Goal: Information Seeking & Learning: Understand process/instructions

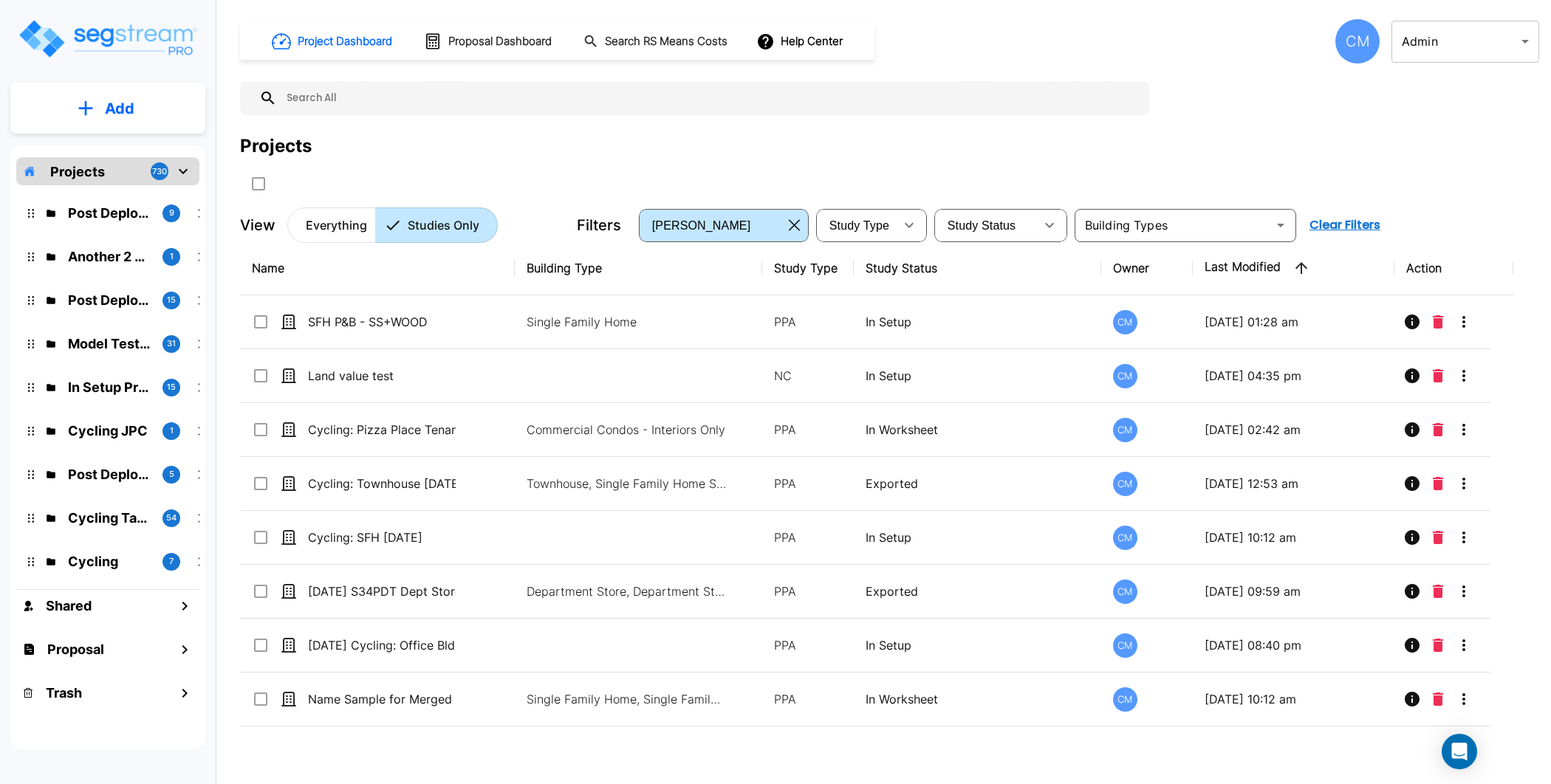
click at [513, 135] on div "Projects" at bounding box center [889, 146] width 1298 height 27
click at [107, 83] on div "Add" at bounding box center [107, 108] width 195 height 51
click at [111, 107] on p "Add" at bounding box center [119, 109] width 29 height 22
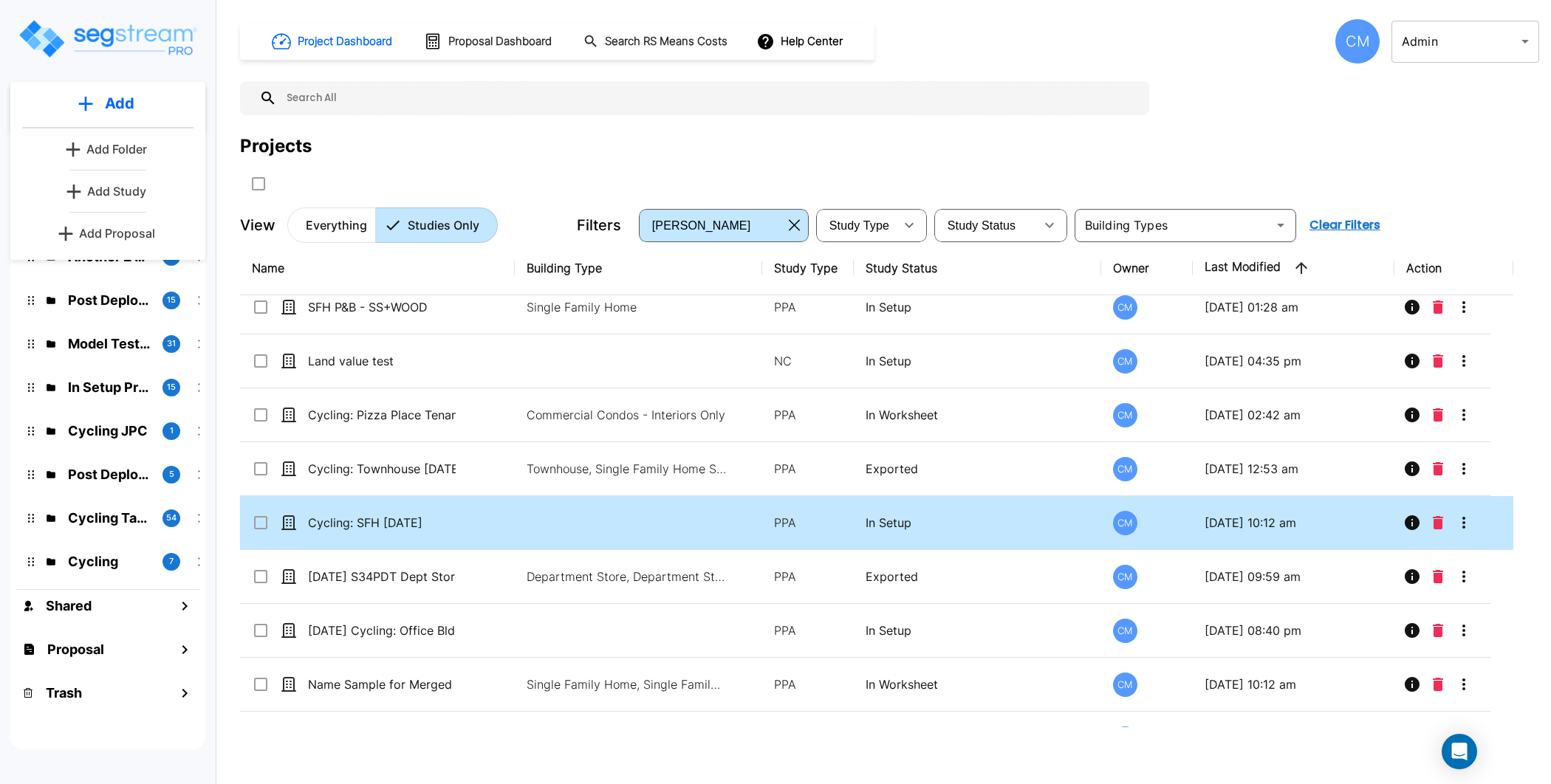
scroll to position [16, 0]
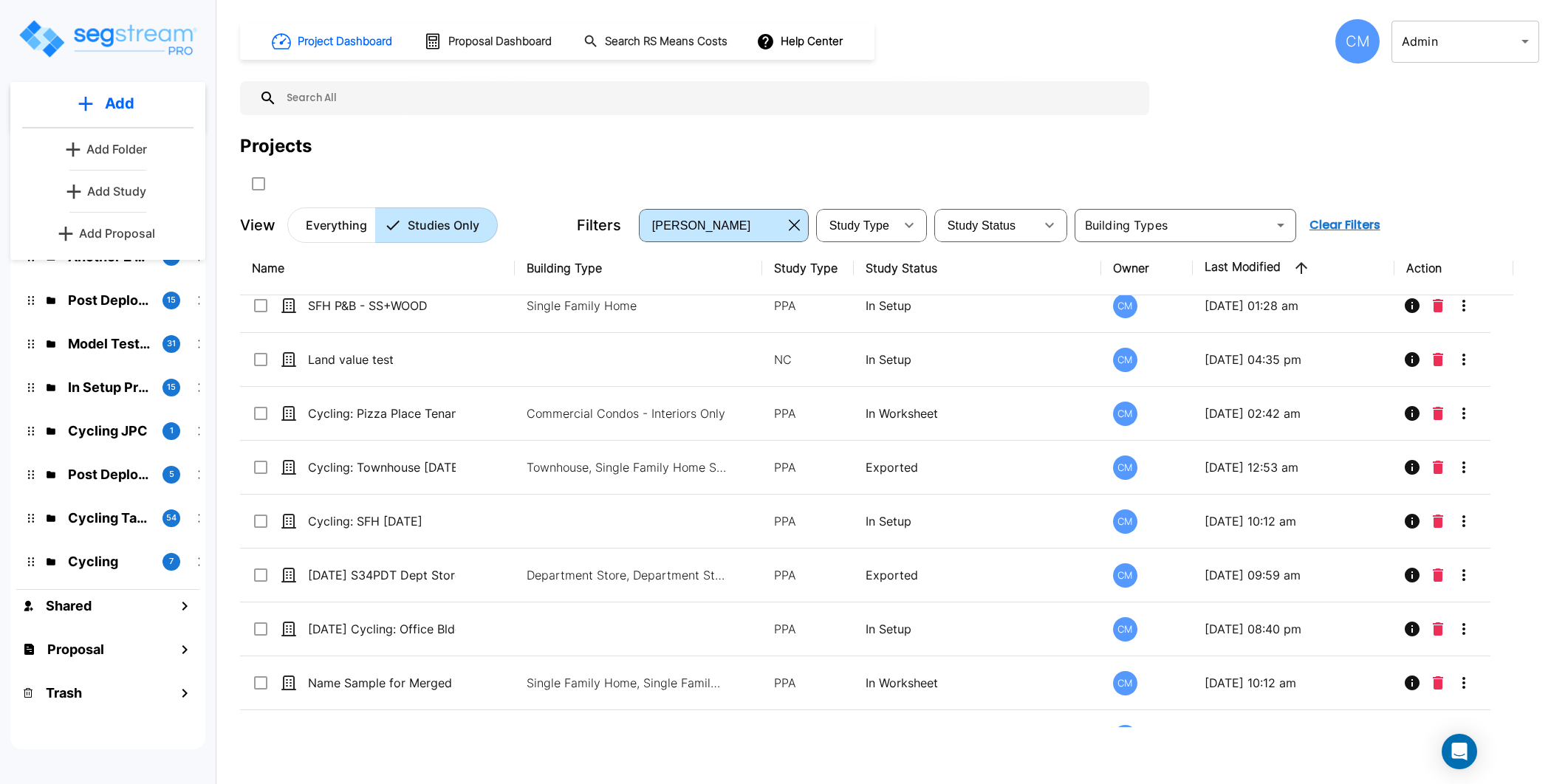
click at [411, 91] on input "text" at bounding box center [709, 98] width 865 height 34
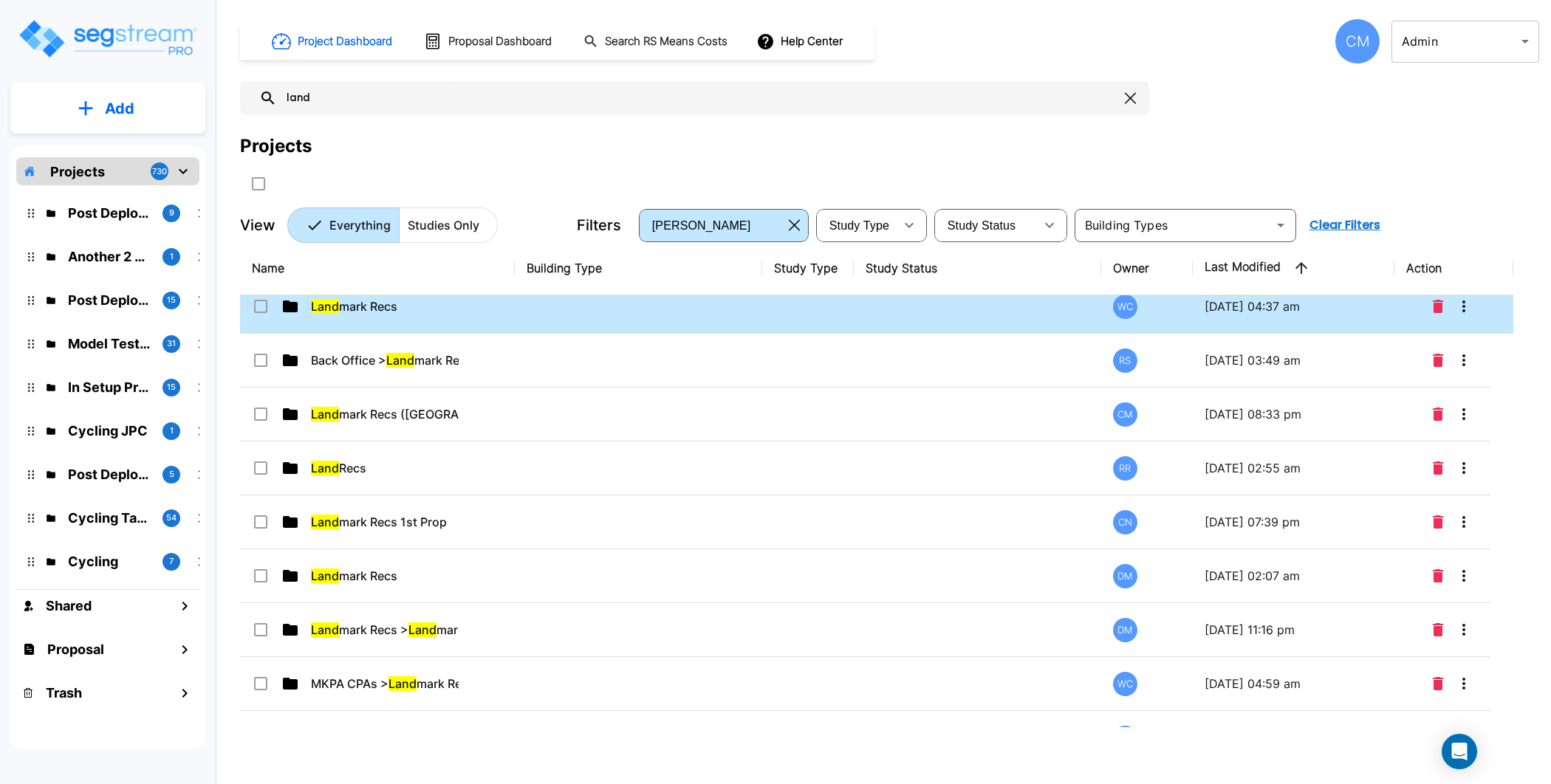
scroll to position [0, 0]
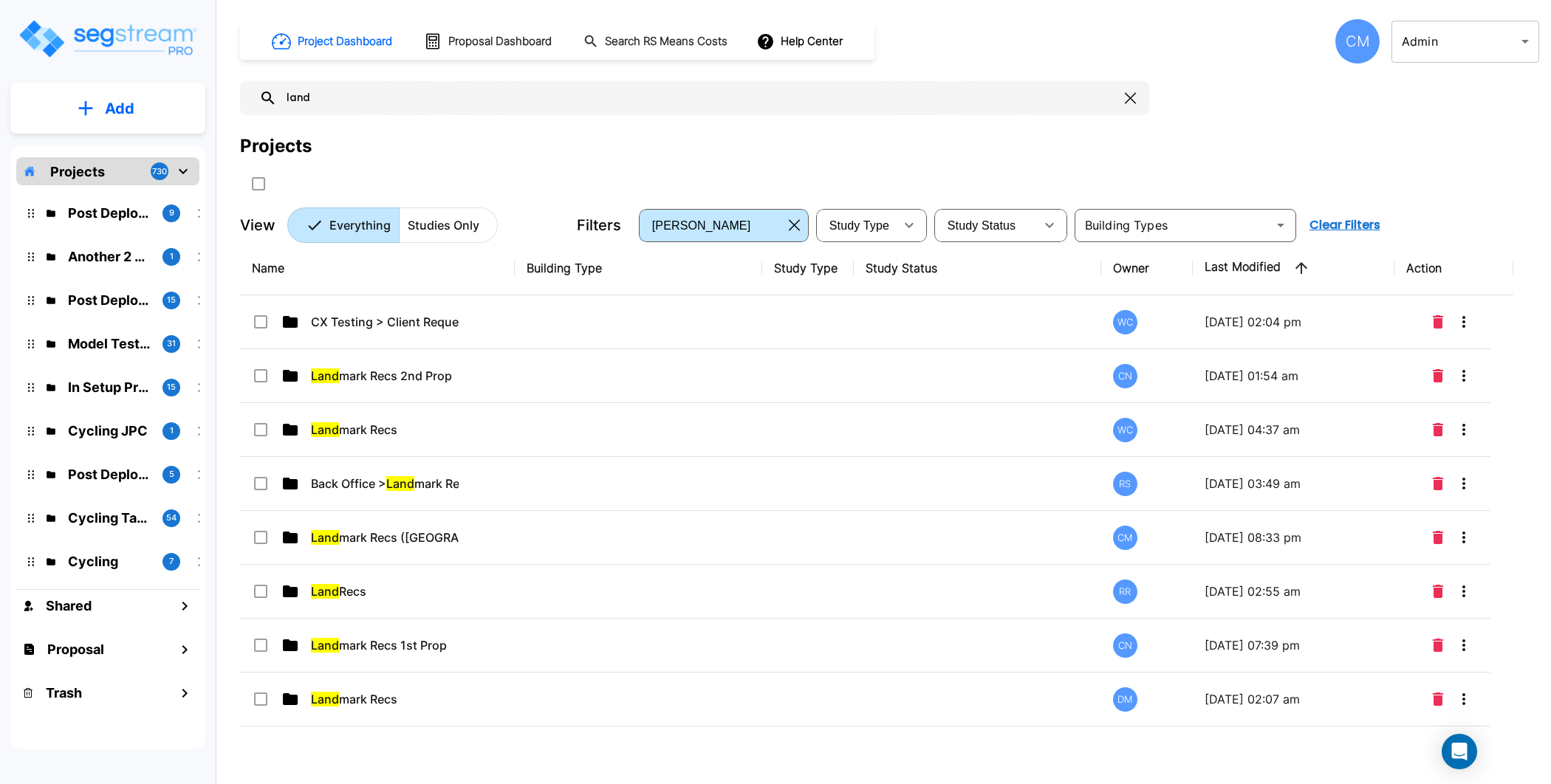
type input "land"
click at [448, 228] on p "Studies Only" at bounding box center [444, 225] width 72 height 18
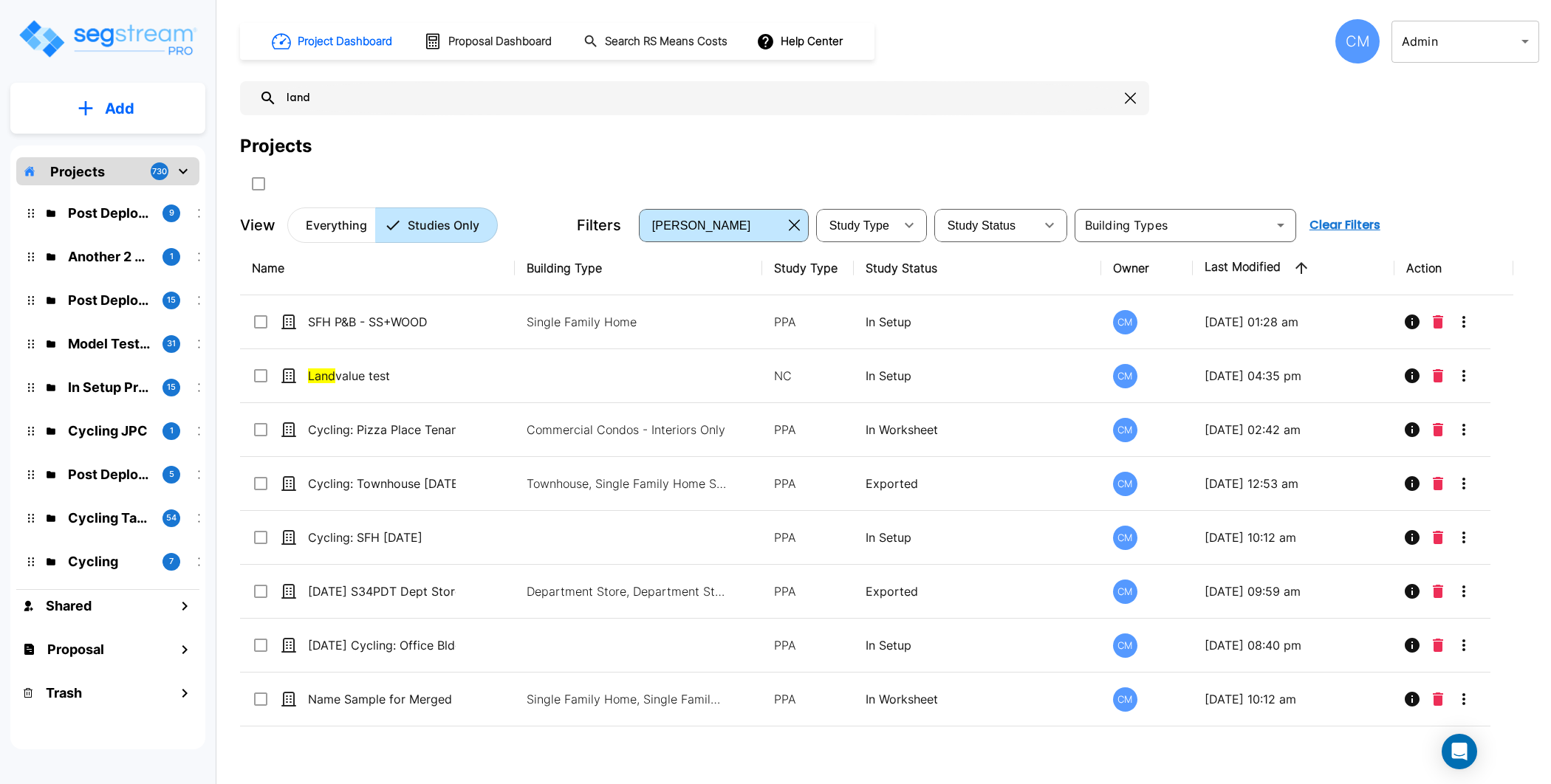
click at [458, 92] on input "land" at bounding box center [697, 98] width 842 height 34
click at [362, 96] on input "land" at bounding box center [697, 98] width 842 height 34
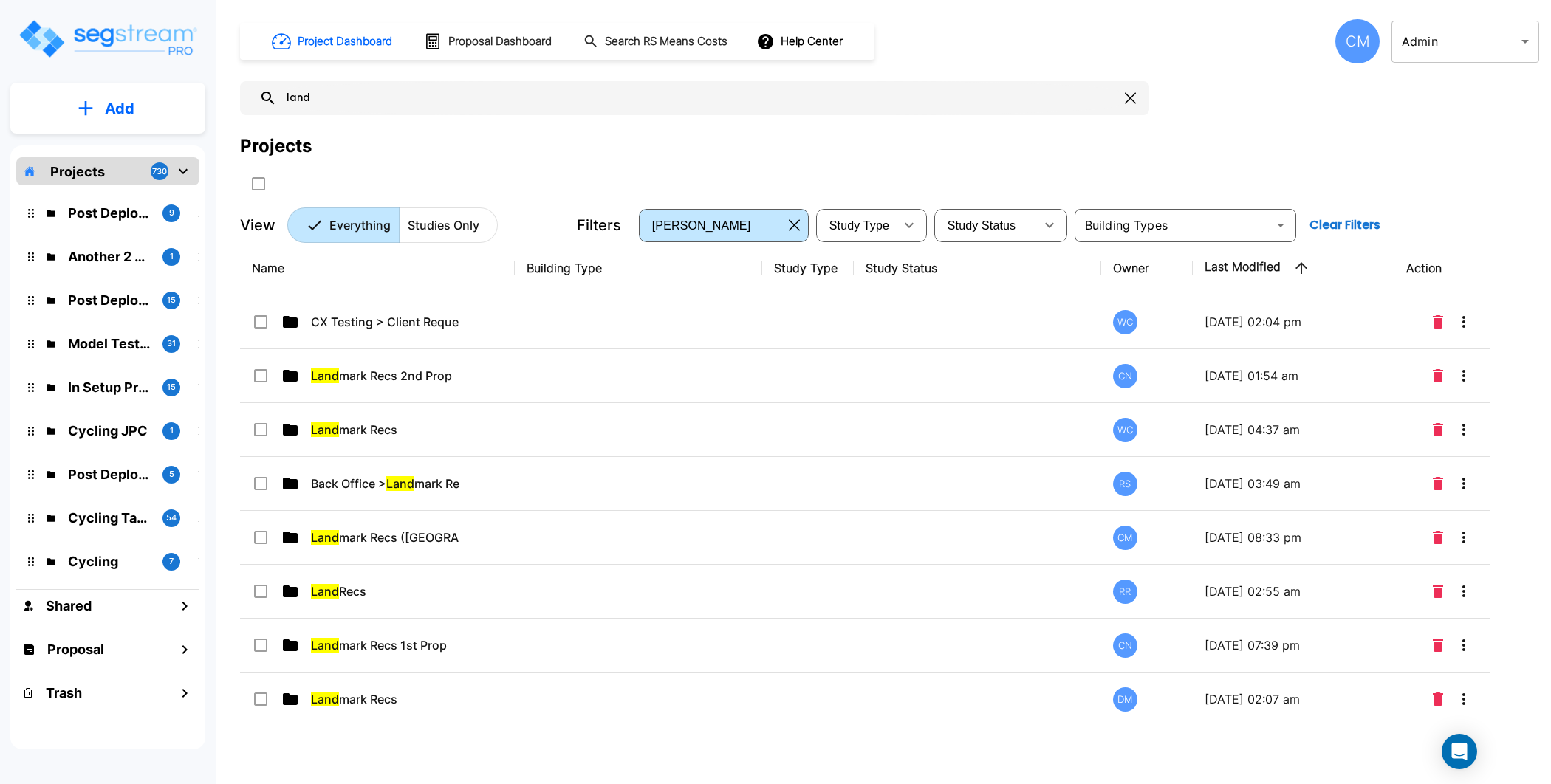
click at [465, 218] on p "Studies Only" at bounding box center [444, 225] width 72 height 18
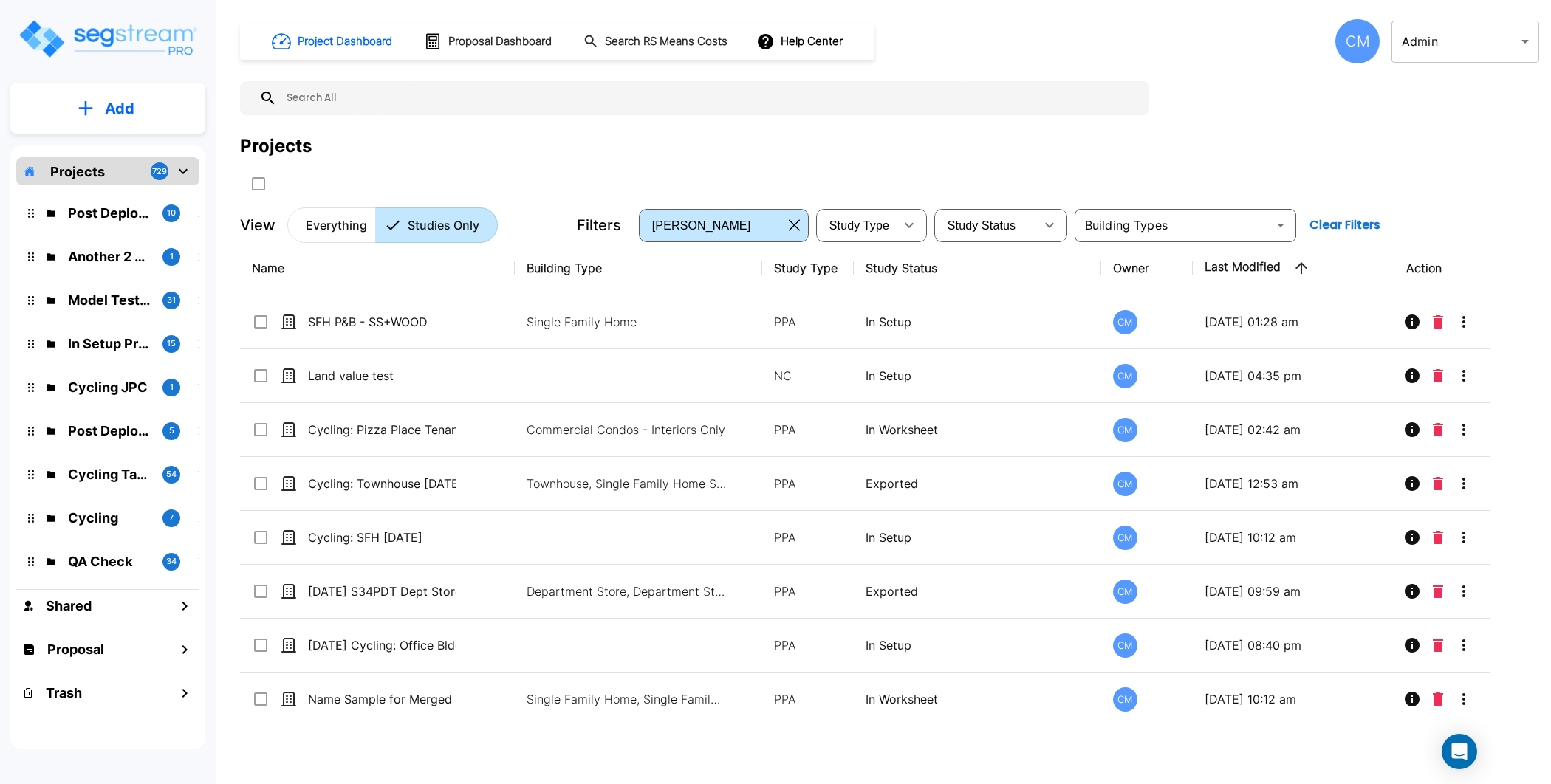
click at [323, 218] on p "Everything" at bounding box center [336, 225] width 61 height 18
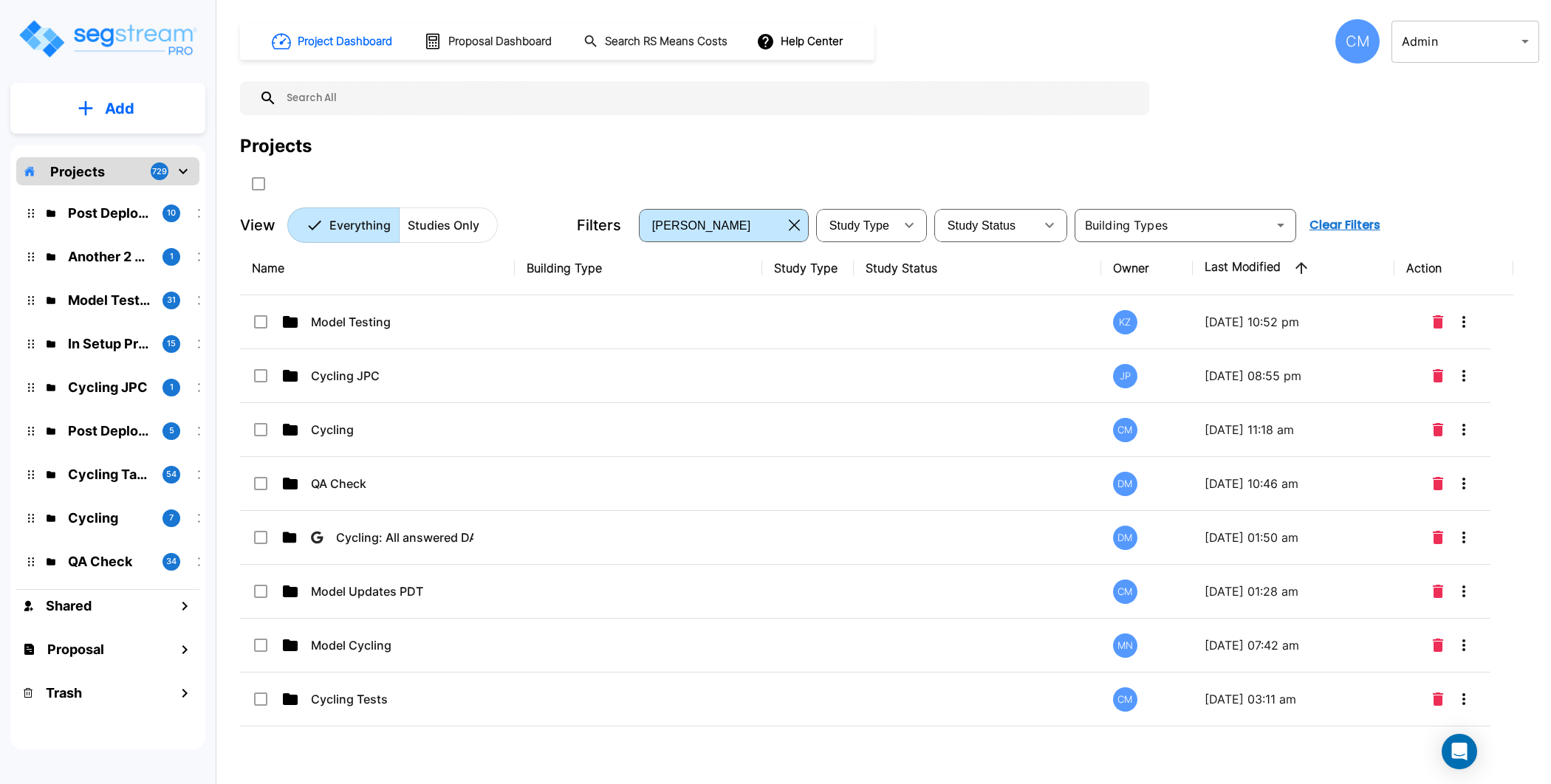
drag, startPoint x: 361, startPoint y: 479, endPoint x: 351, endPoint y: 291, distance: 188.3
click at [263, 482] on input "select row QA Check" at bounding box center [259, 481] width 15 height 13
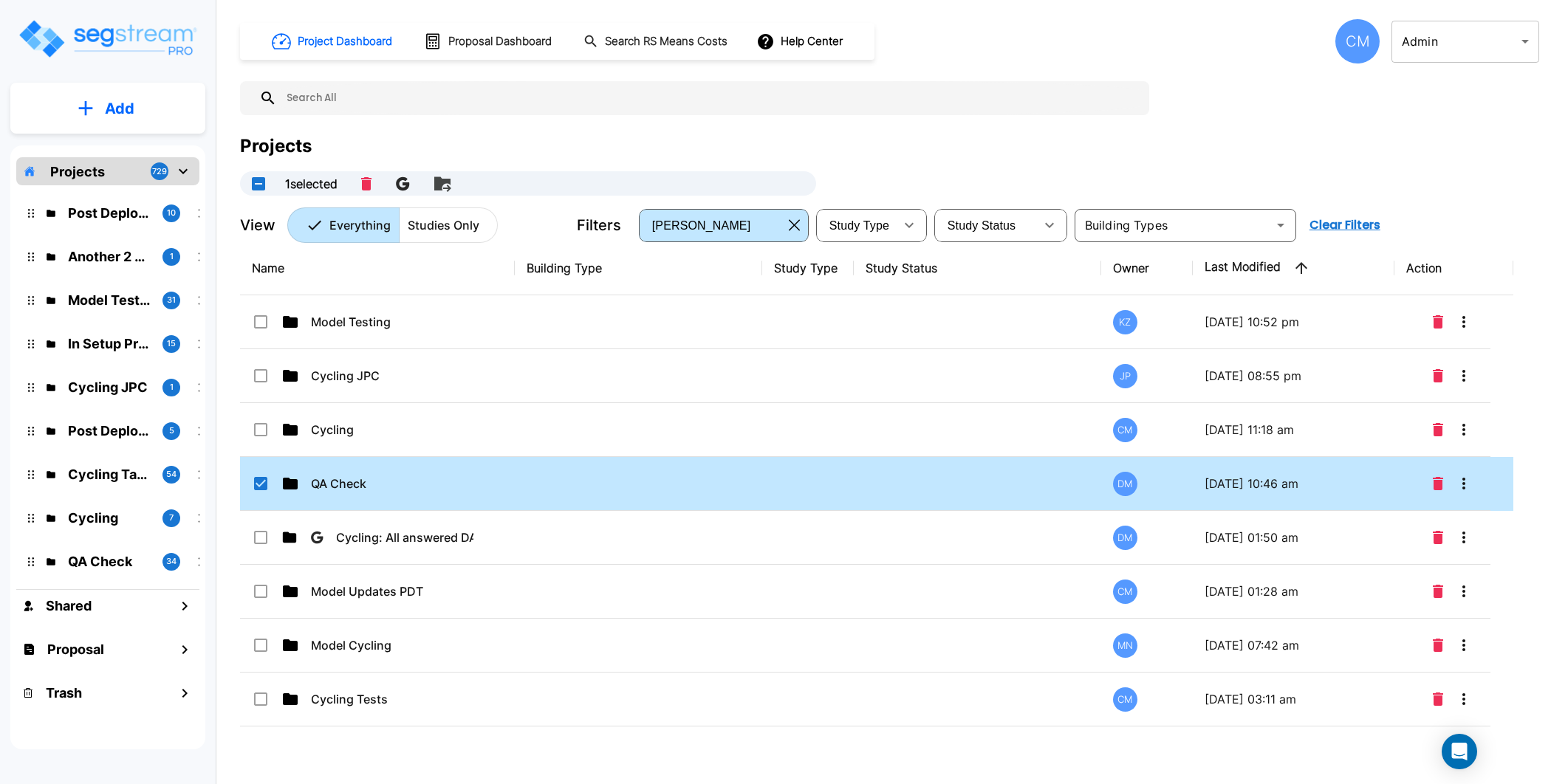
click at [265, 483] on input "select row QA Check" at bounding box center [259, 481] width 15 height 13
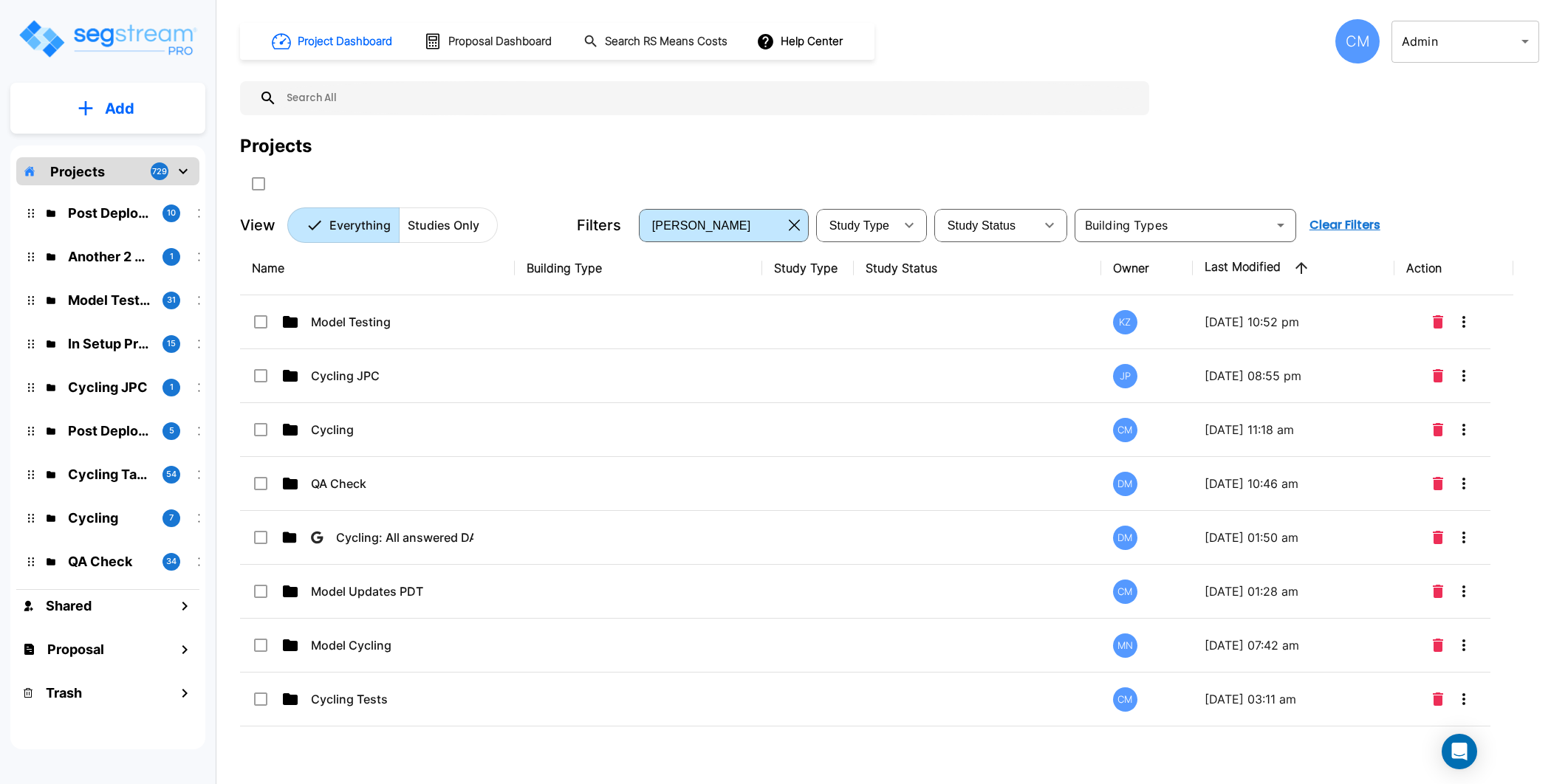
checkbox input "false"
click at [295, 265] on th "Name" at bounding box center [377, 268] width 275 height 53
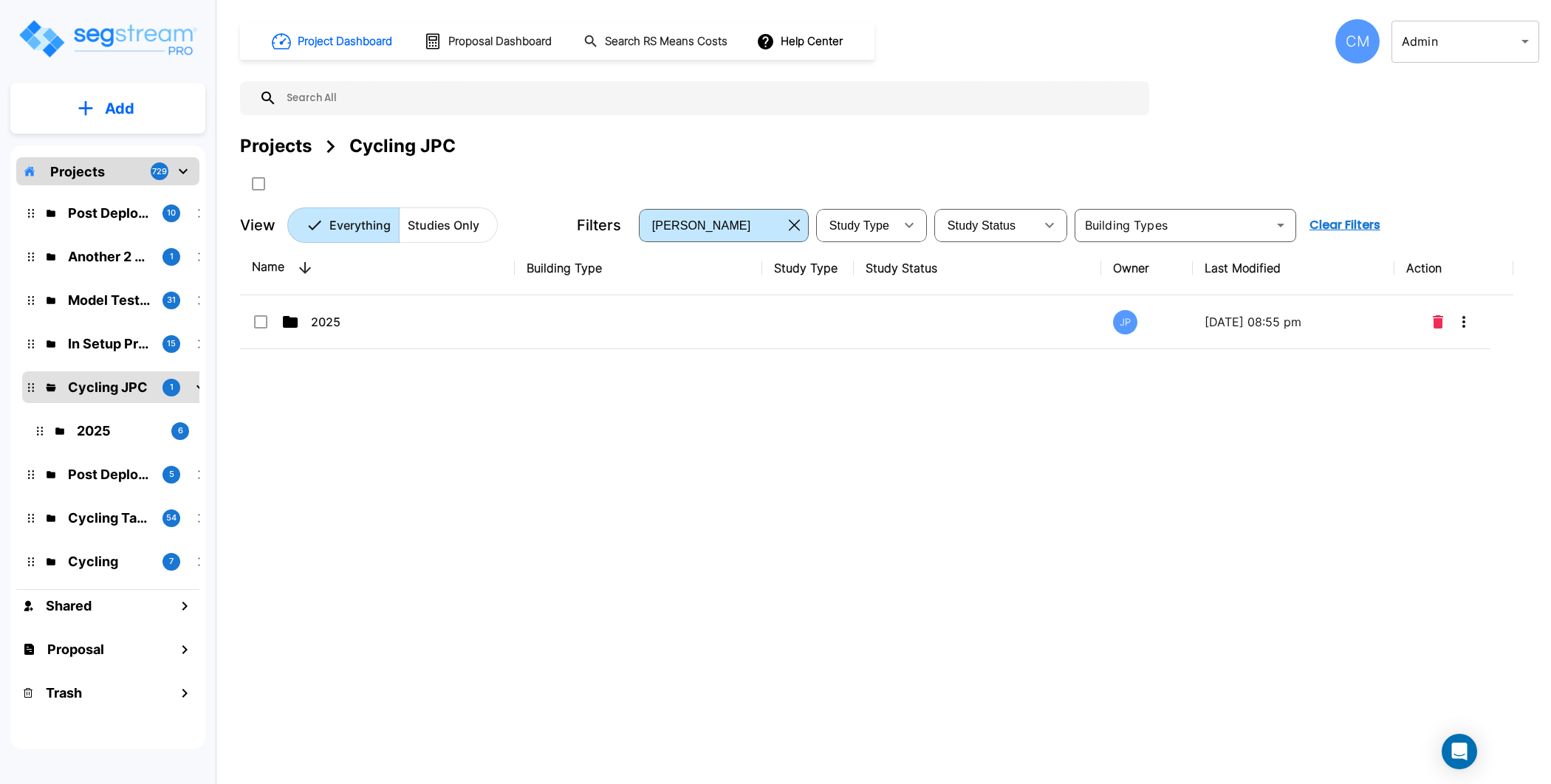
scroll to position [0, 24]
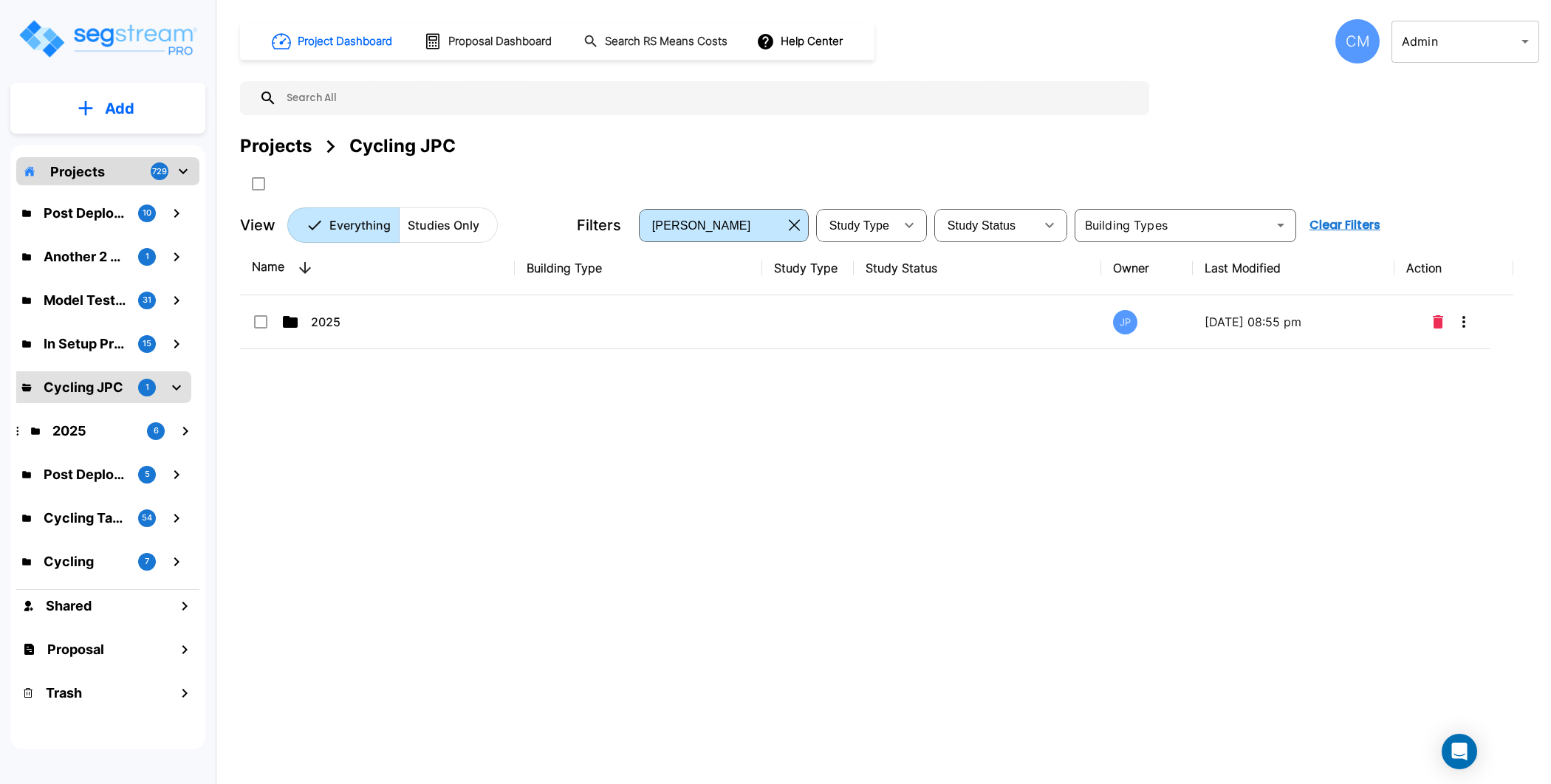
click at [376, 438] on div "Name Building Type Study Type Study Status Owner Last Modified Action 2025 JP 0…" at bounding box center [876, 484] width 1273 height 486
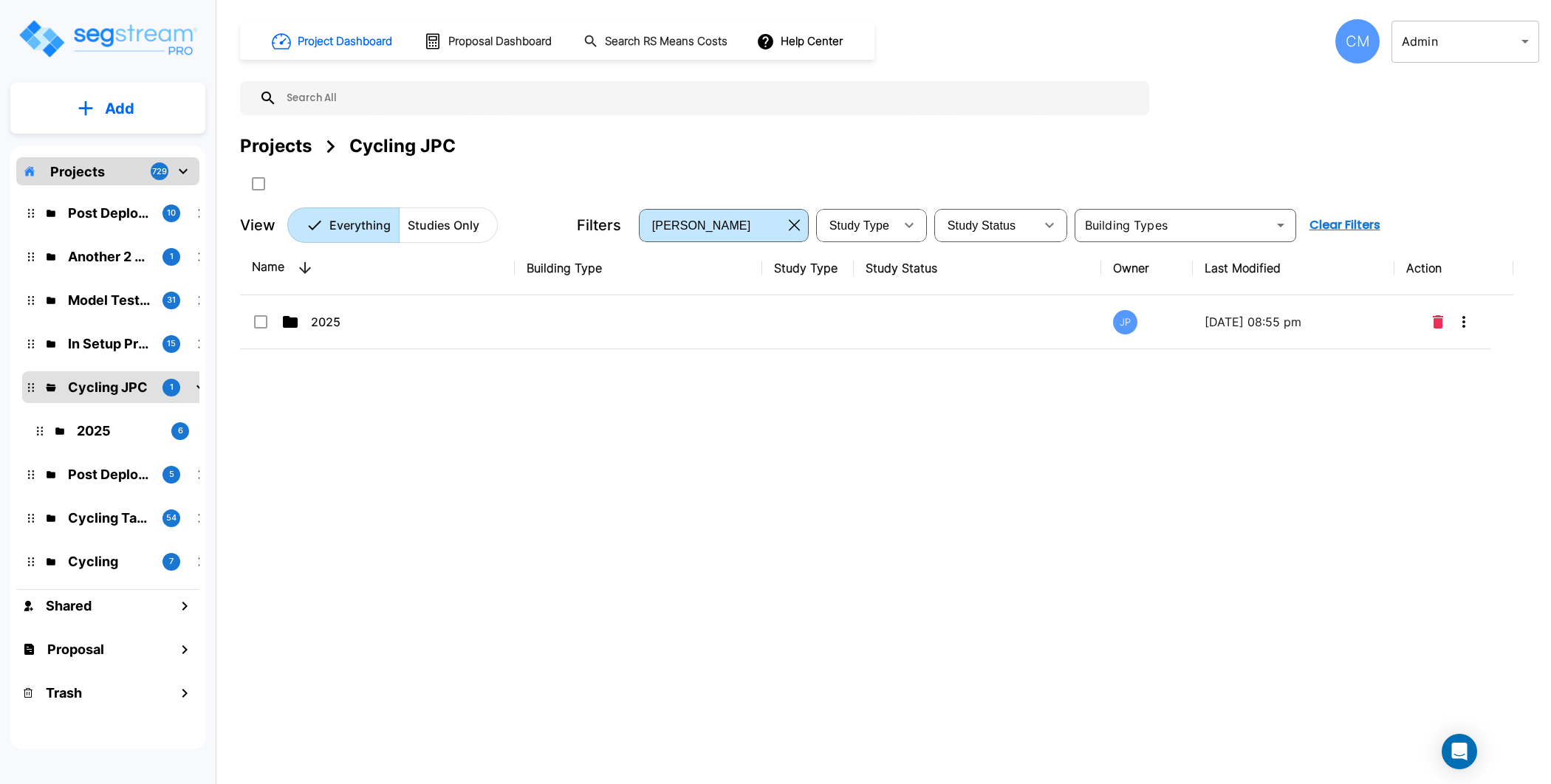
click at [331, 447] on div "Name Building Type Study Type Study Status Owner Last Modified Action 2025 JP 0…" at bounding box center [876, 484] width 1273 height 486
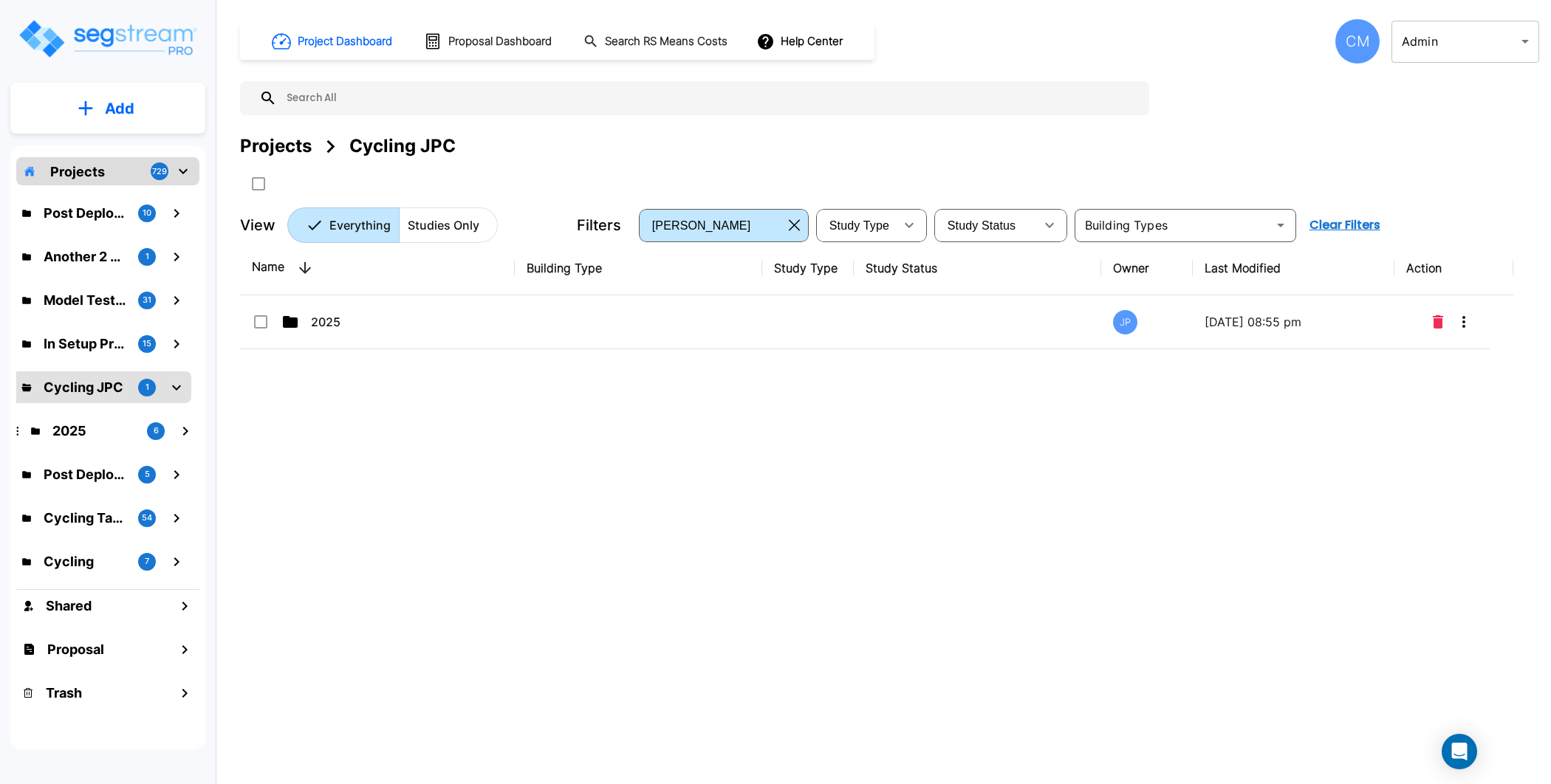
click at [179, 385] on icon "mailbox folders" at bounding box center [176, 387] width 18 height 18
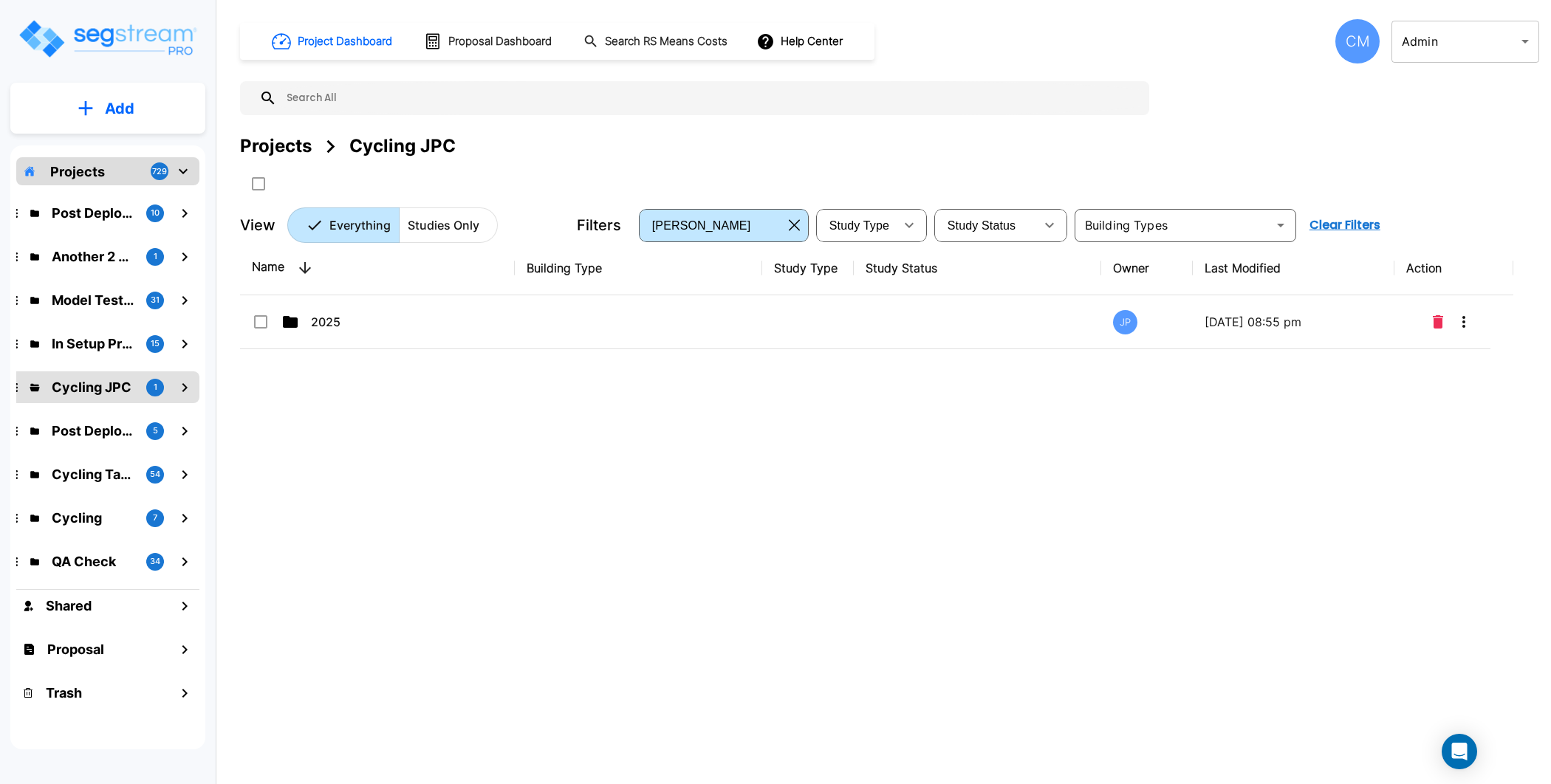
scroll to position [0, 16]
click at [370, 464] on div "Name Building Type Study Type Study Status Owner Last Modified Action 2025 JP 0…" at bounding box center [876, 484] width 1273 height 486
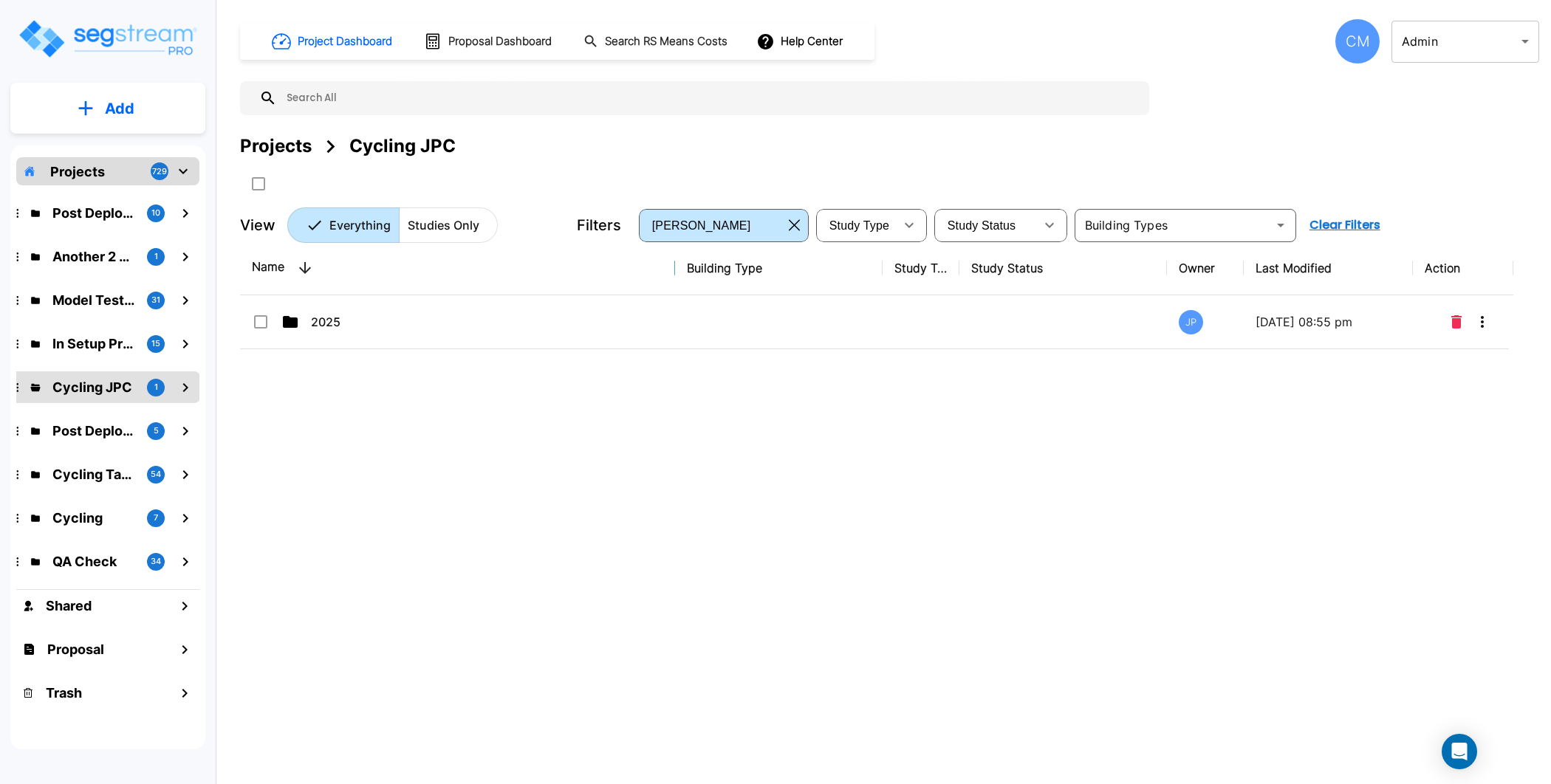
drag, startPoint x: 511, startPoint y: 262, endPoint x: 707, endPoint y: 293, distance: 198.4
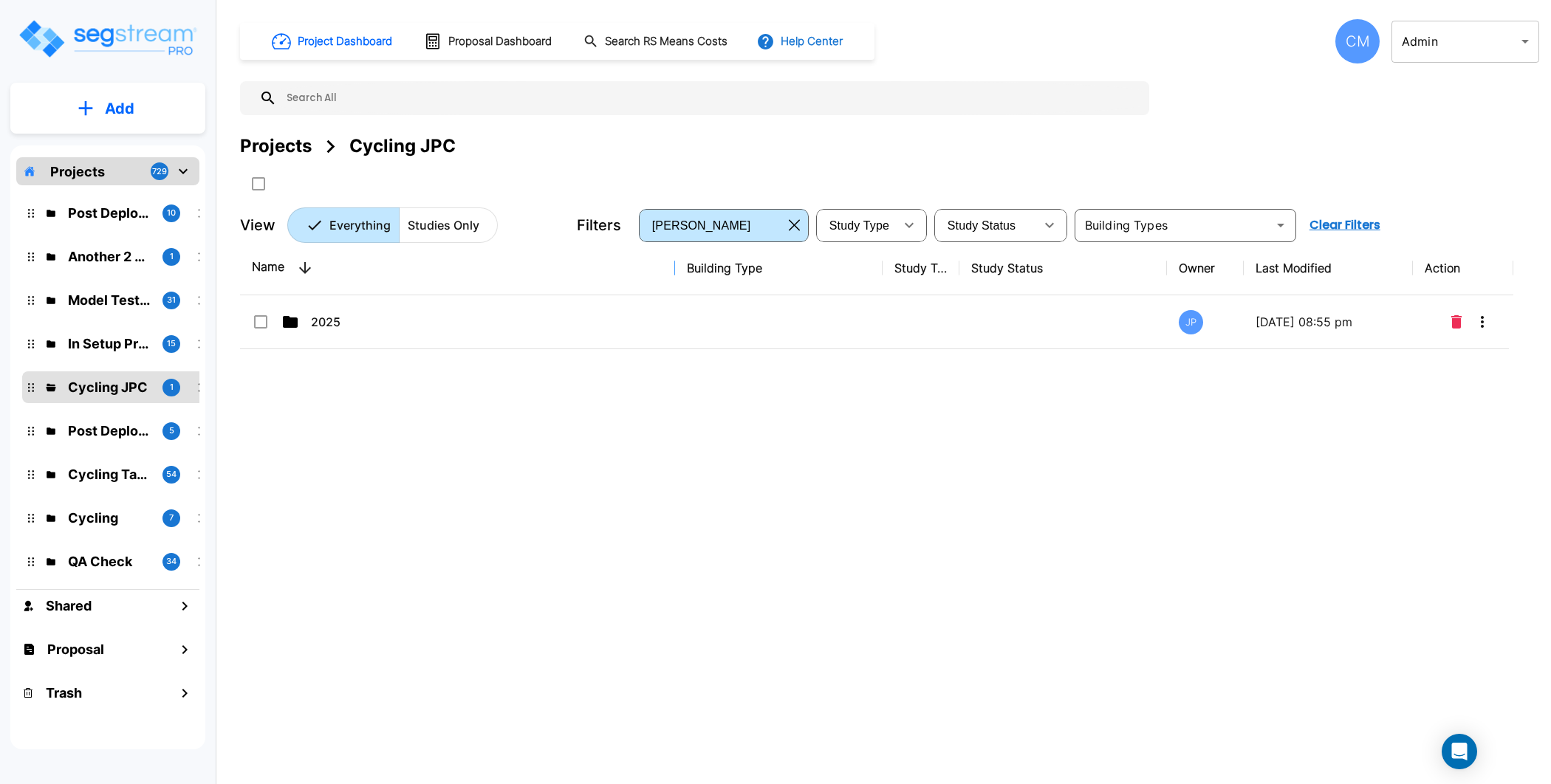
click at [814, 36] on button "Help Center" at bounding box center [801, 42] width 95 height 28
click at [827, 112] on link "How-To Videos" at bounding box center [827, 108] width 142 height 27
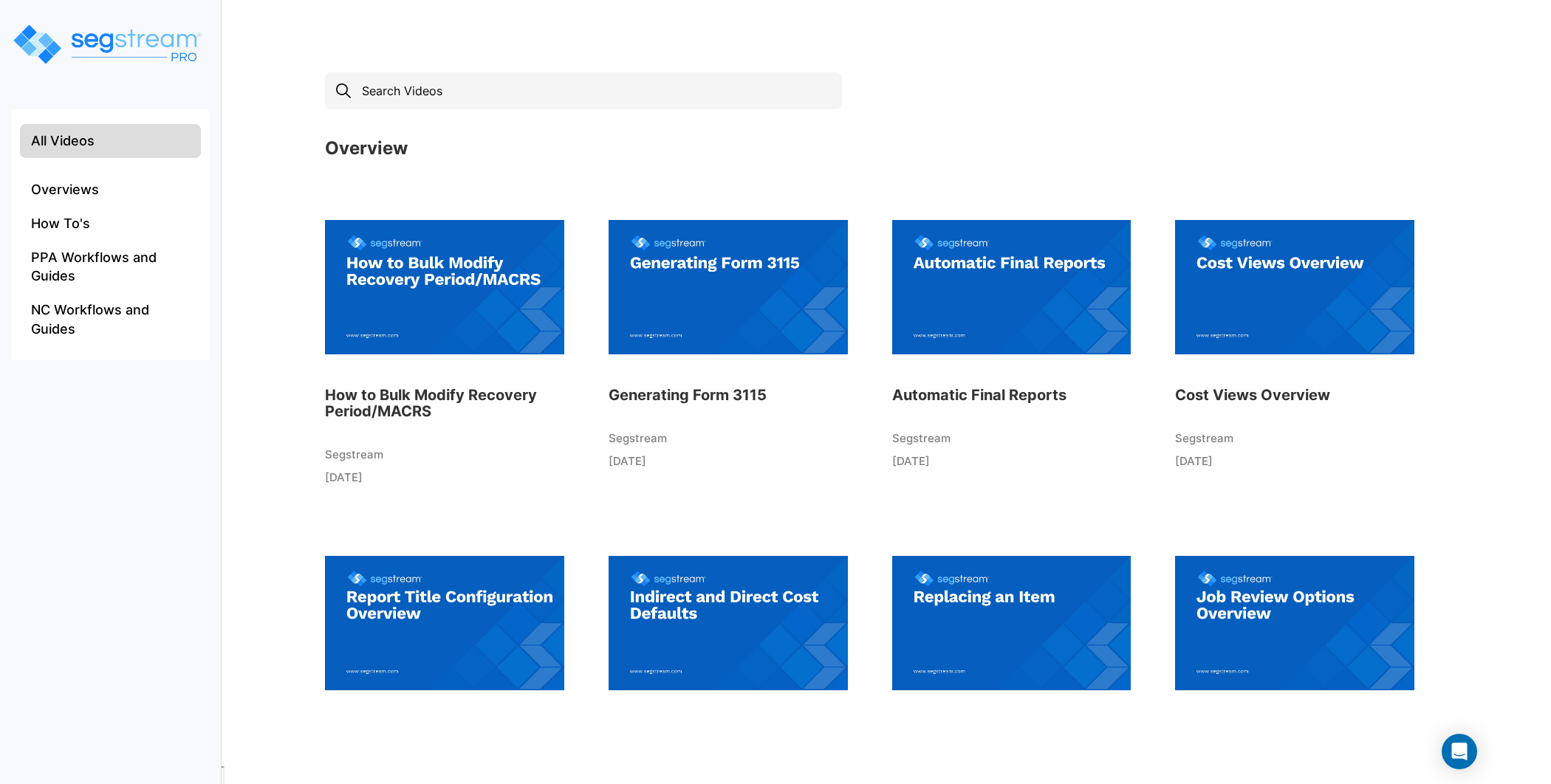
click at [433, 284] on img at bounding box center [445, 287] width 239 height 162
click at [446, 250] on img at bounding box center [445, 287] width 239 height 162
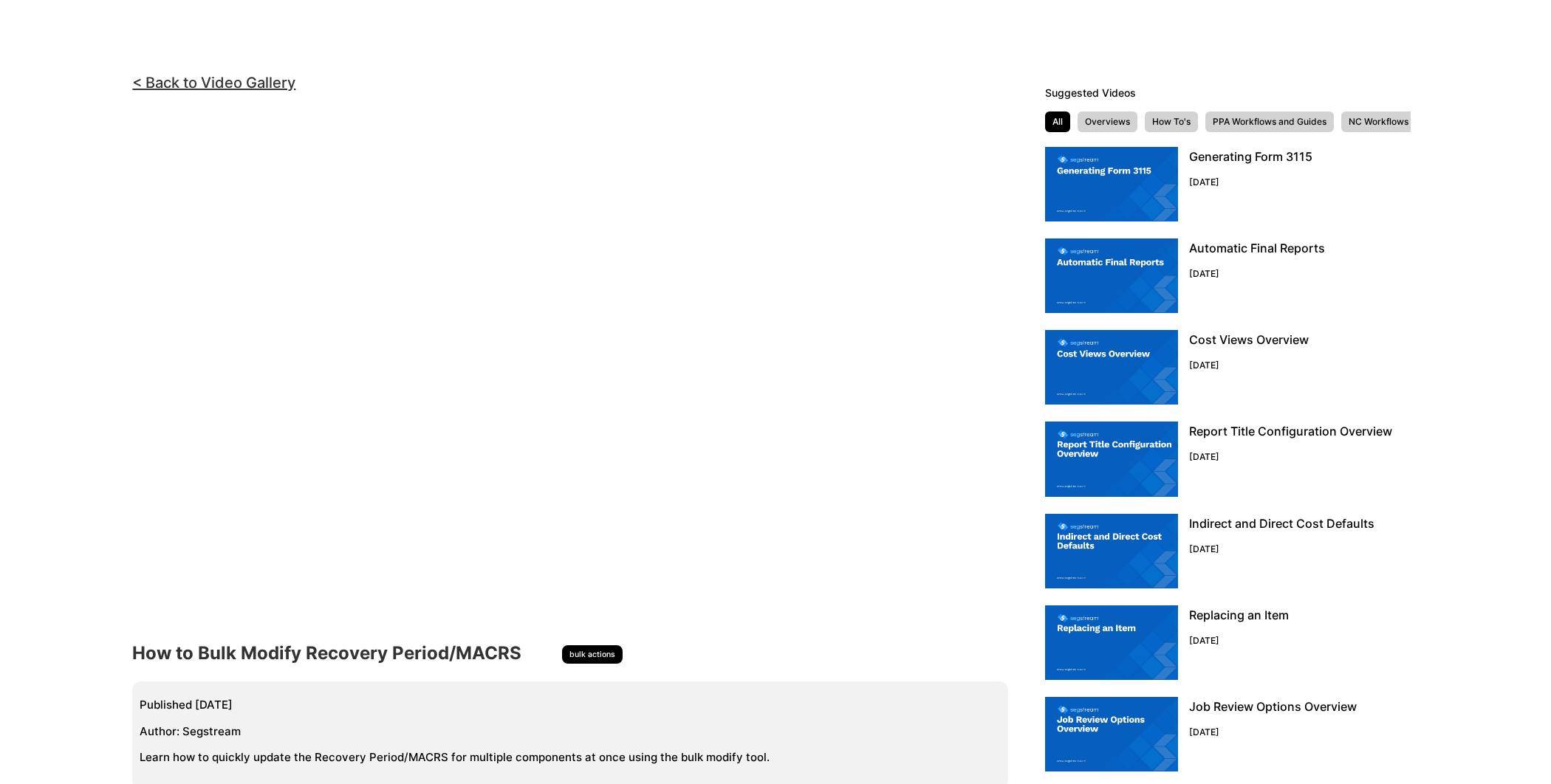
click at [1115, 189] on img at bounding box center [1111, 184] width 133 height 74
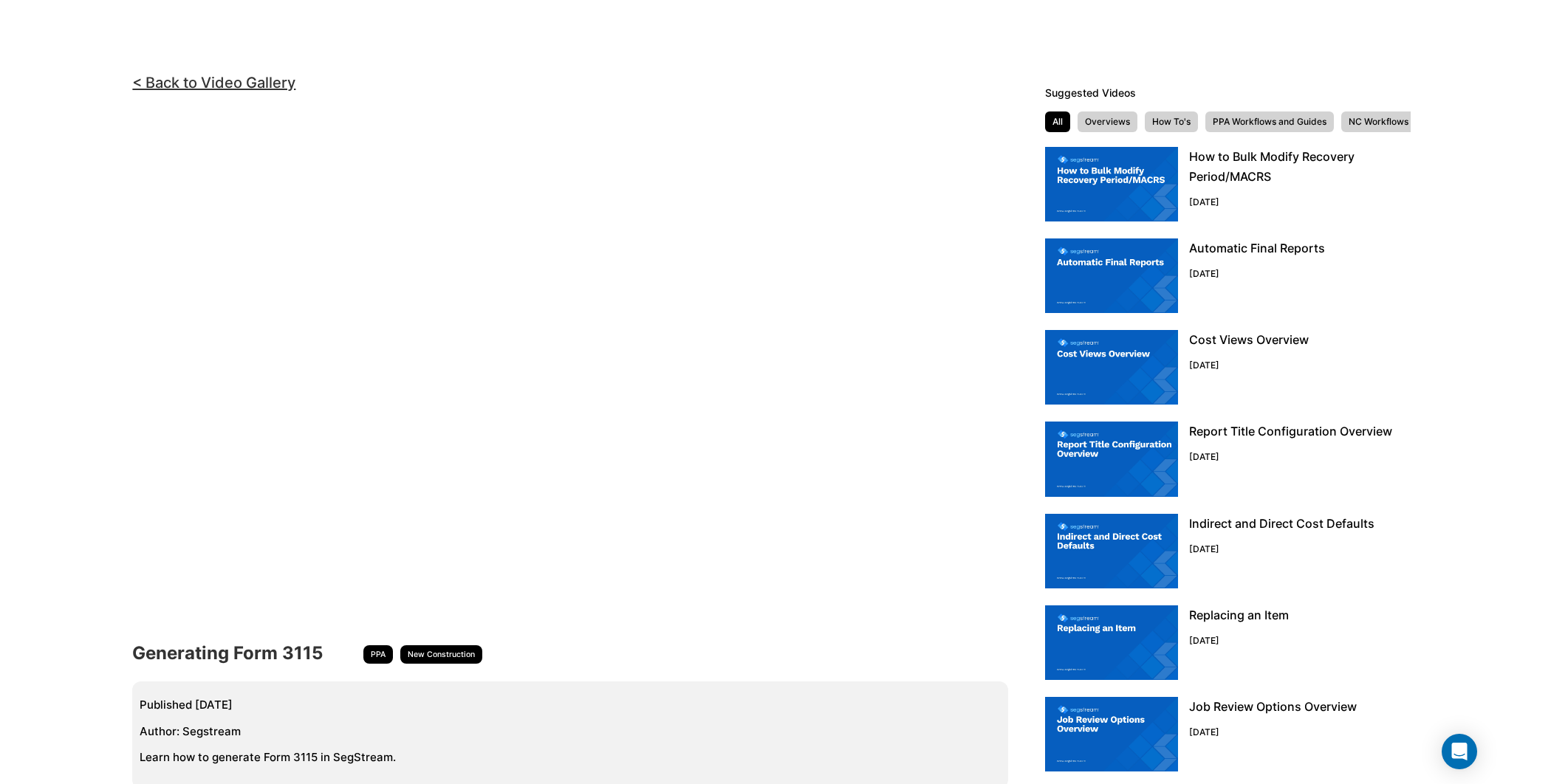
click at [1486, 233] on div "< Back to Video Gallery <!-- video embed url --> Generating Form 3115 PPA New C…" at bounding box center [775, 457] width 1551 height 784
click at [253, 78] on link "< Back to Video Gallery" at bounding box center [213, 82] width 163 height 18
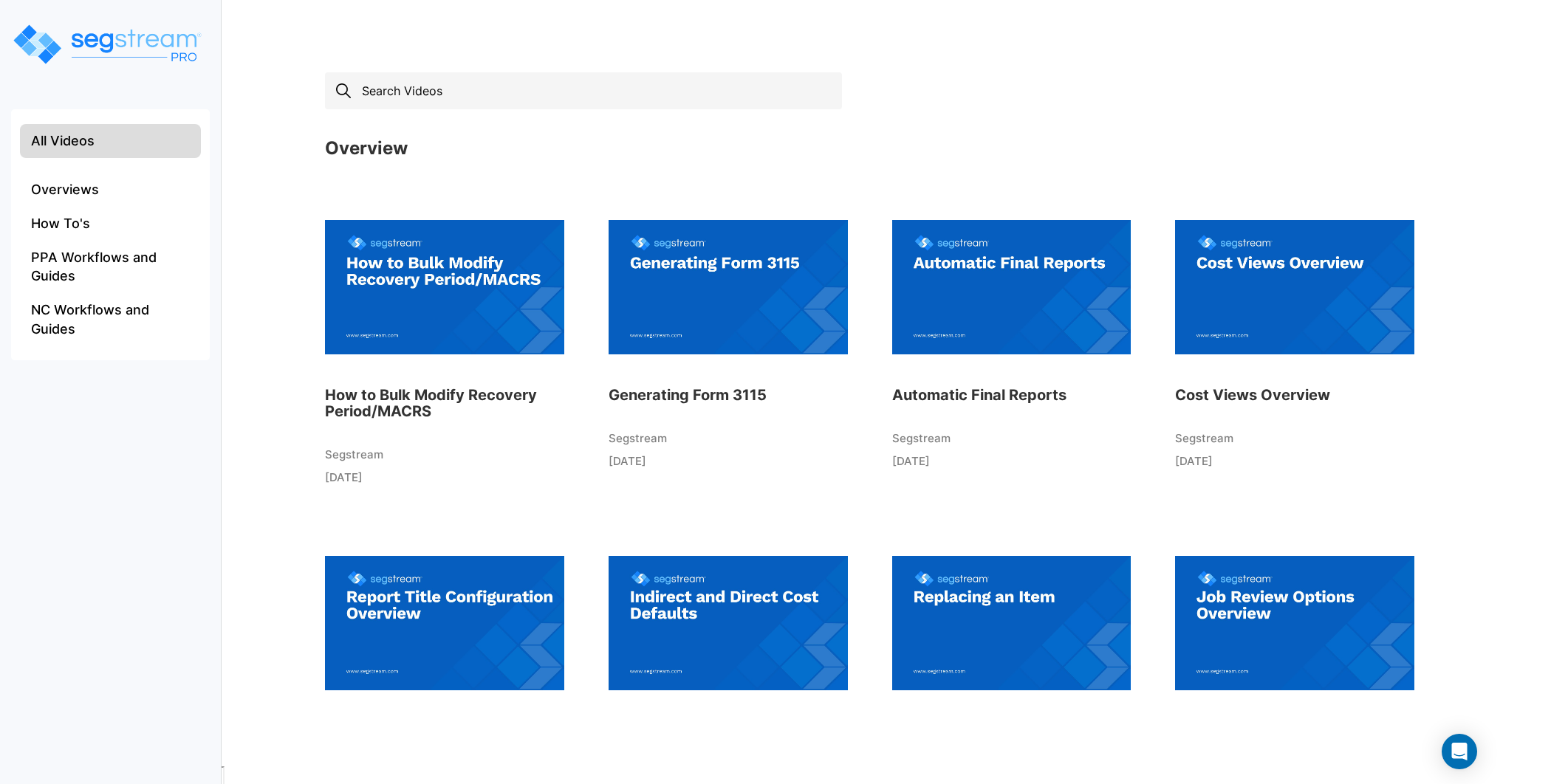
click at [513, 85] on input "text" at bounding box center [584, 91] width 517 height 37
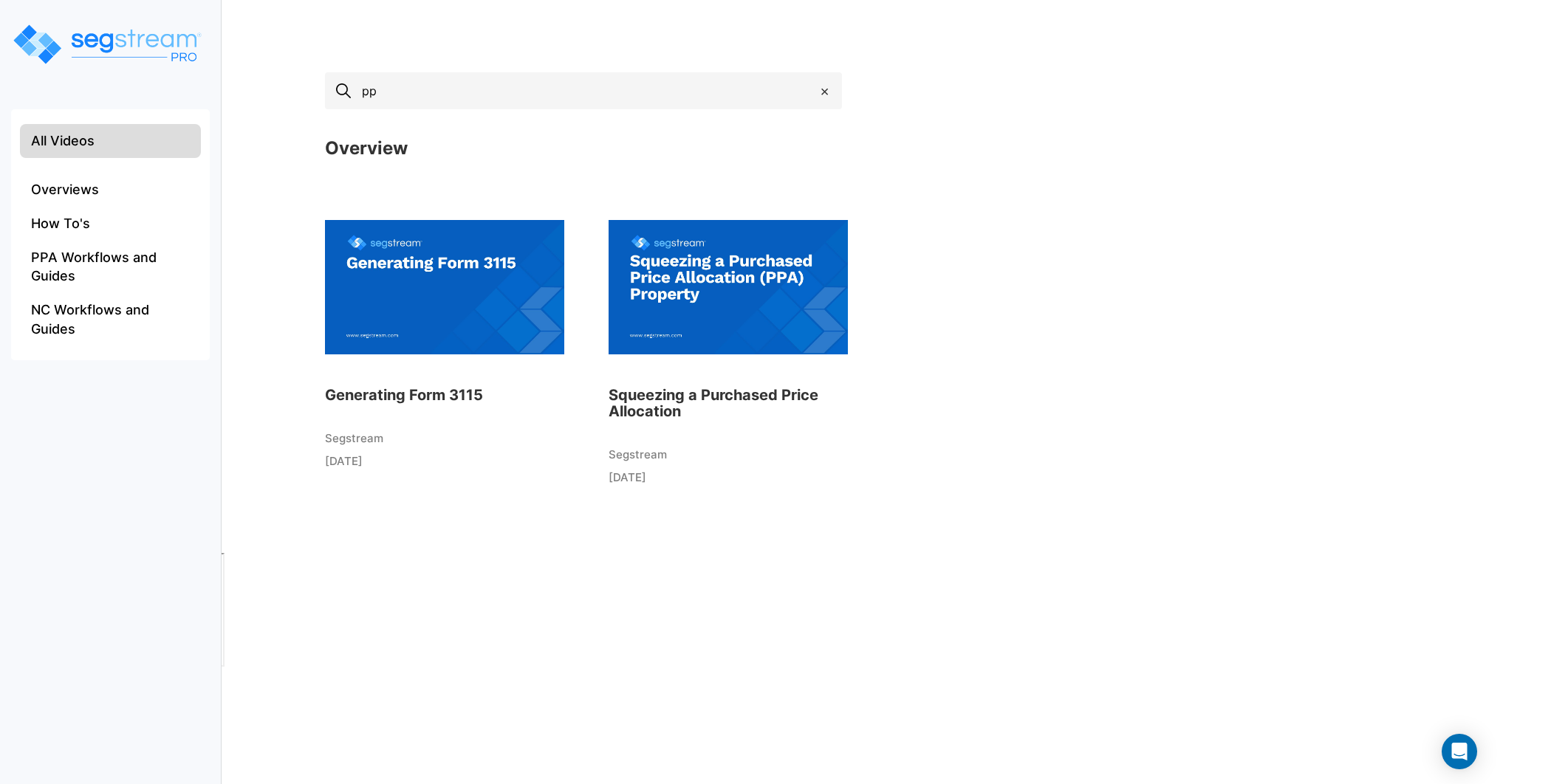
type input "p"
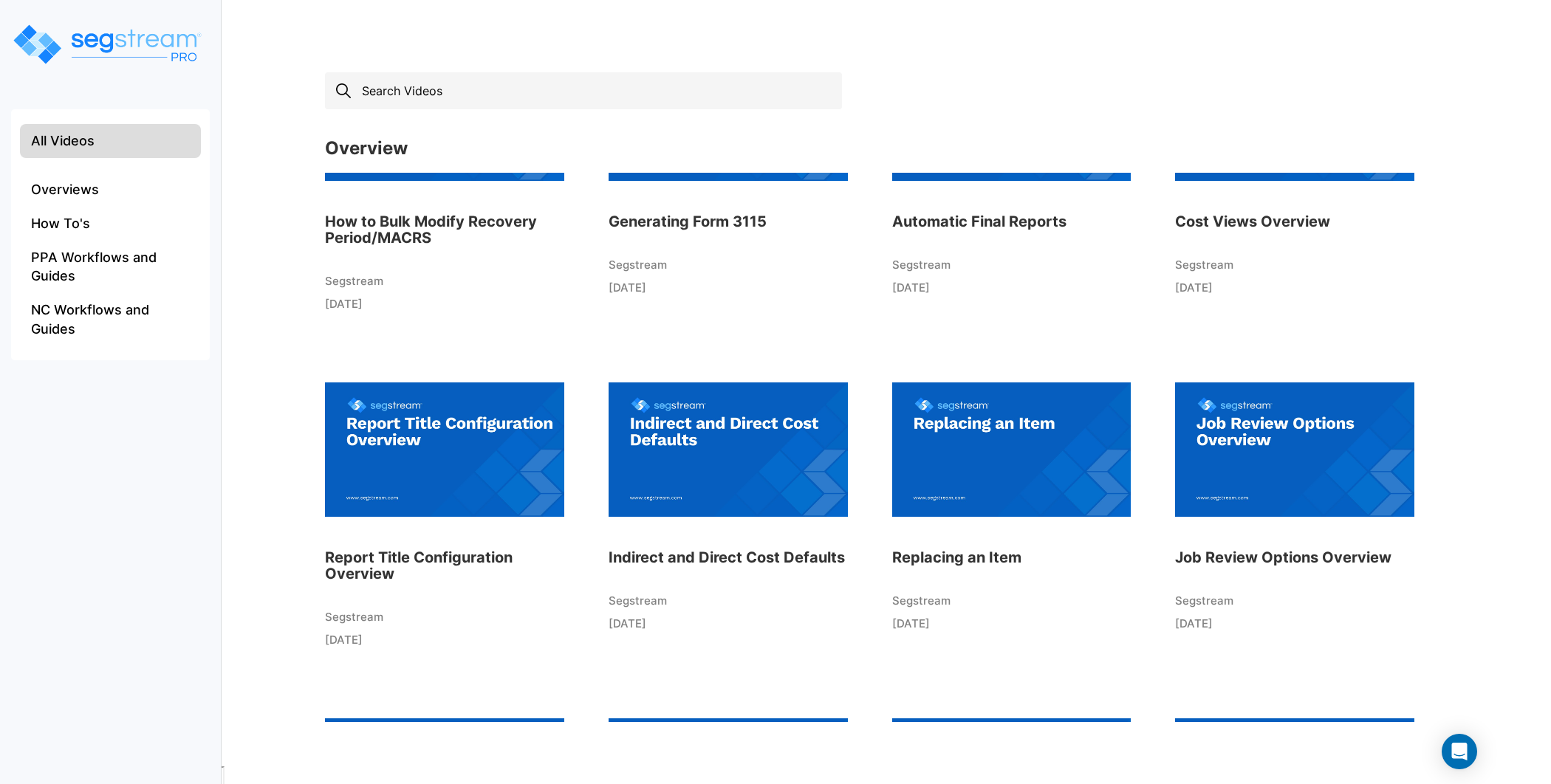
scroll to position [178, 0]
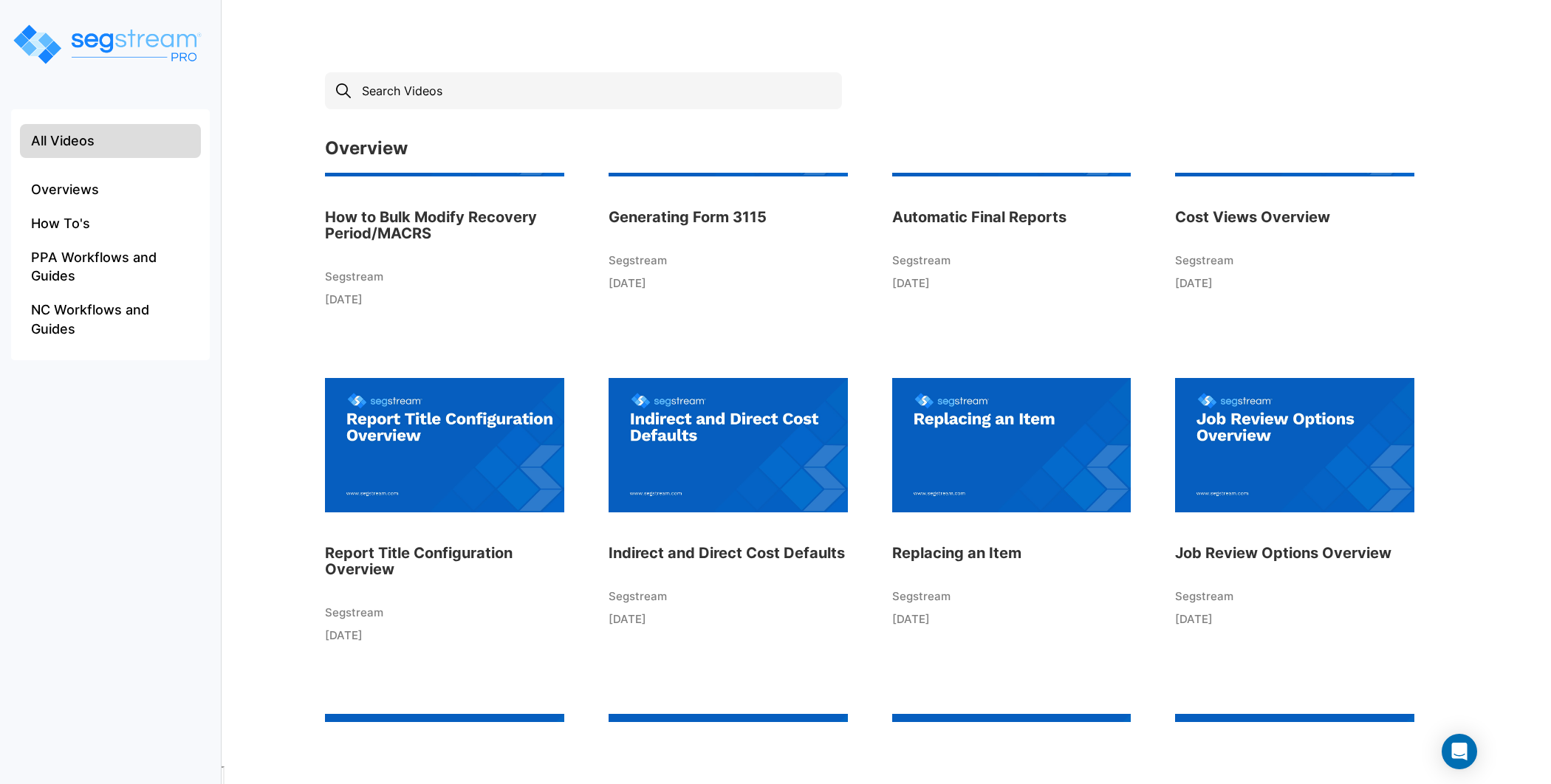
click at [396, 472] on img at bounding box center [445, 445] width 239 height 162
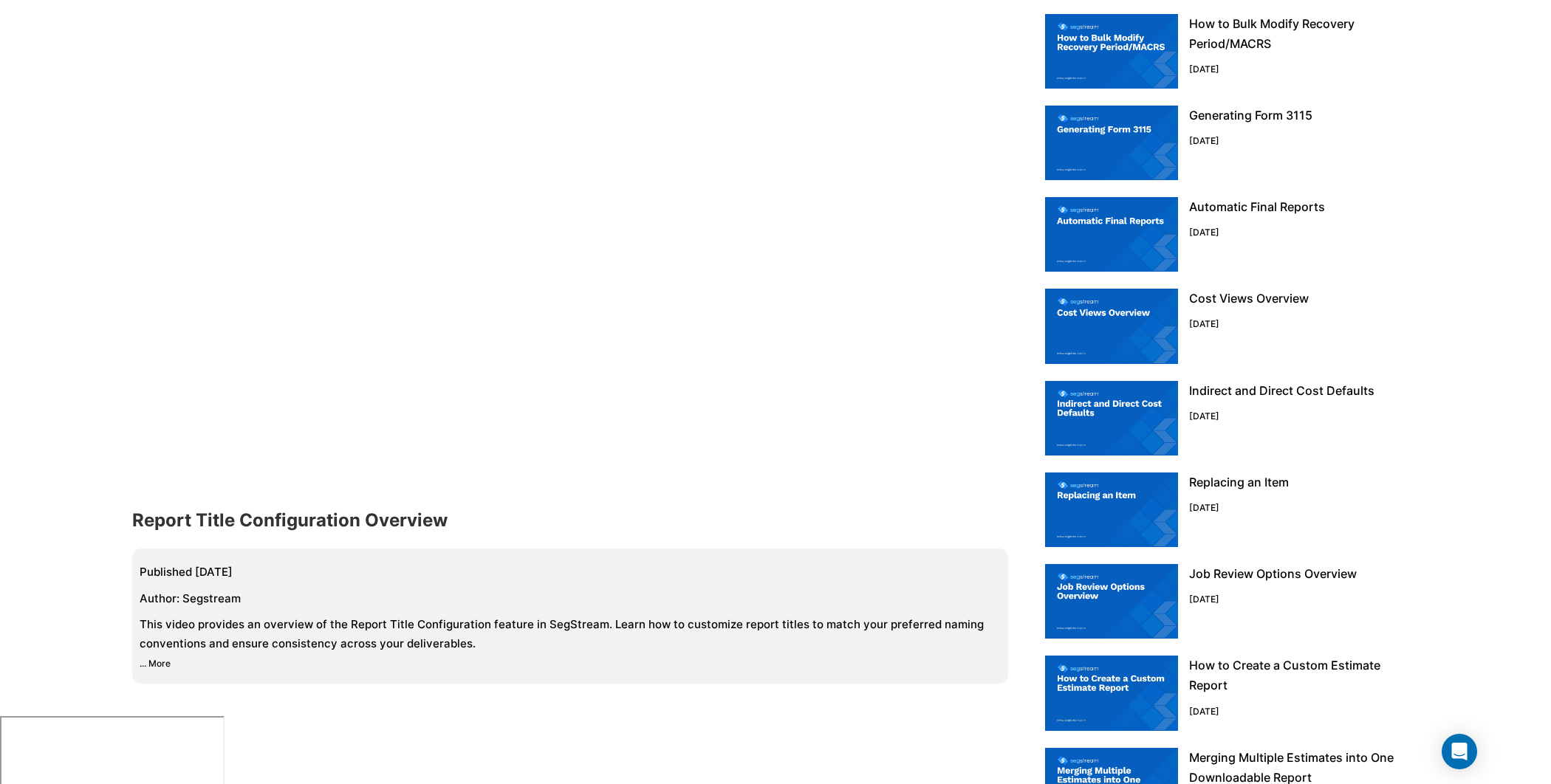
scroll to position [142, 0]
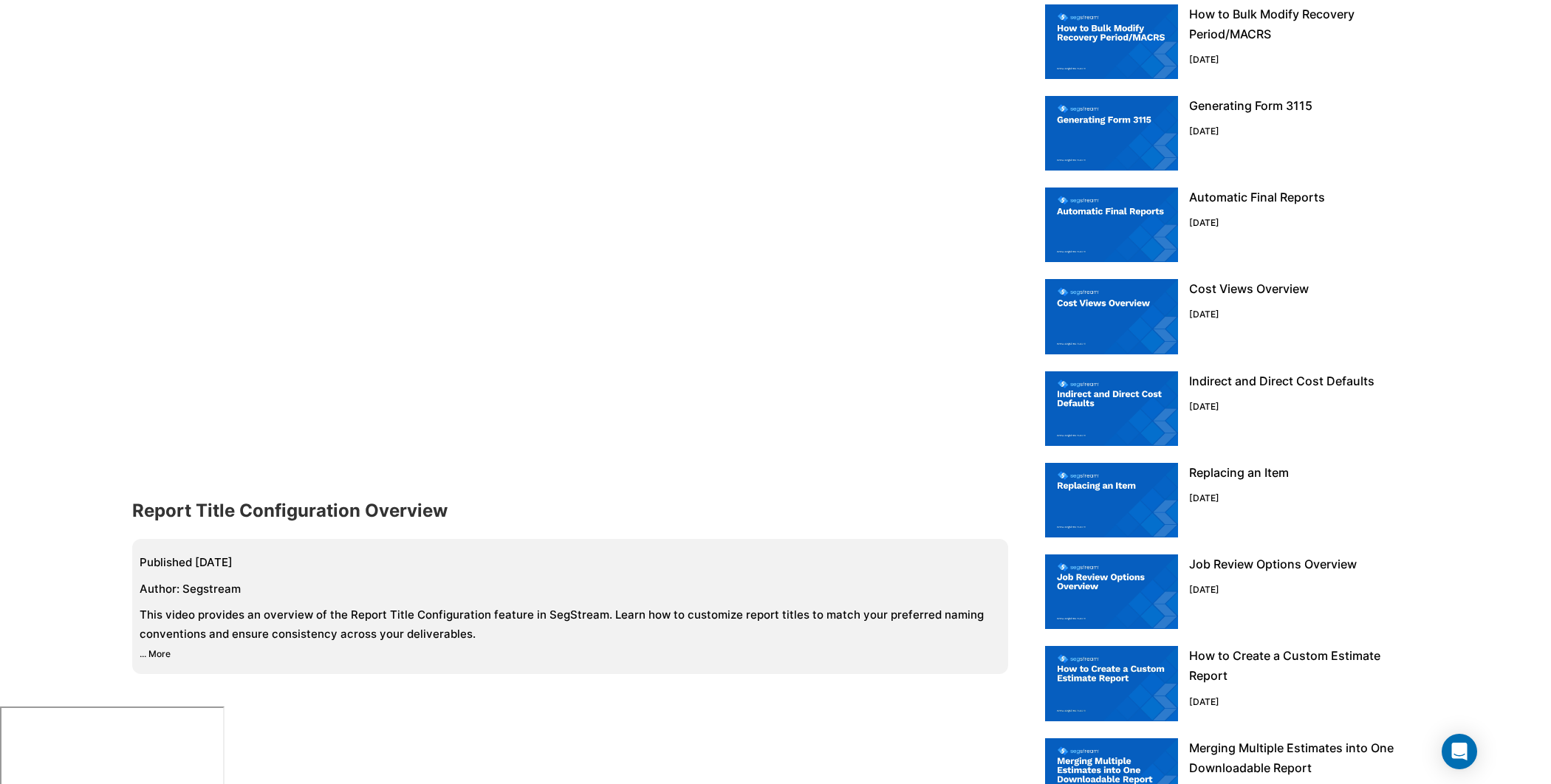
click at [174, 653] on span "... More" at bounding box center [567, 654] width 855 height 13
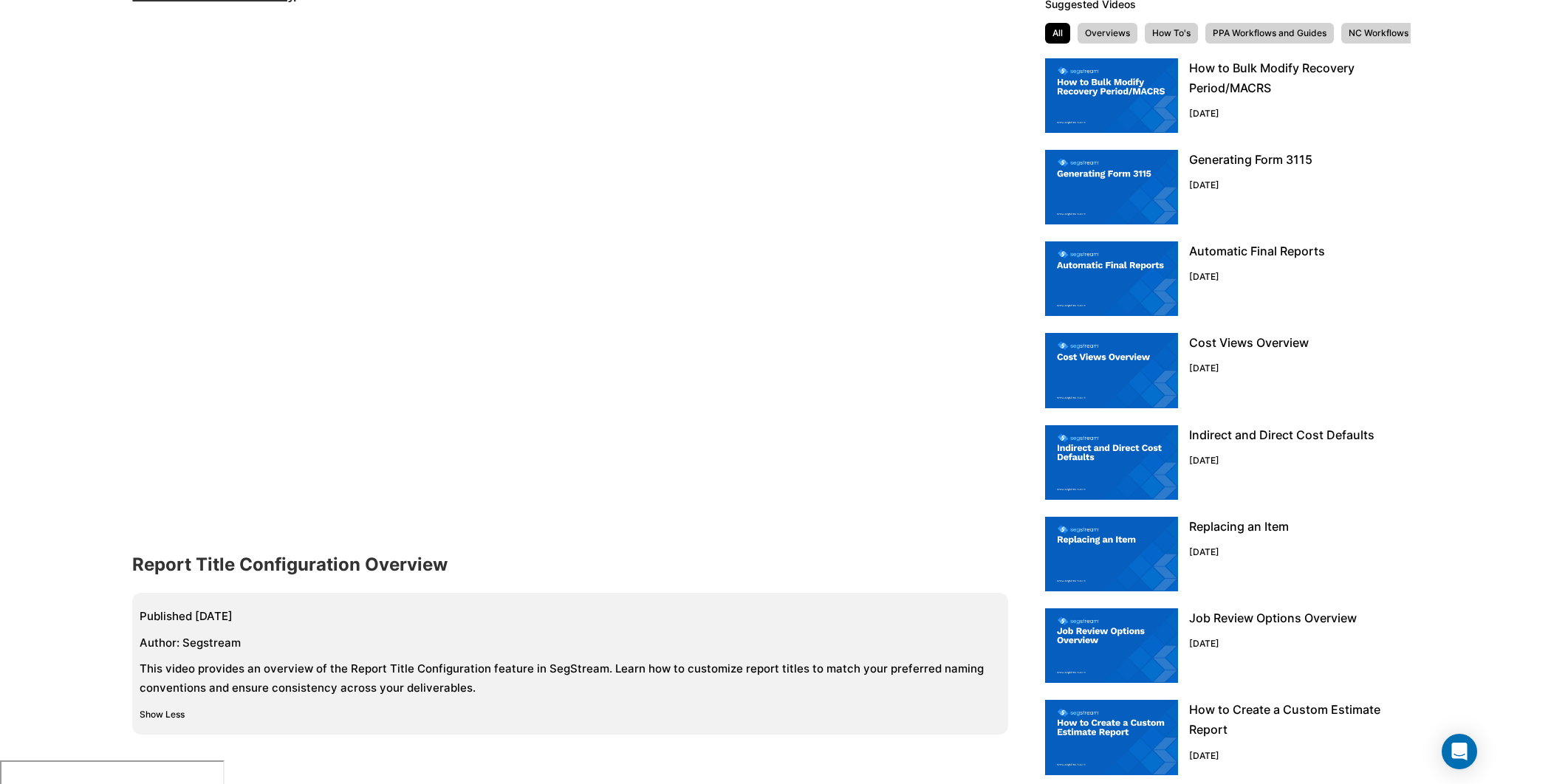
scroll to position [69, 0]
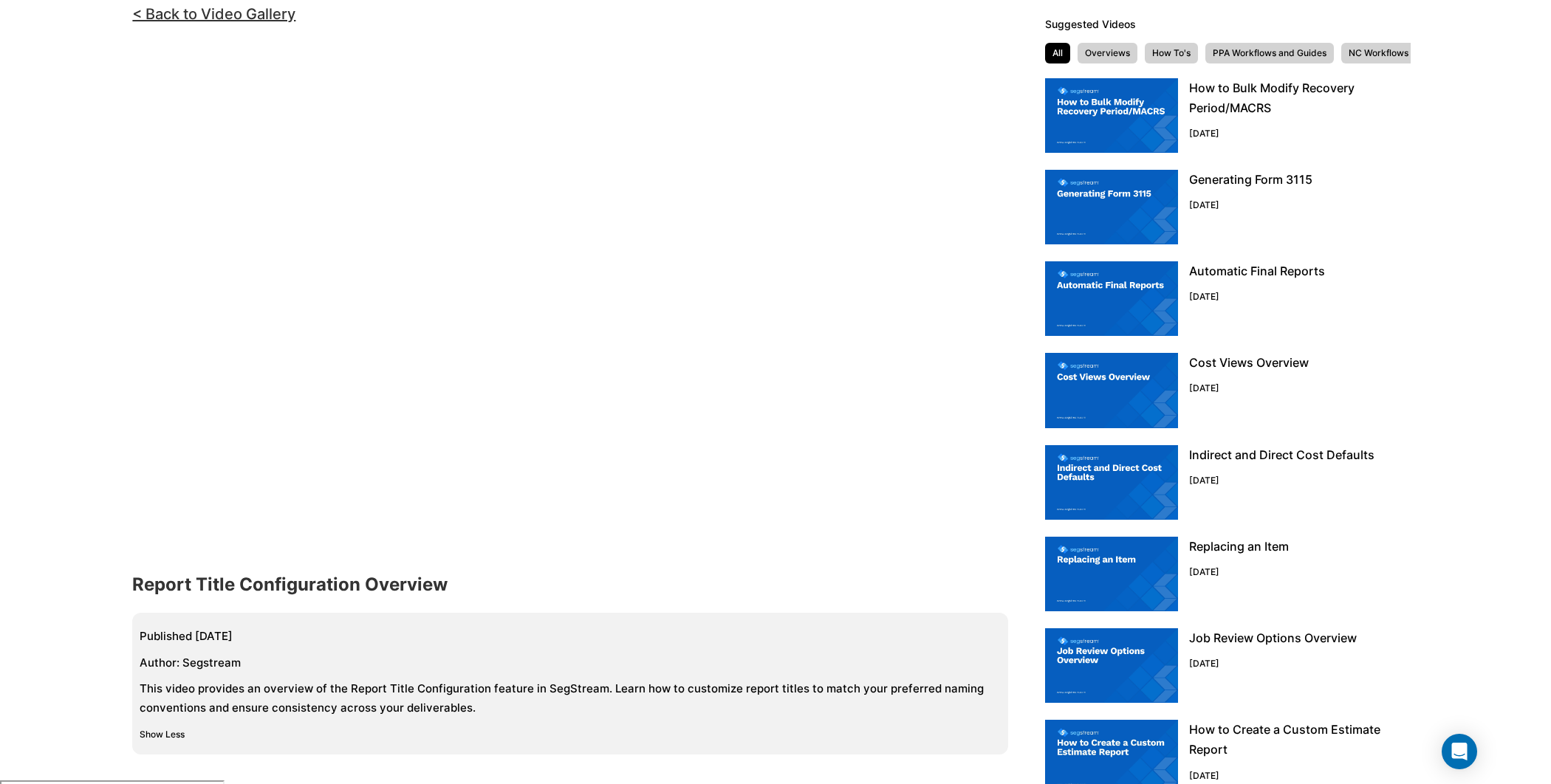
click at [1140, 99] on img at bounding box center [1111, 115] width 133 height 74
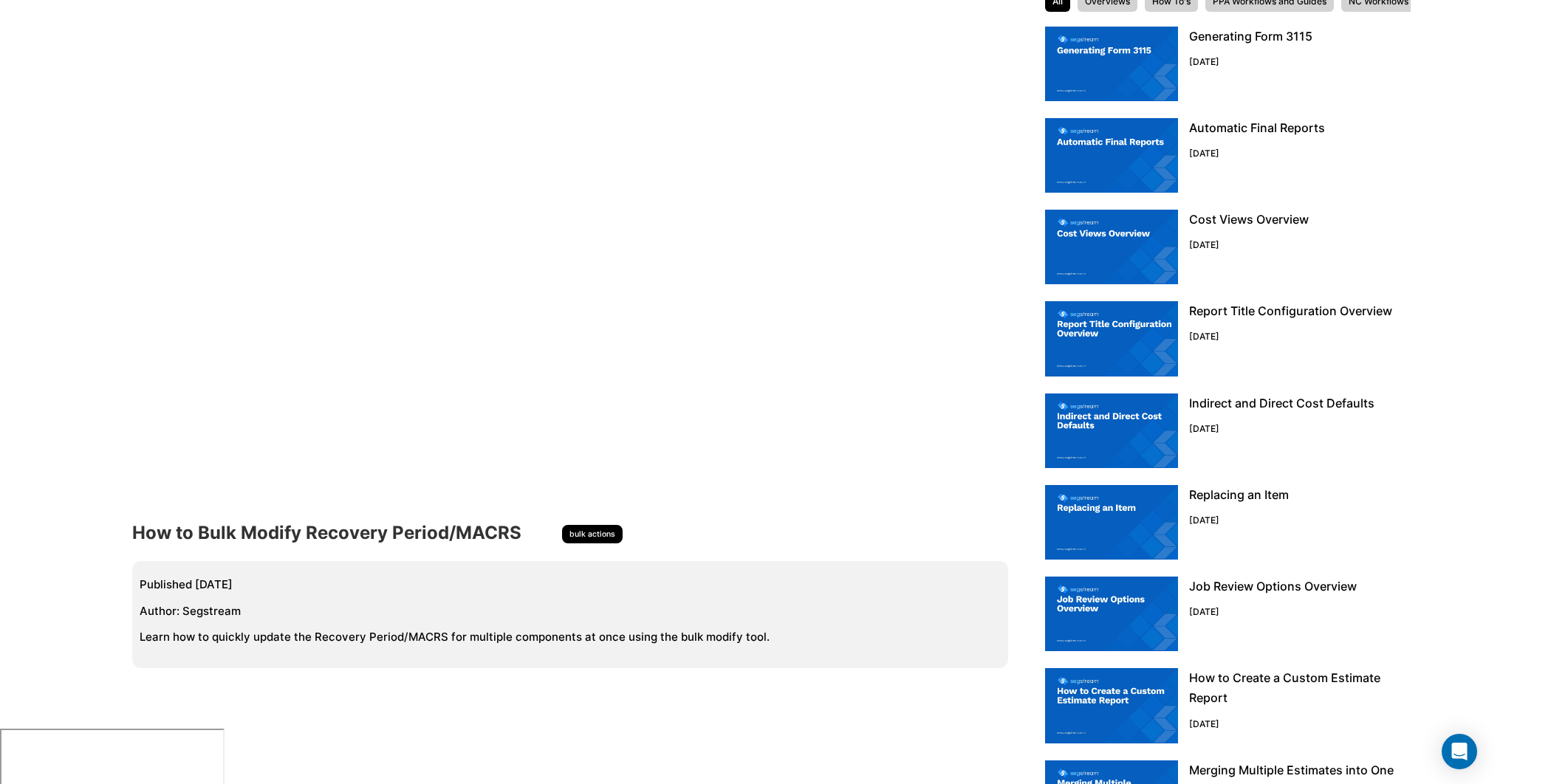
scroll to position [124, 0]
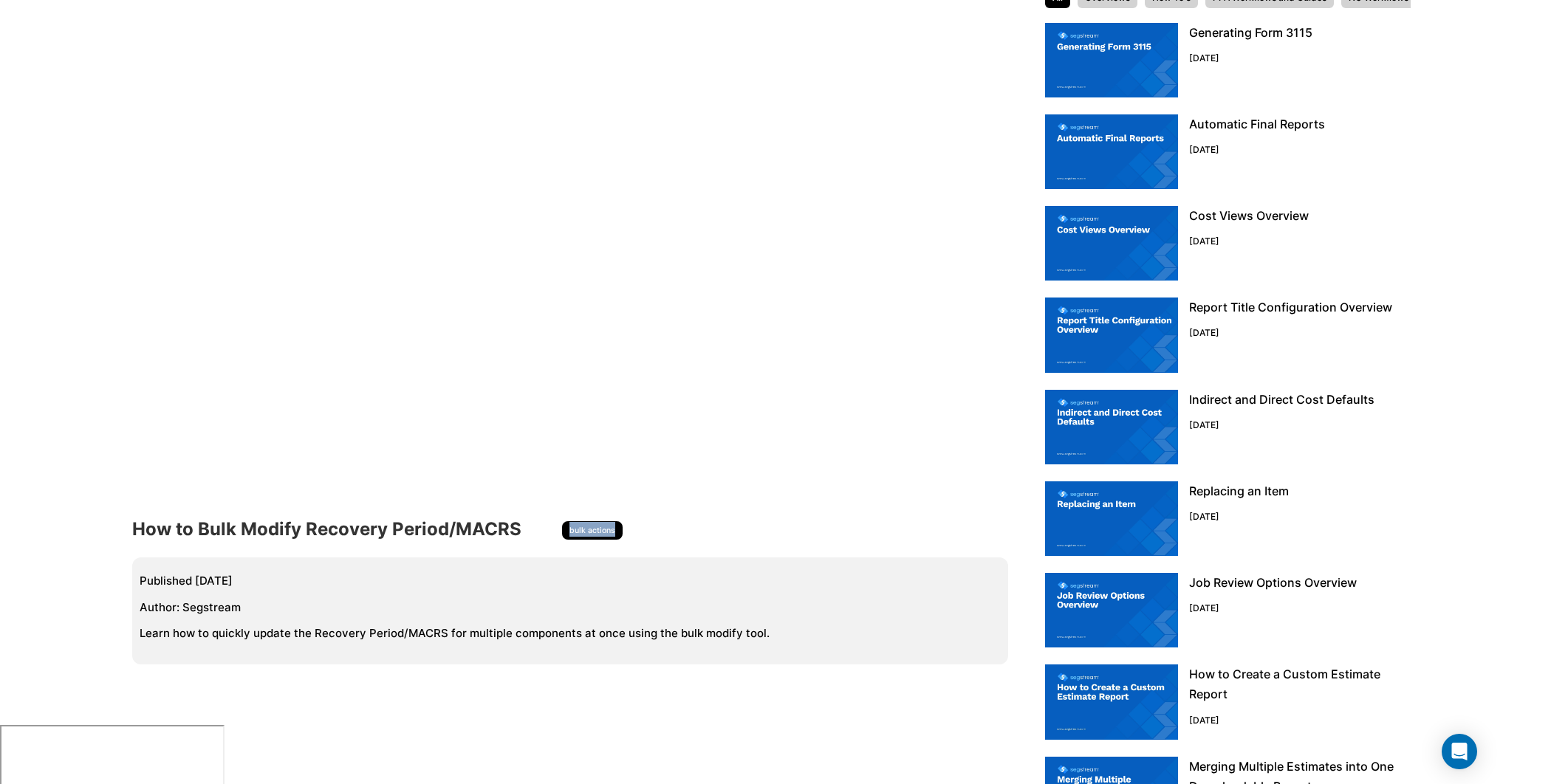
drag, startPoint x: 566, startPoint y: 532, endPoint x: 641, endPoint y: 531, distance: 75.0
click at [641, 531] on div "How to Bulk Modify Recovery Period/MACRS bulk actions" at bounding box center [577, 529] width 890 height 34
click at [642, 540] on div "How to Bulk Modify Recovery Period/MACRS bulk actions" at bounding box center [577, 529] width 890 height 34
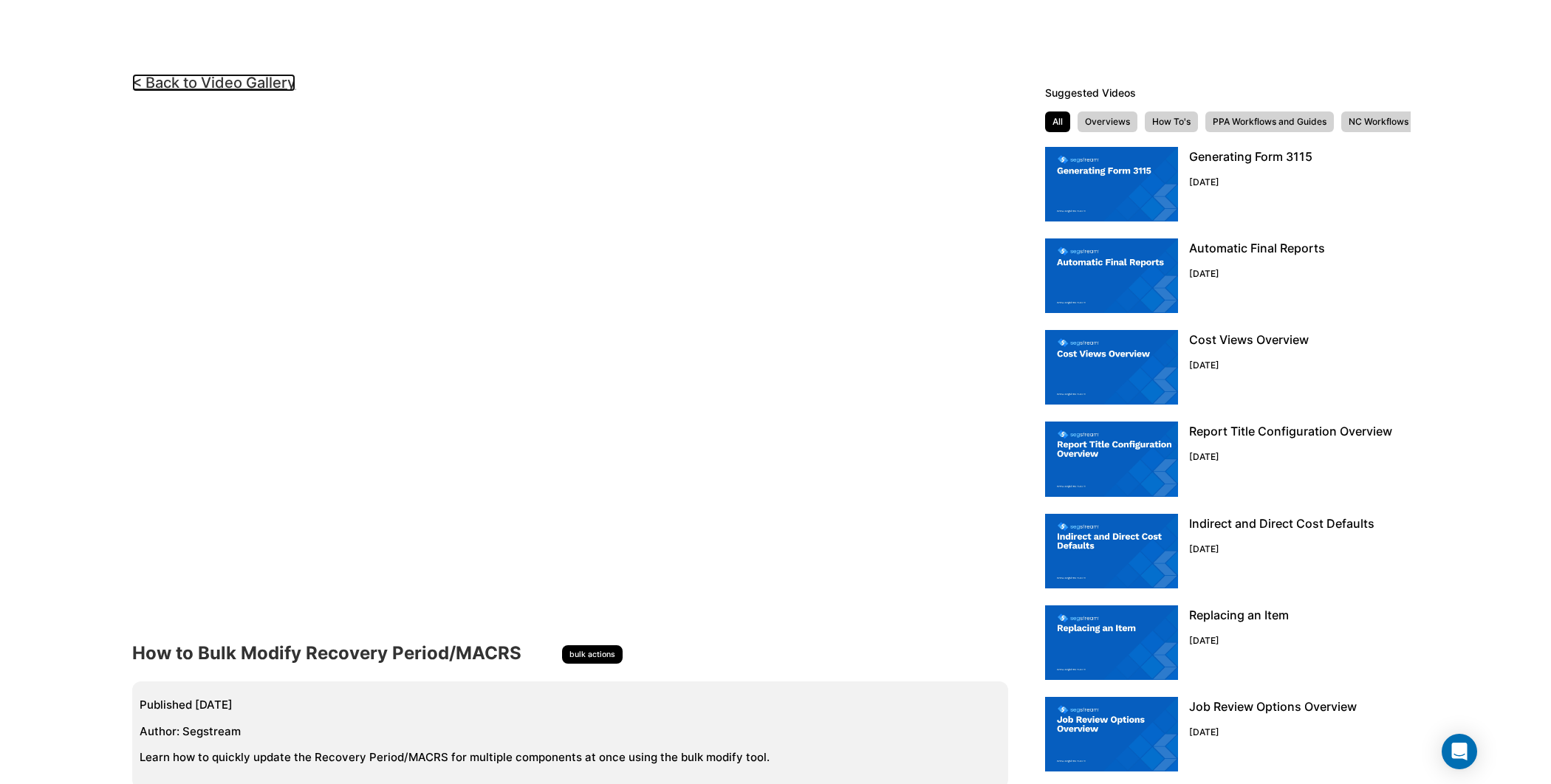
click at [250, 83] on link "< Back to Video Gallery" at bounding box center [213, 82] width 163 height 18
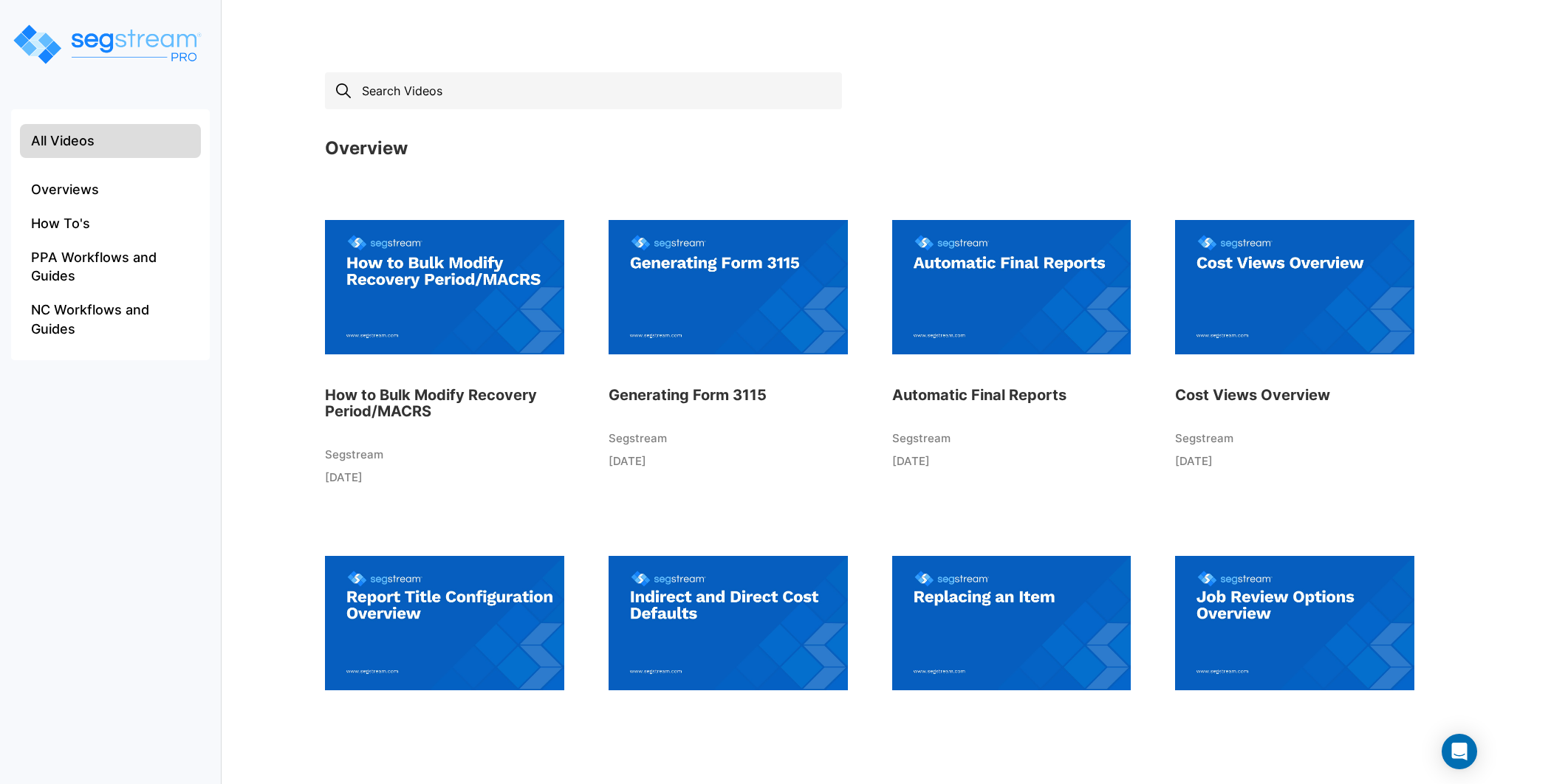
click at [537, 86] on input "text" at bounding box center [584, 91] width 517 height 37
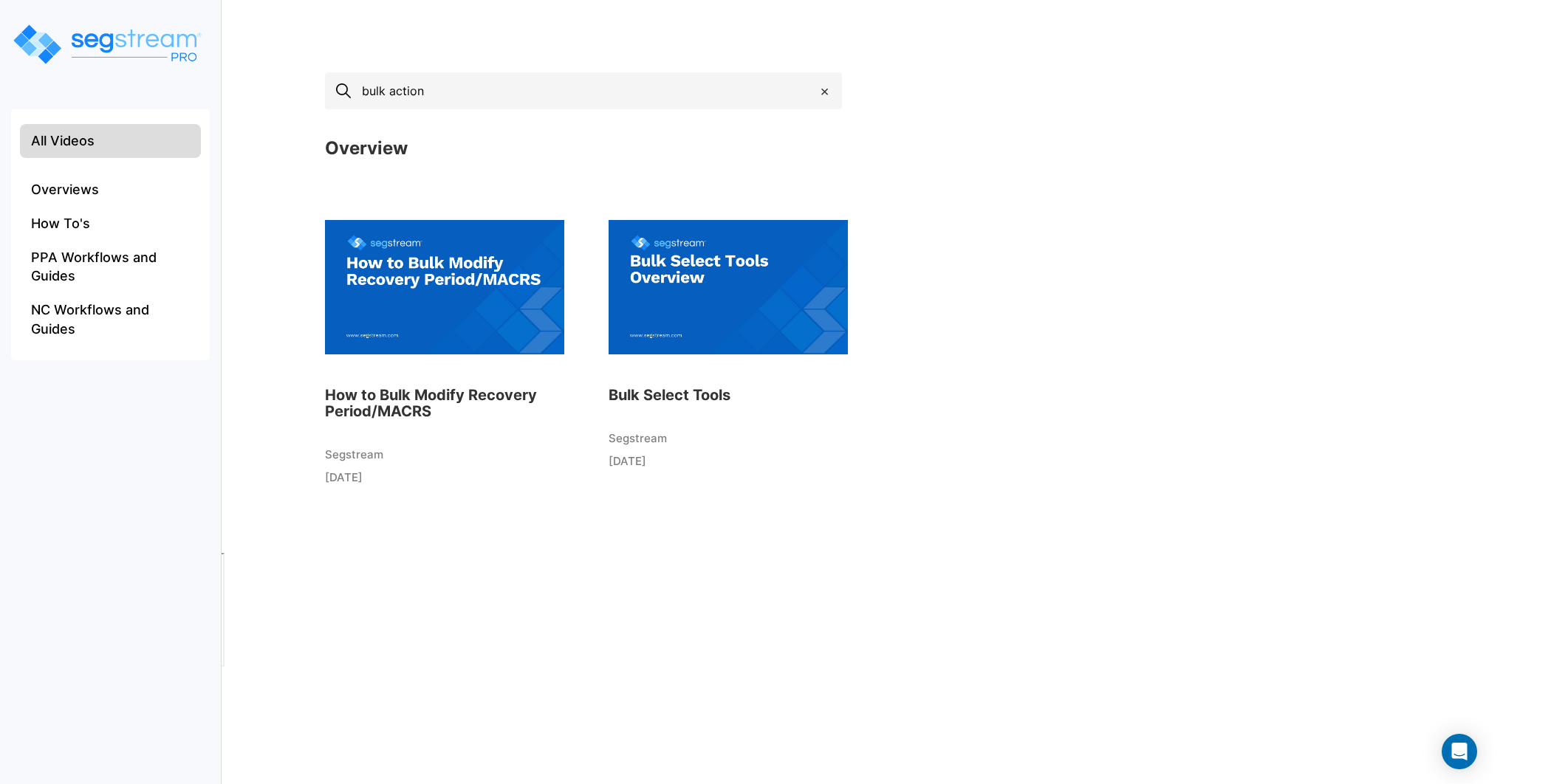
type input "bulk action"
click at [434, 275] on img at bounding box center [445, 287] width 239 height 162
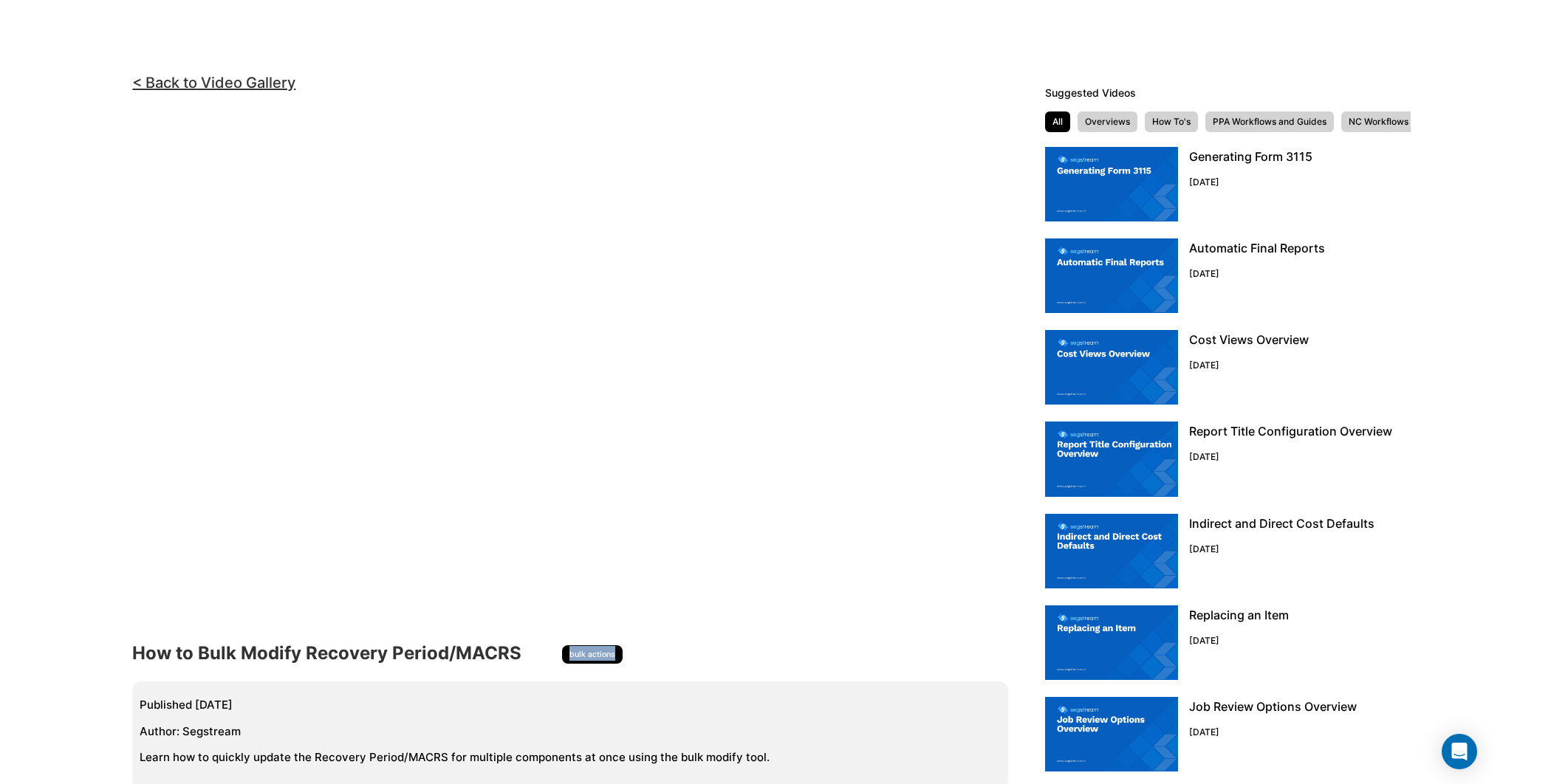
drag, startPoint x: 566, startPoint y: 655, endPoint x: 636, endPoint y: 657, distance: 70.0
click at [636, 657] on div "How to Bulk Modify Recovery Period/MACRS bulk actions" at bounding box center [577, 653] width 890 height 34
click at [656, 673] on div "How to Bulk Modify Recovery Period/MACRS bulk actions Published [DATE] Author: …" at bounding box center [577, 712] width 890 height 152
click at [253, 84] on link "< Back to Video Gallery" at bounding box center [213, 82] width 163 height 18
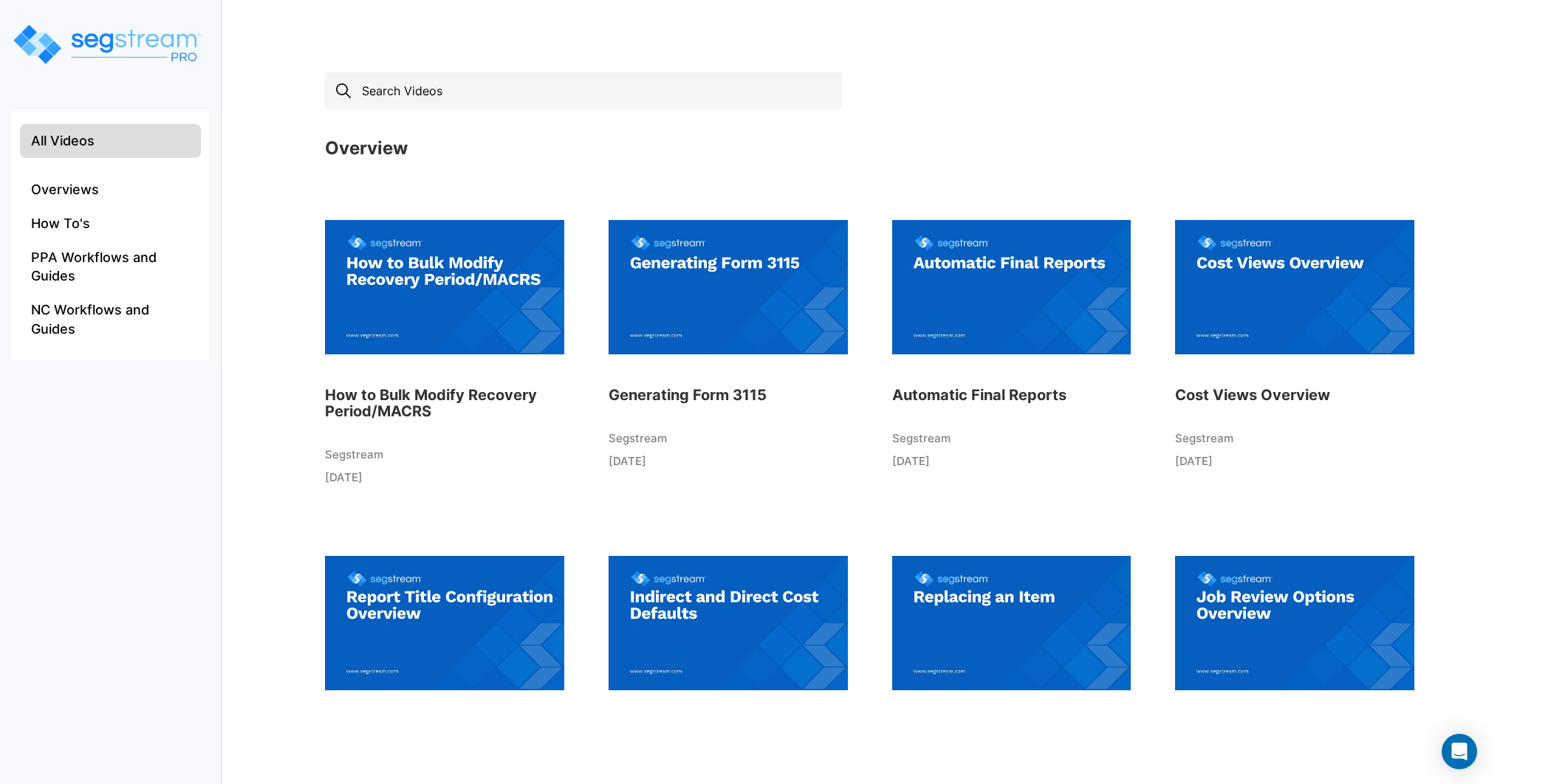
click at [449, 109] on input "text" at bounding box center [584, 91] width 517 height 37
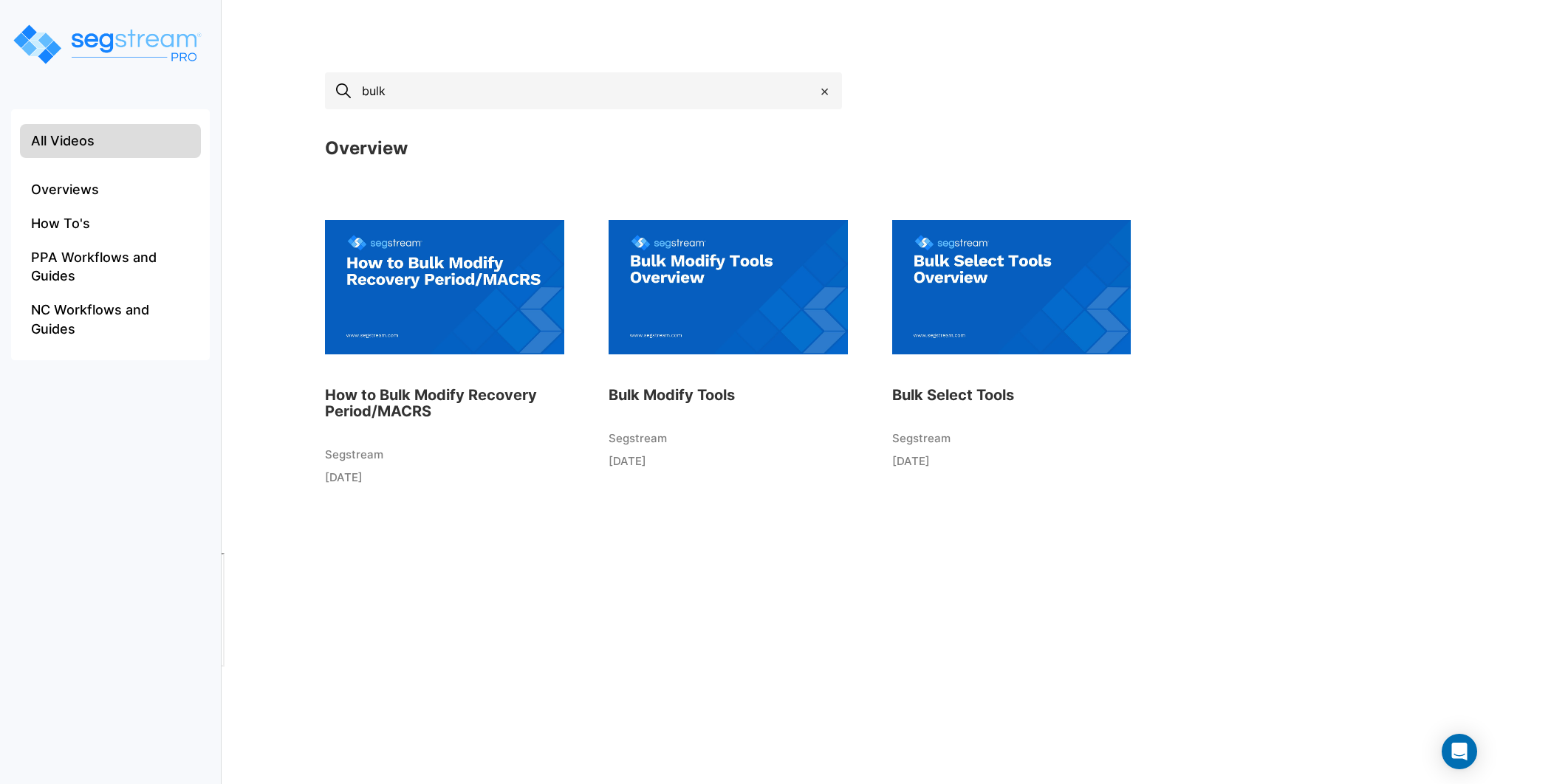
type input "bulk"
click at [141, 38] on img at bounding box center [107, 43] width 192 height 44
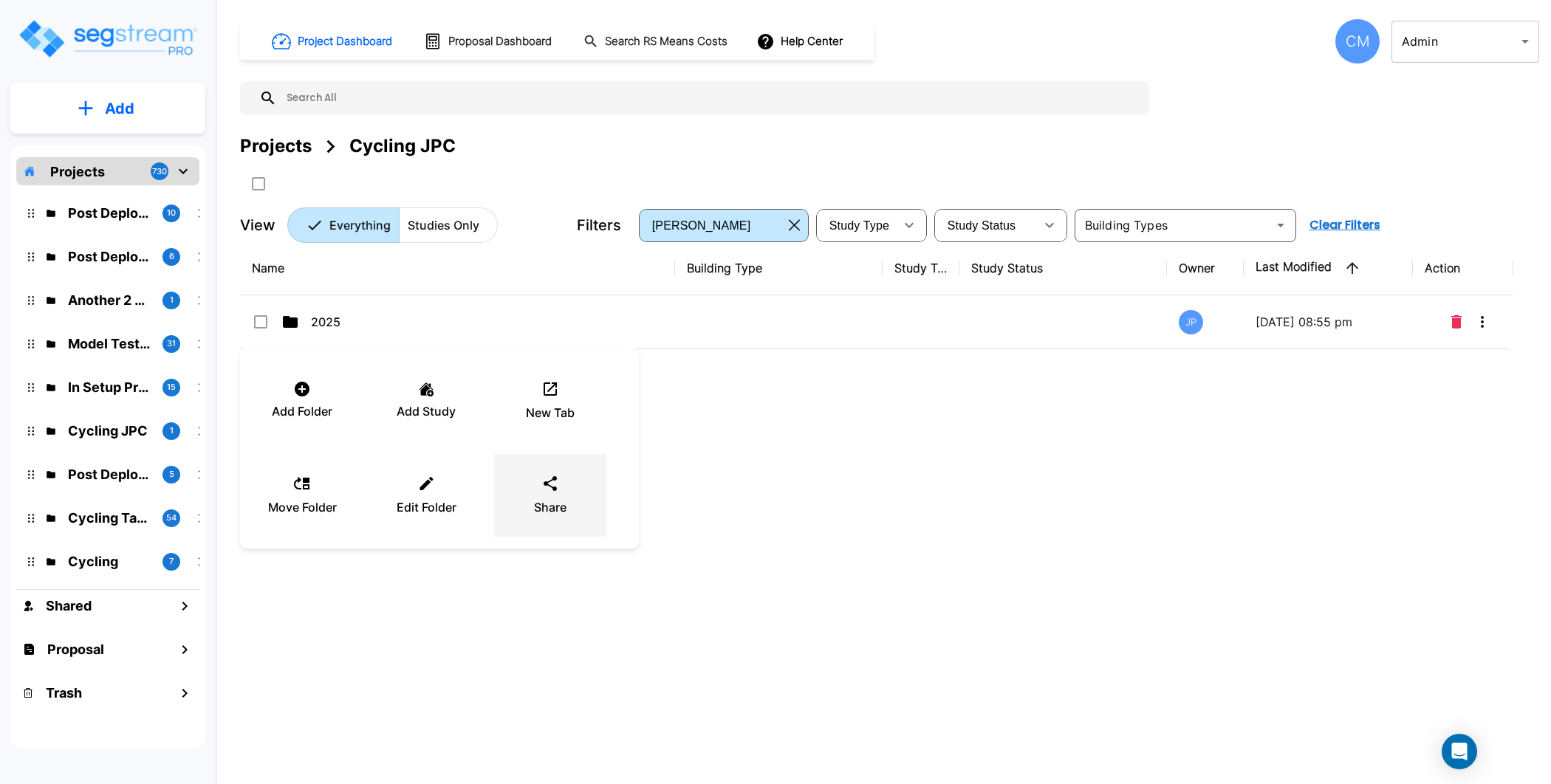
click at [548, 487] on icon at bounding box center [549, 483] width 18 height 18
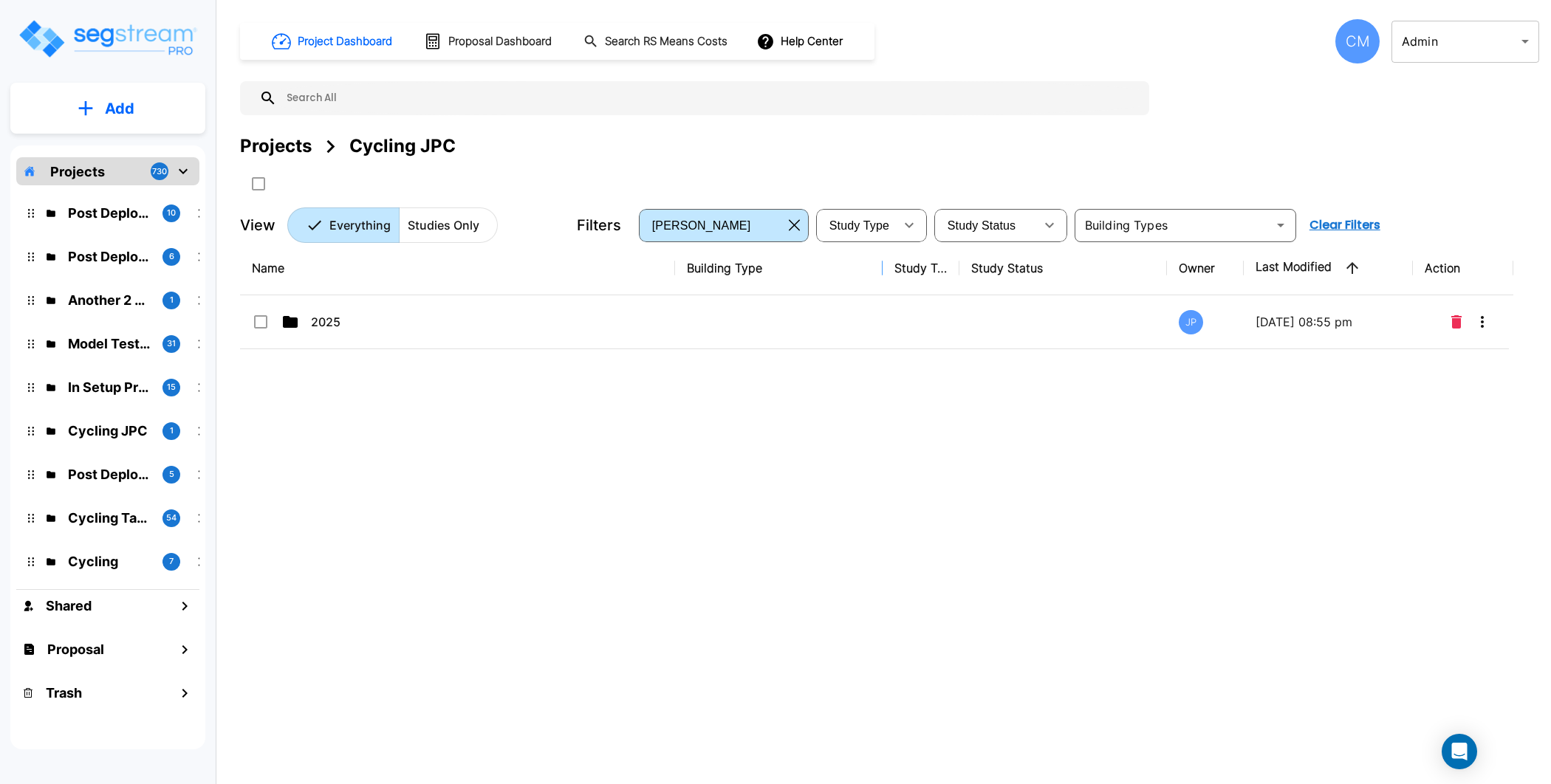
drag, startPoint x: 875, startPoint y: 262, endPoint x: 731, endPoint y: 271, distance: 144.3
click at [673, 267] on tr "Name Building Type Study Type Study Status Owner Last Modified Action" at bounding box center [876, 268] width 1273 height 53
drag, startPoint x: 674, startPoint y: 270, endPoint x: 559, endPoint y: 272, distance: 115.0
click at [559, 272] on tr "Name Building Type Study Type Study Status Owner Last Modified Action" at bounding box center [876, 268] width 1273 height 53
click at [1360, 55] on div "CM" at bounding box center [1357, 41] width 44 height 44
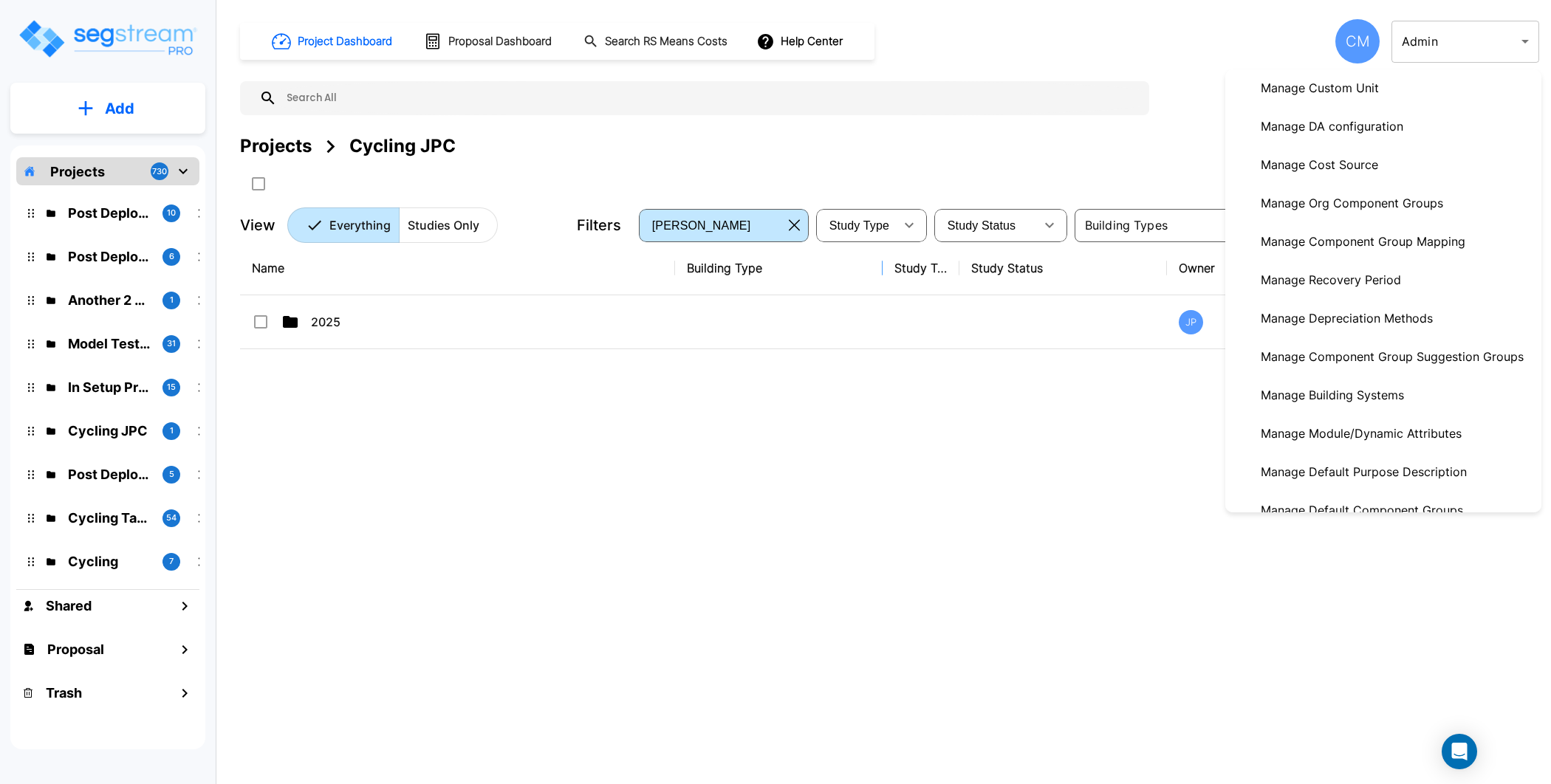
scroll to position [554, 0]
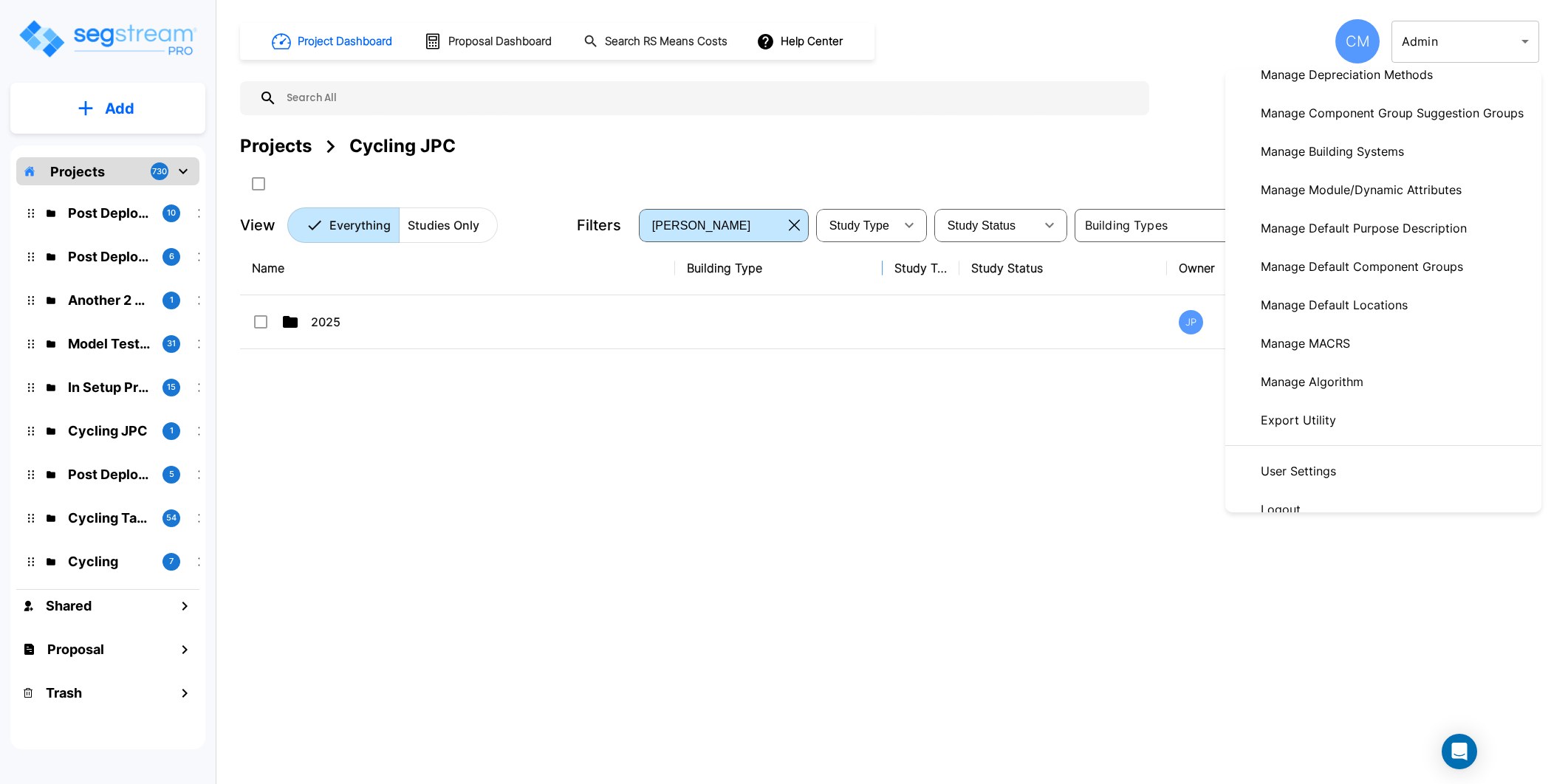
click at [922, 465] on div at bounding box center [775, 392] width 1551 height 784
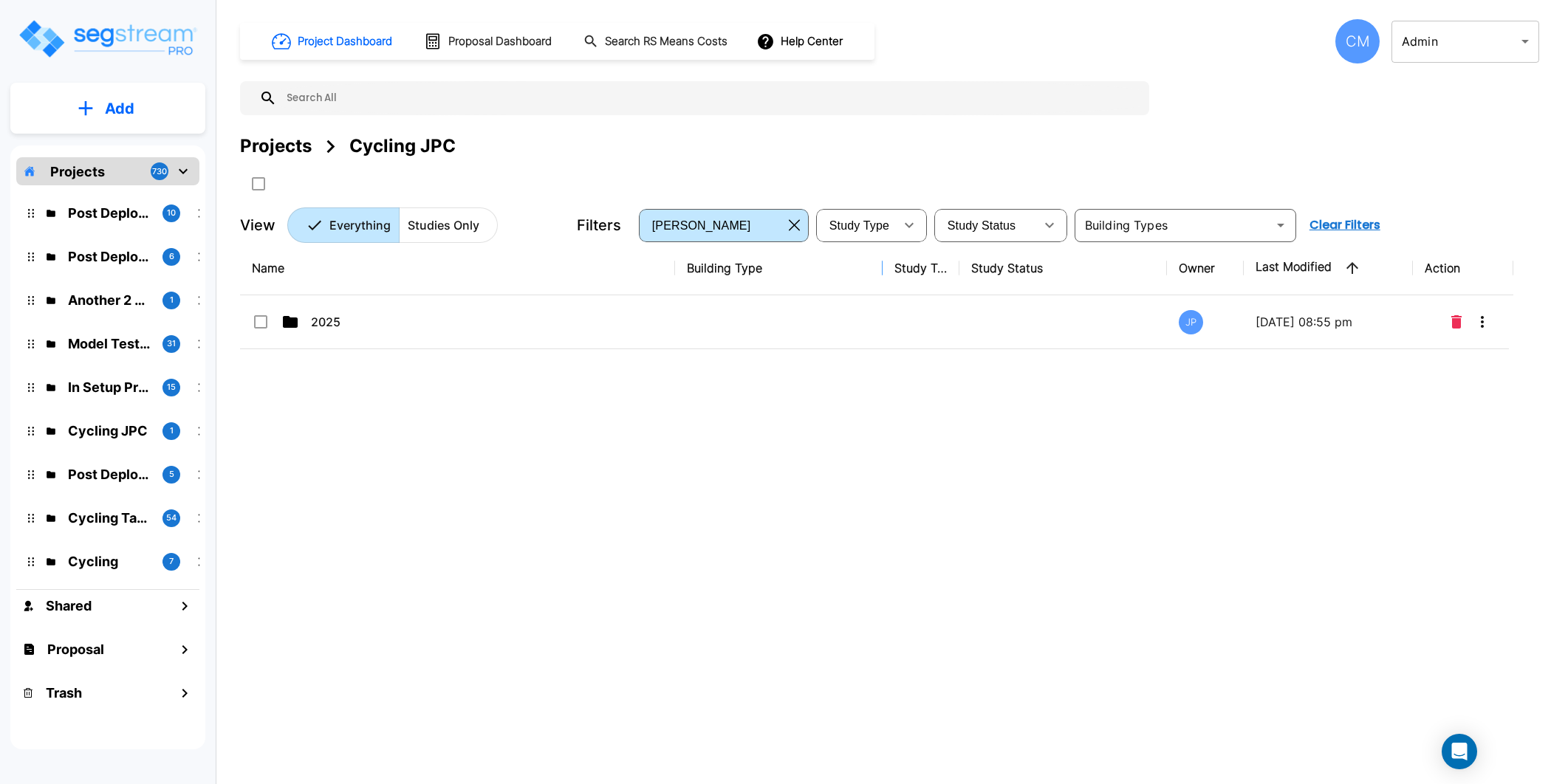
click at [288, 140] on div "Projects" at bounding box center [276, 146] width 72 height 27
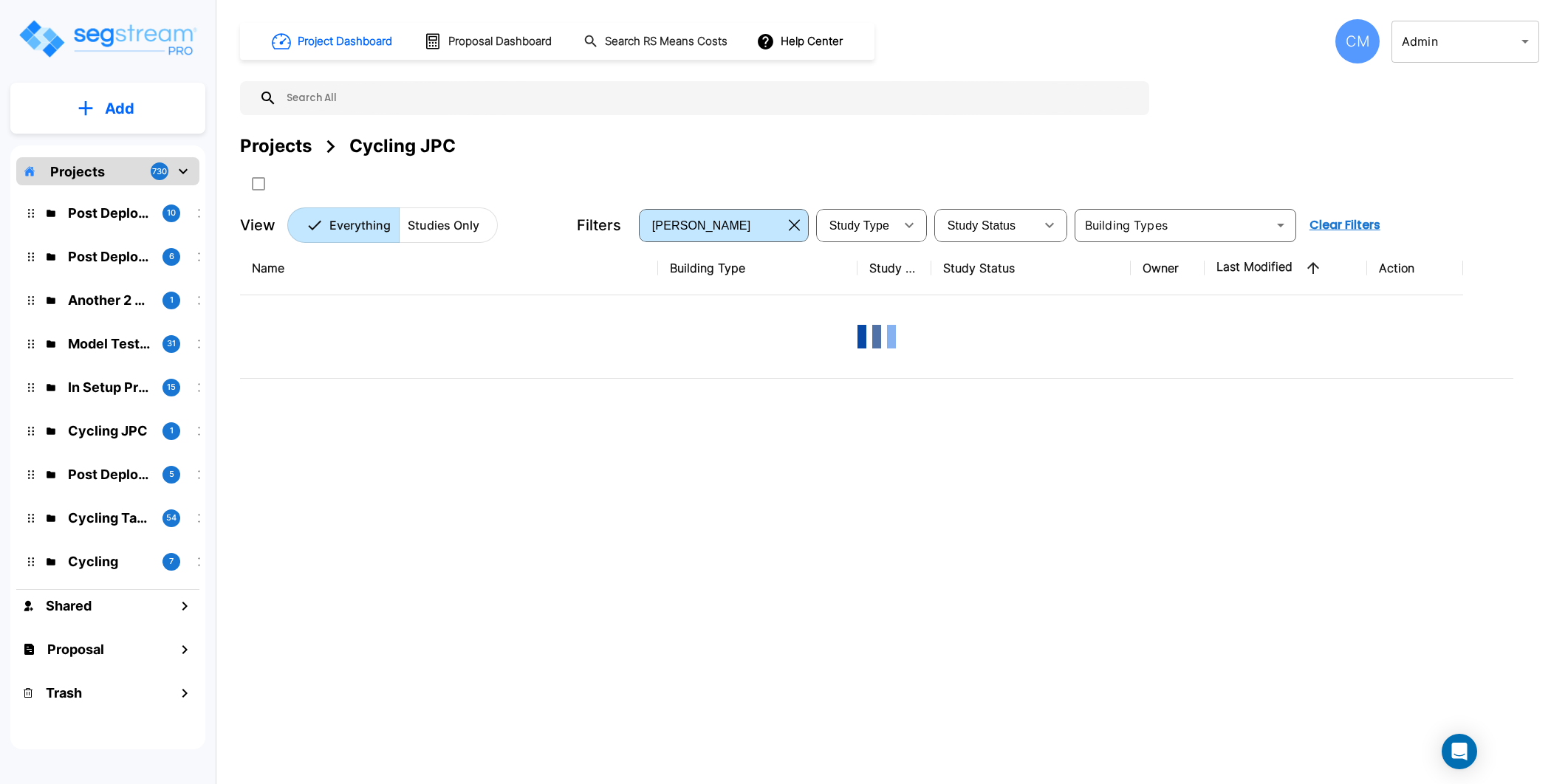
click at [275, 146] on div "Projects" at bounding box center [276, 146] width 72 height 27
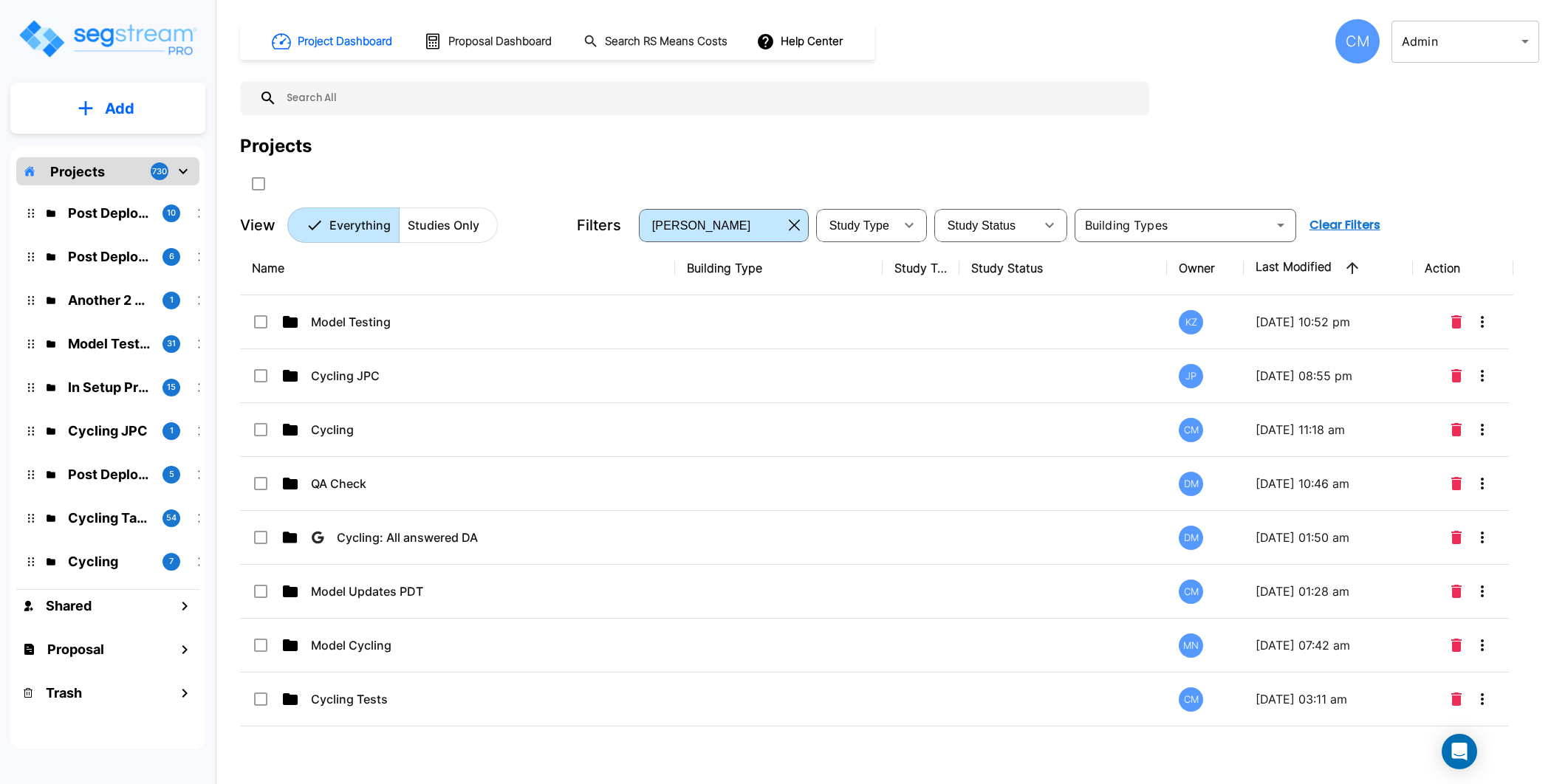
click at [459, 211] on button "Studies Only" at bounding box center [448, 225] width 99 height 35
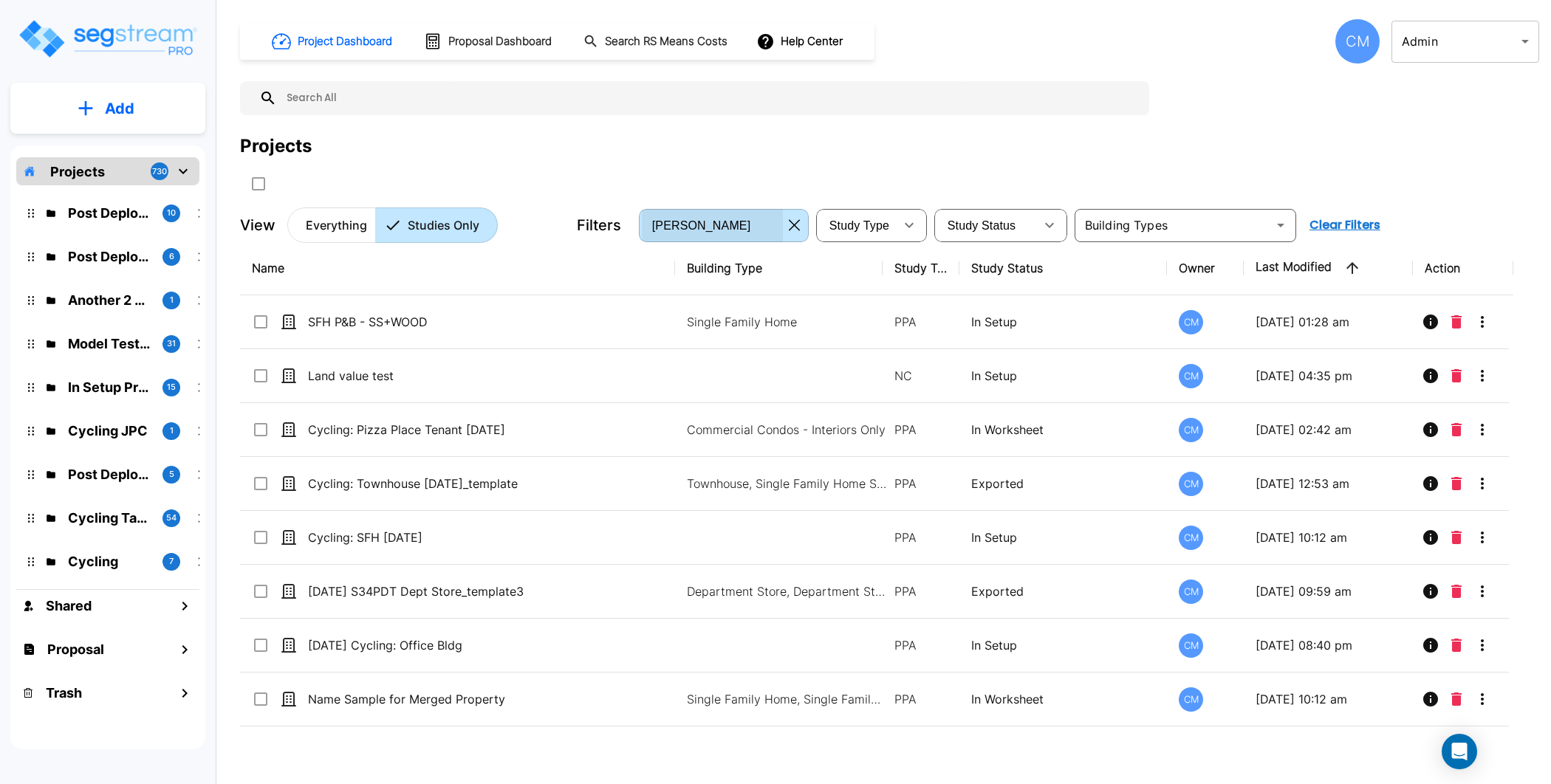
click at [698, 233] on div "[PERSON_NAME]" at bounding box center [712, 225] width 141 height 41
click at [1356, 47] on div "Owner testuser1@segstream.com testuser3@segstream.com testuser6@segstream.com t…" at bounding box center [775, 392] width 1551 height 784
click at [1366, 52] on div "CM" at bounding box center [1357, 41] width 44 height 44
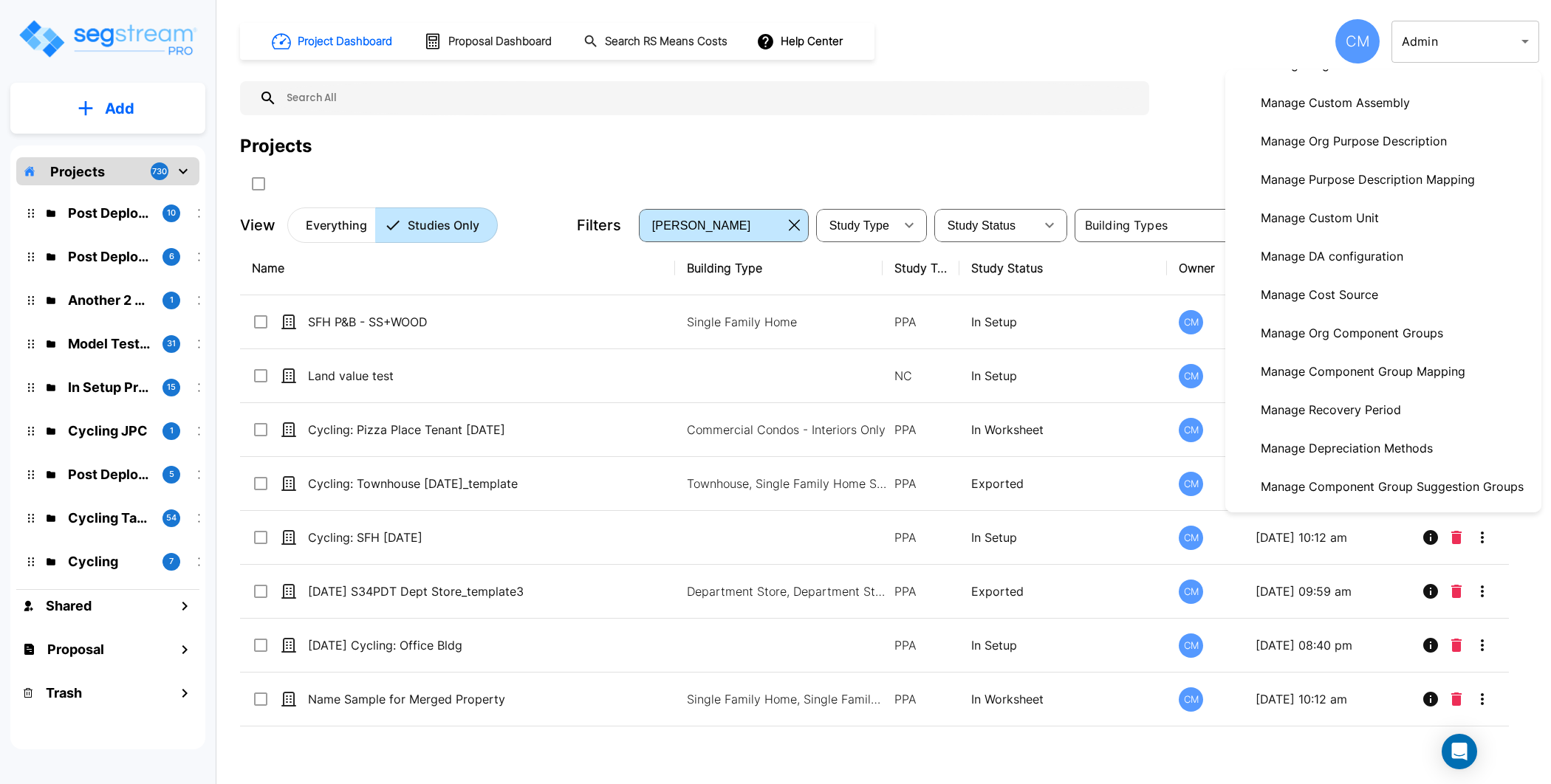
scroll to position [185, 0]
click at [836, 134] on div at bounding box center [775, 392] width 1551 height 784
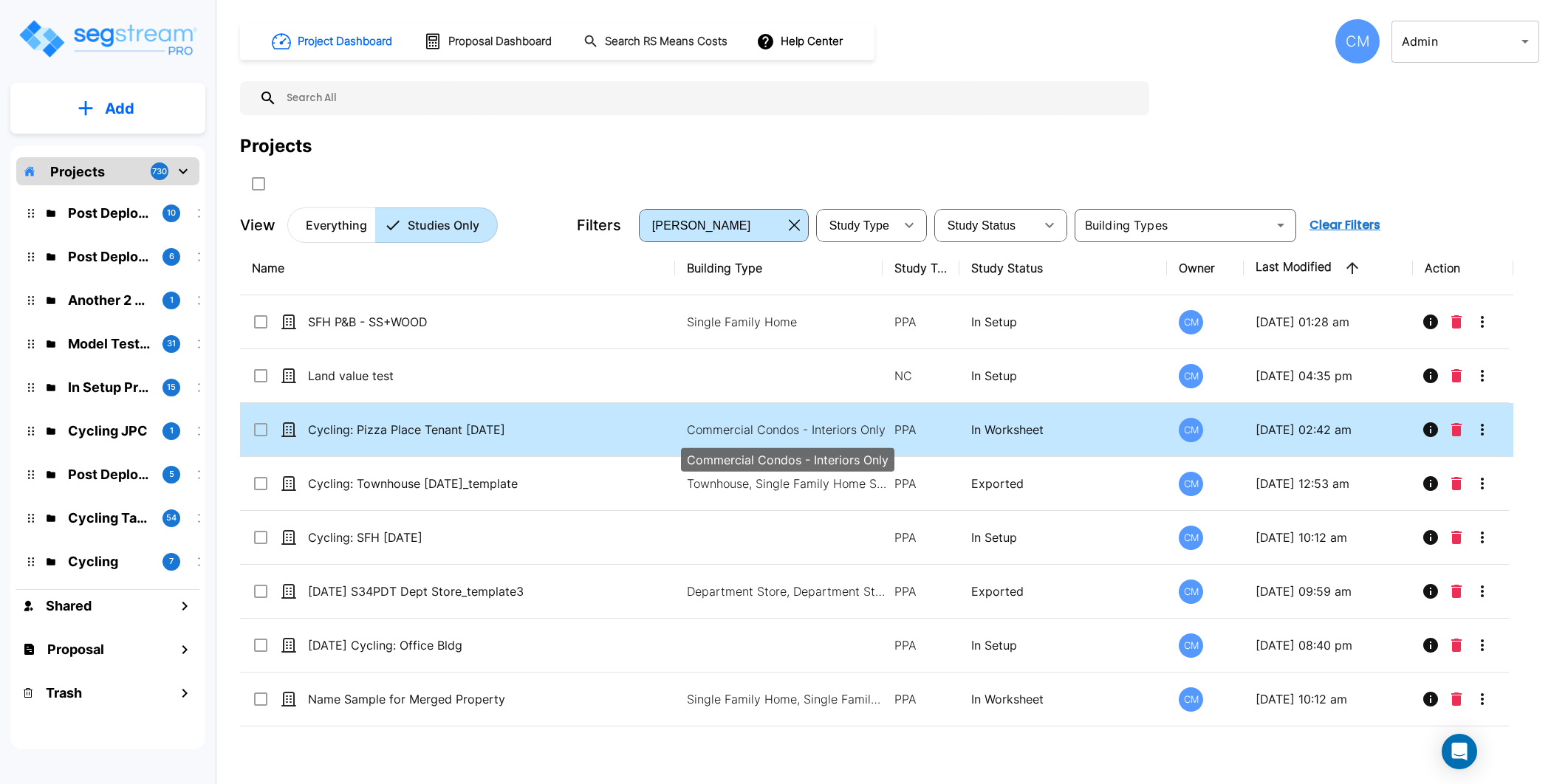
click at [799, 423] on p "Commercial Condos - Interiors Only" at bounding box center [786, 429] width 199 height 18
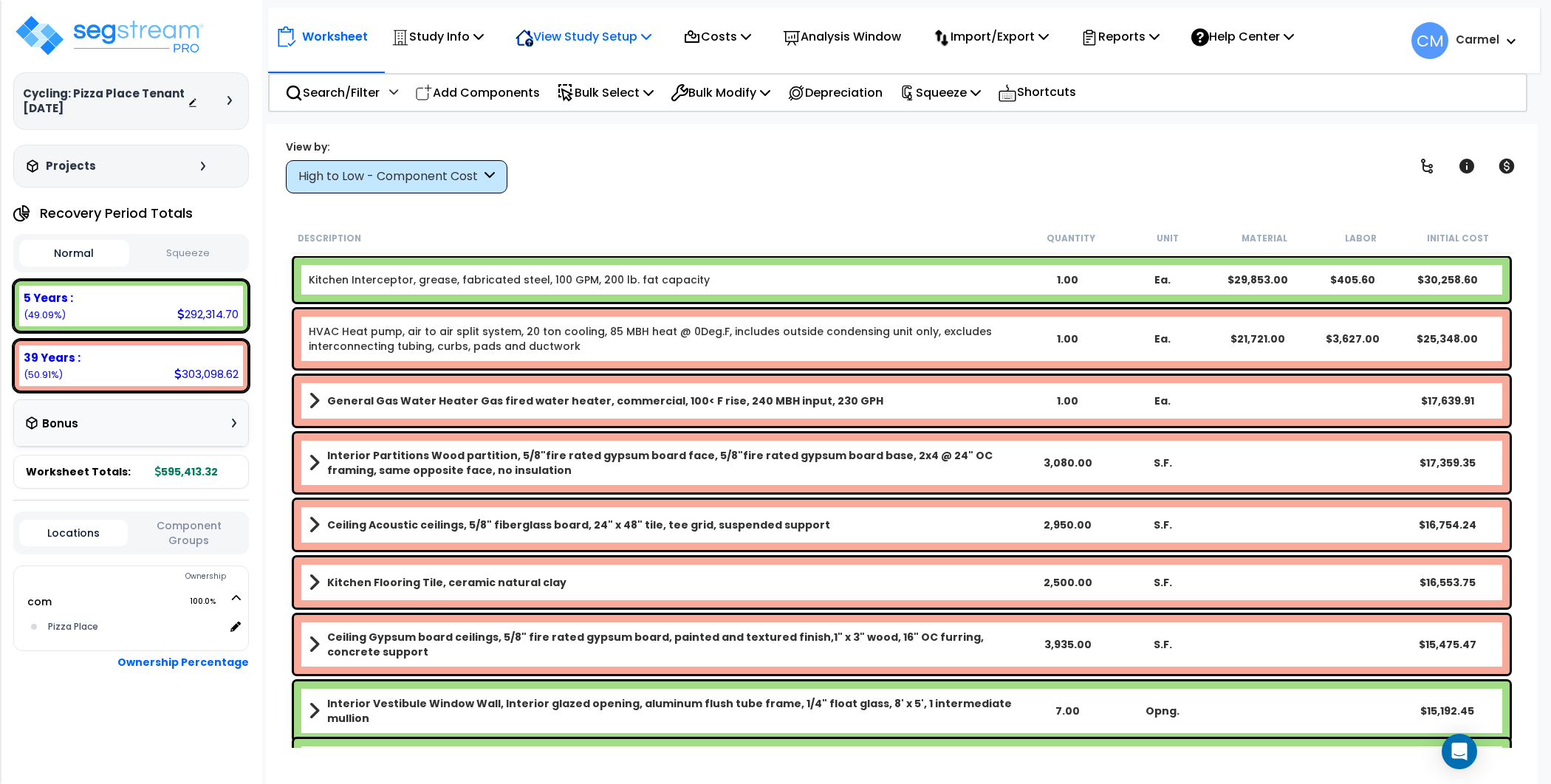
click at [591, 33] on p "View Study Setup" at bounding box center [583, 37] width 136 height 20
click at [584, 98] on link "View Questionnaire" at bounding box center [581, 100] width 146 height 29
click at [1474, 39] on b "Carmel" at bounding box center [1477, 39] width 43 height 16
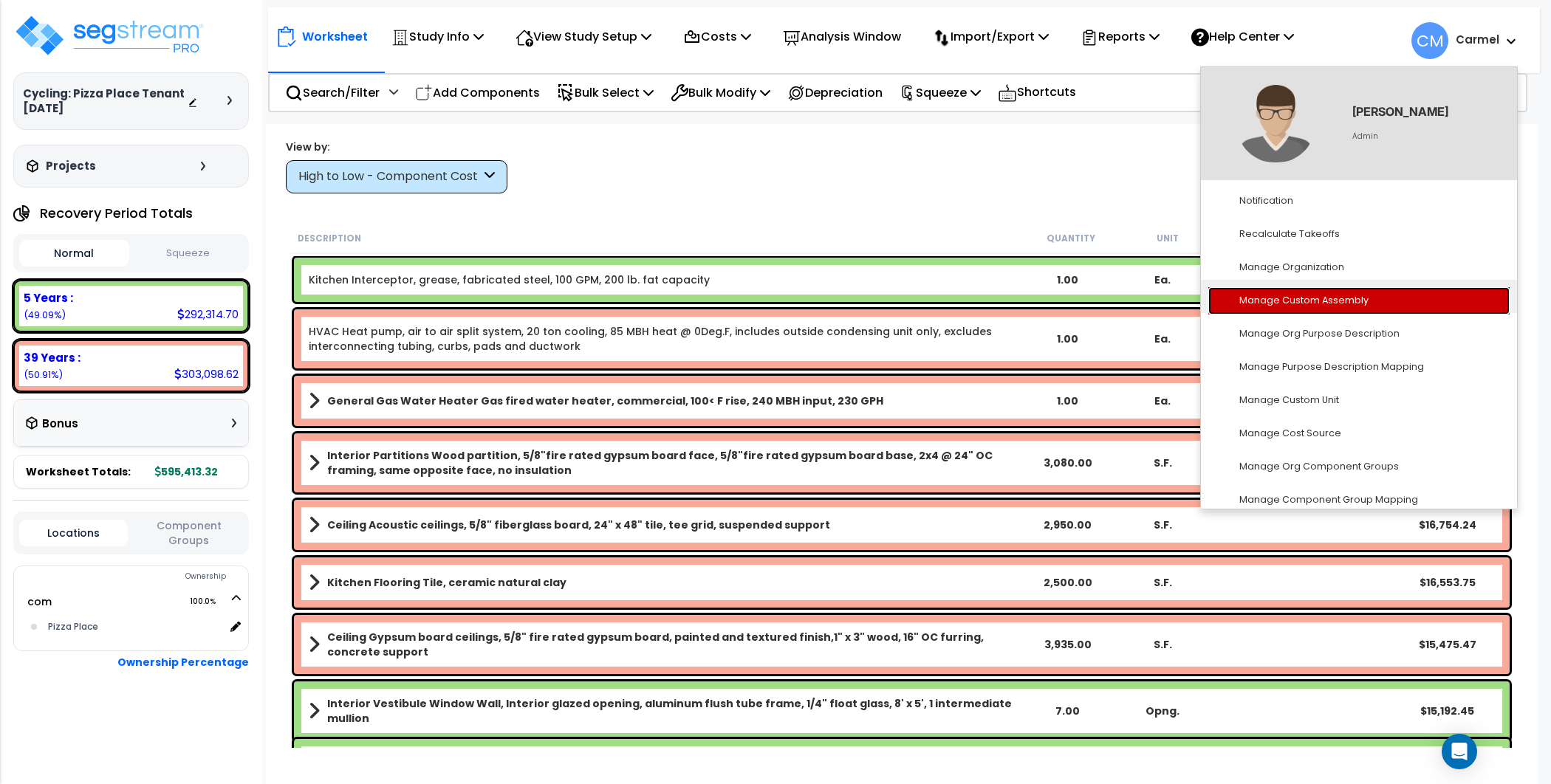
click at [1290, 302] on link "Manage Custom Assembly" at bounding box center [1359, 301] width 301 height 28
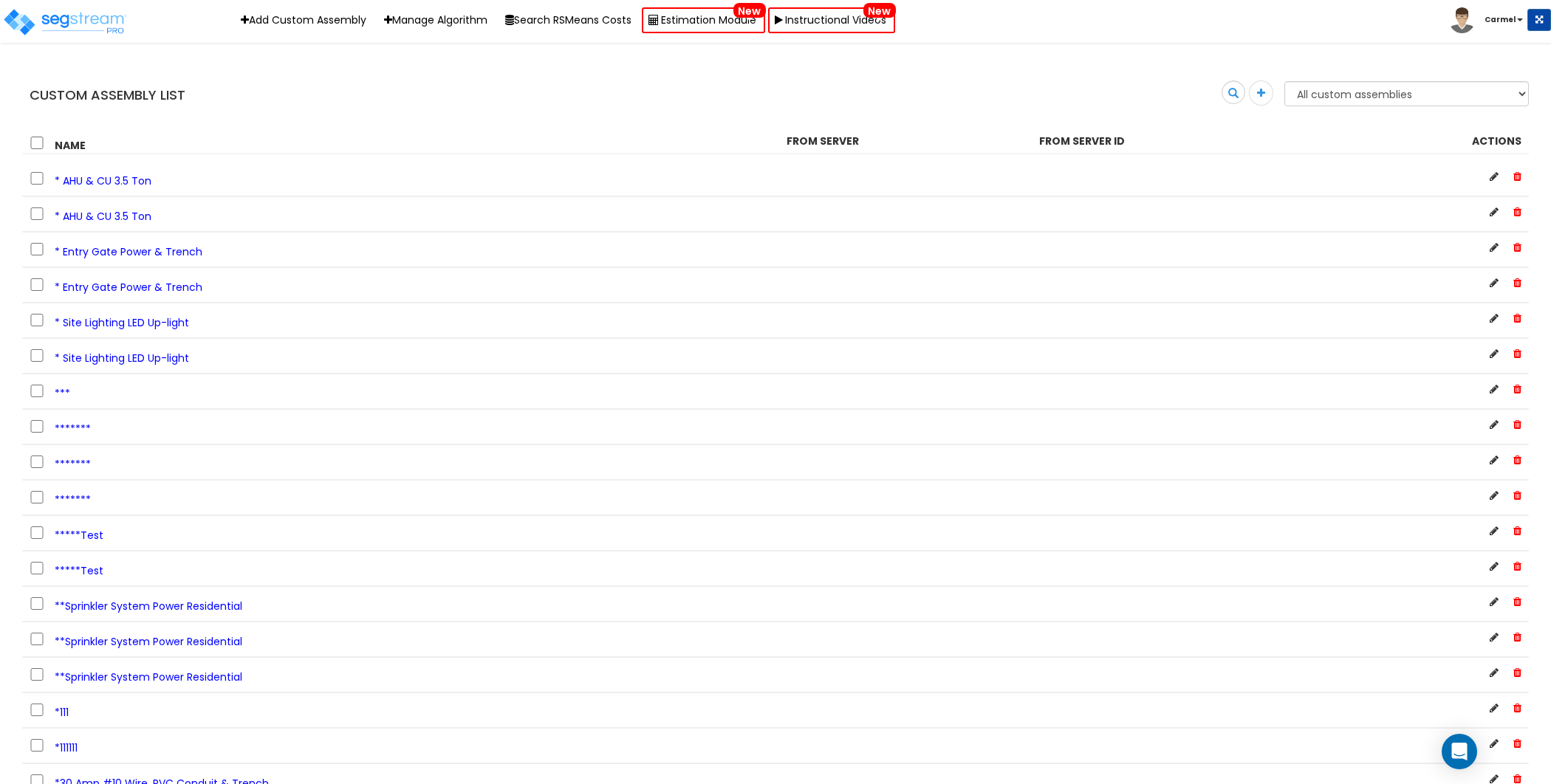
click at [1495, 18] on b "Carmel" at bounding box center [1499, 19] width 31 height 11
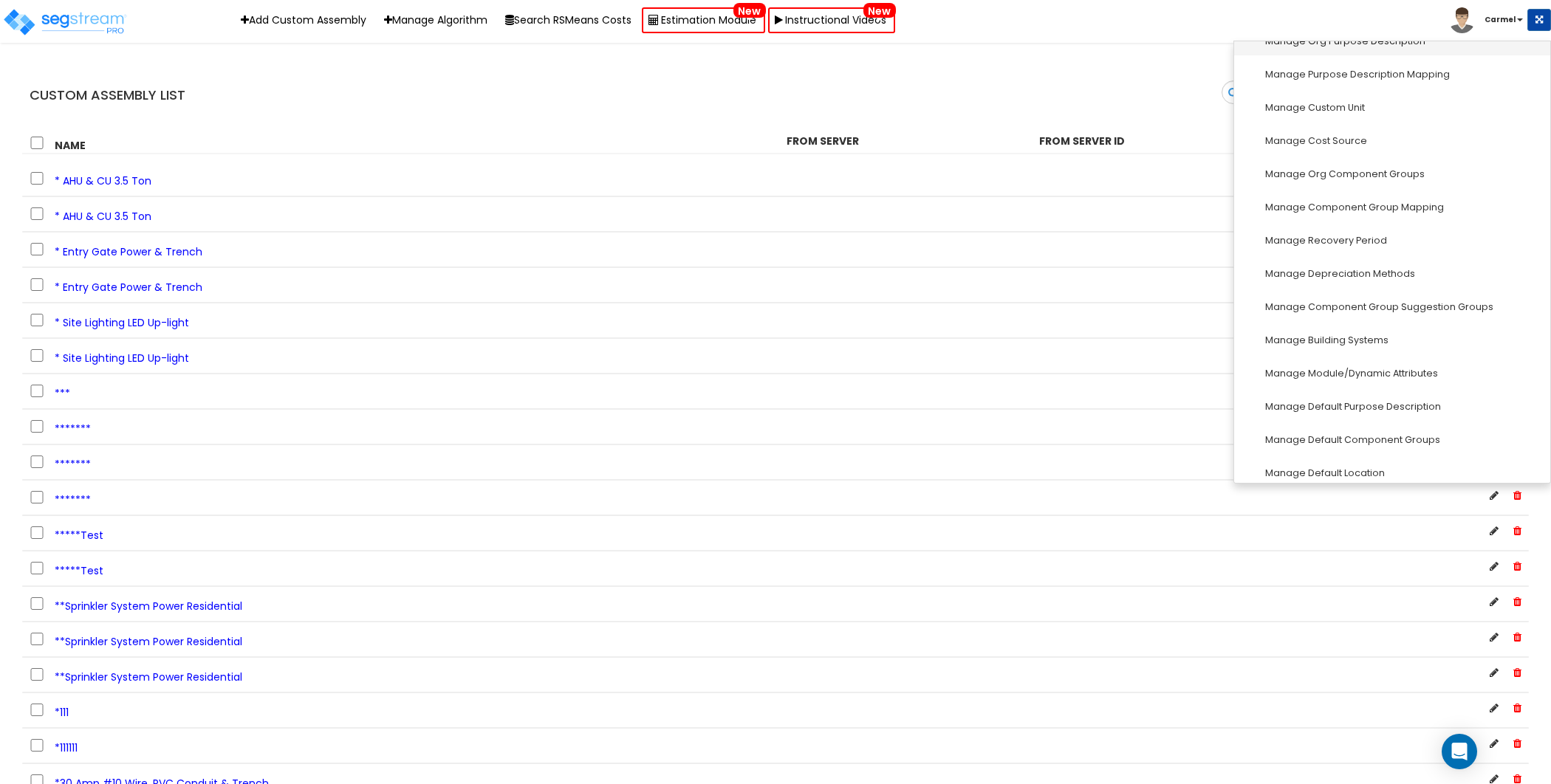
scroll to position [231, 0]
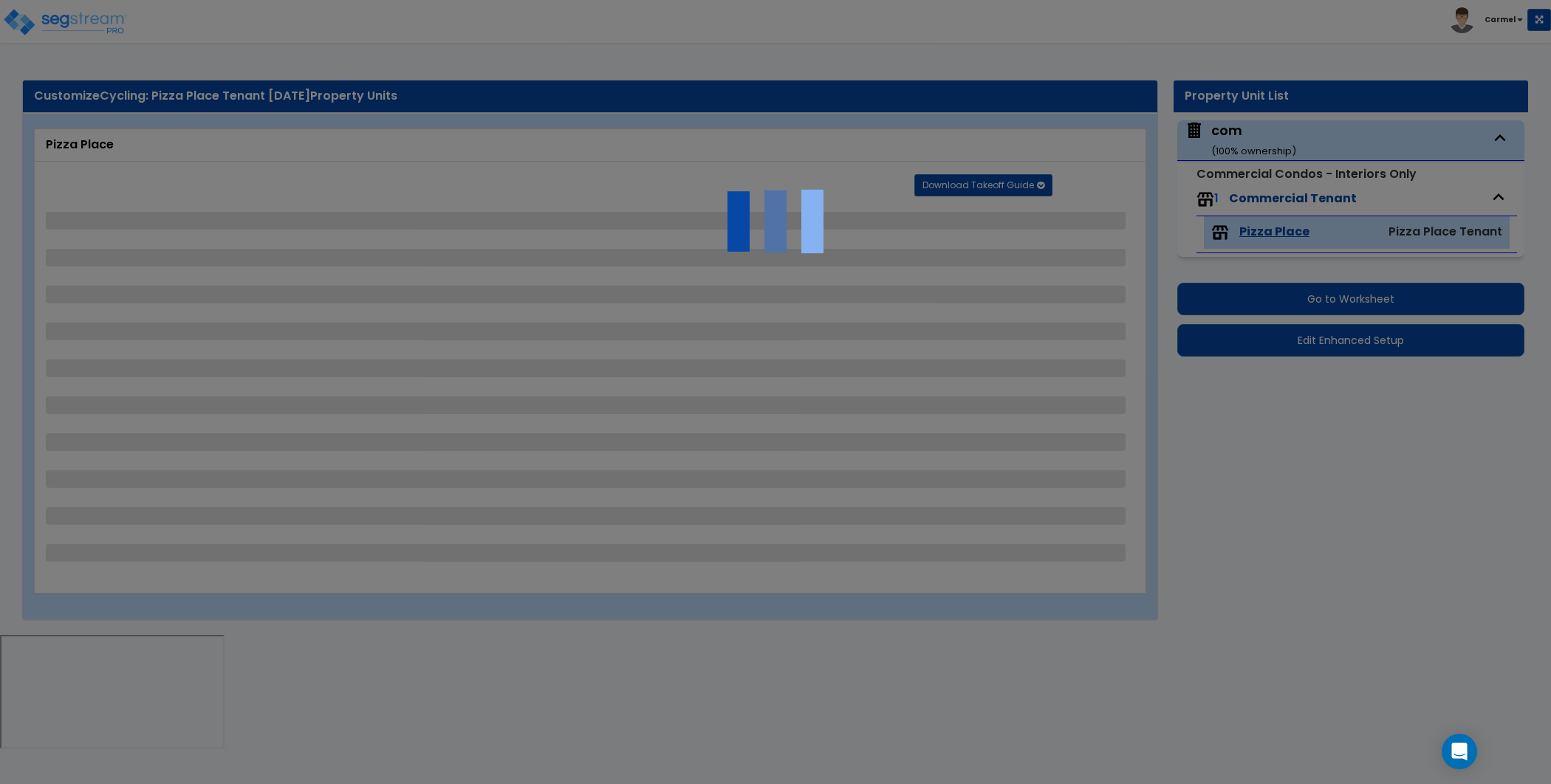
select select "2"
select select "3"
select select "1"
select select "2"
select select "3"
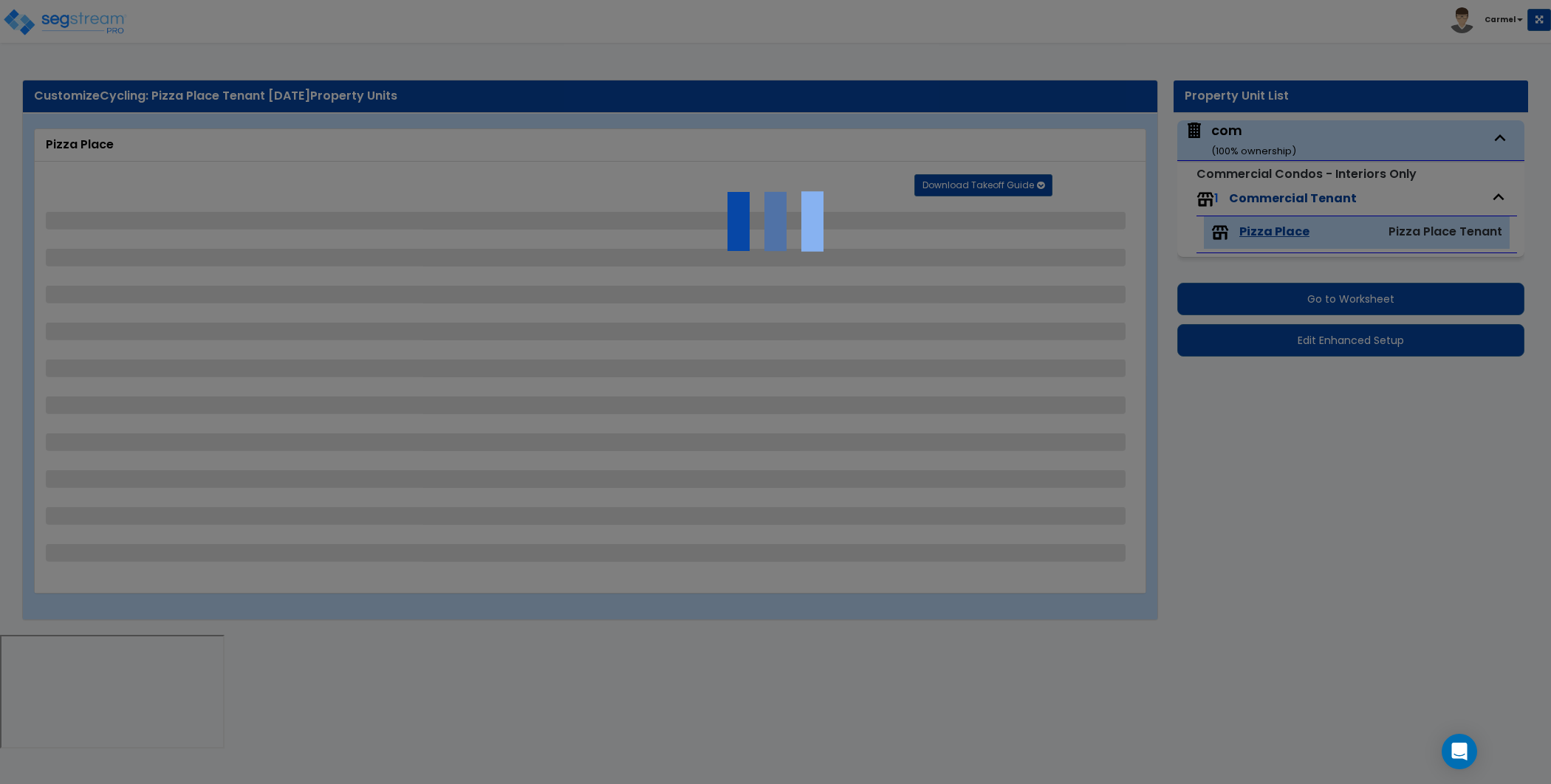
select select "4"
select select "1"
select select "2"
select select "3"
select select "4"
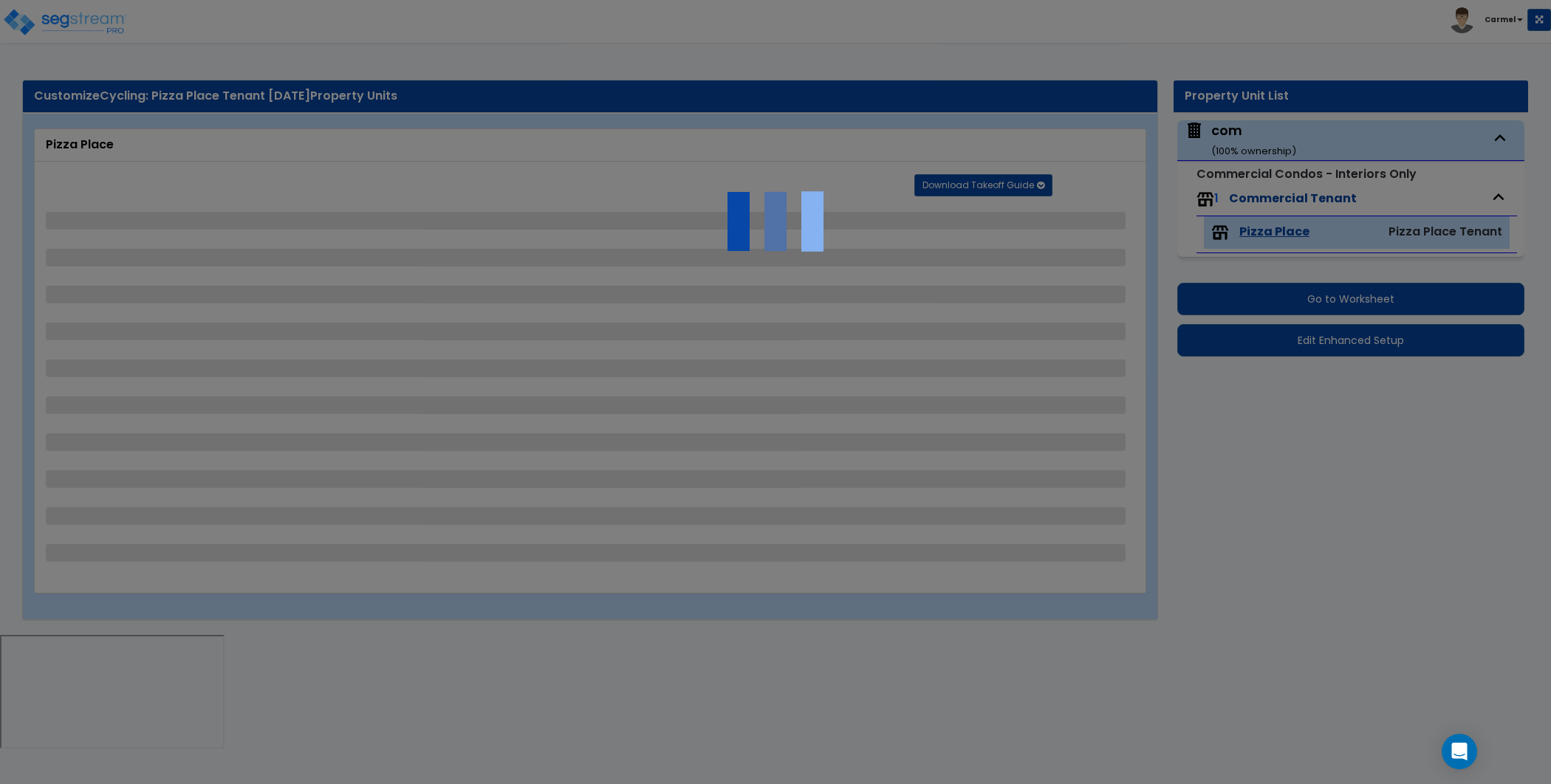
select select "3"
select select "1"
select select "2"
select select "3"
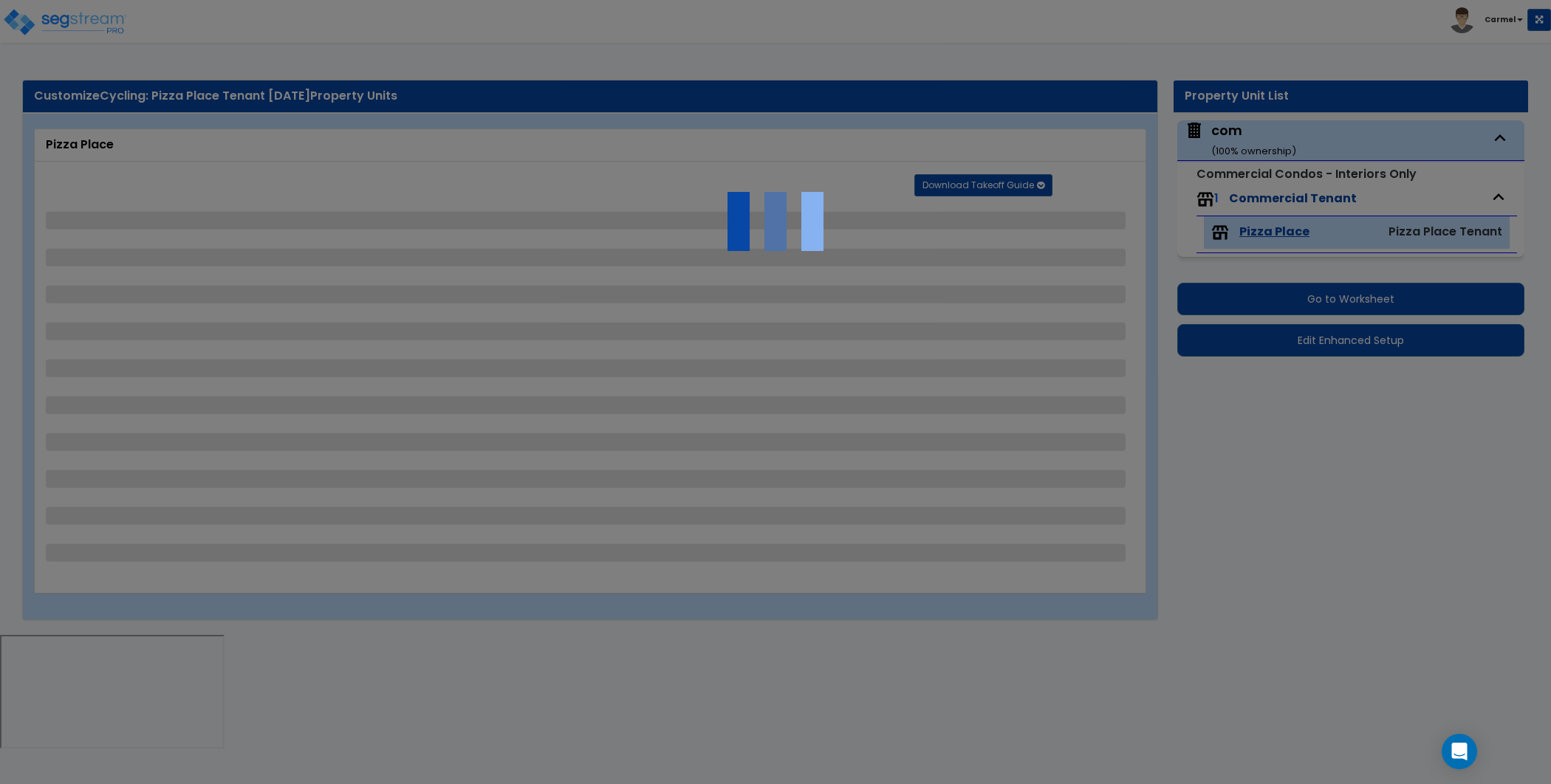
select select "1"
select select "3"
select select "6"
select select "8"
select select "2"
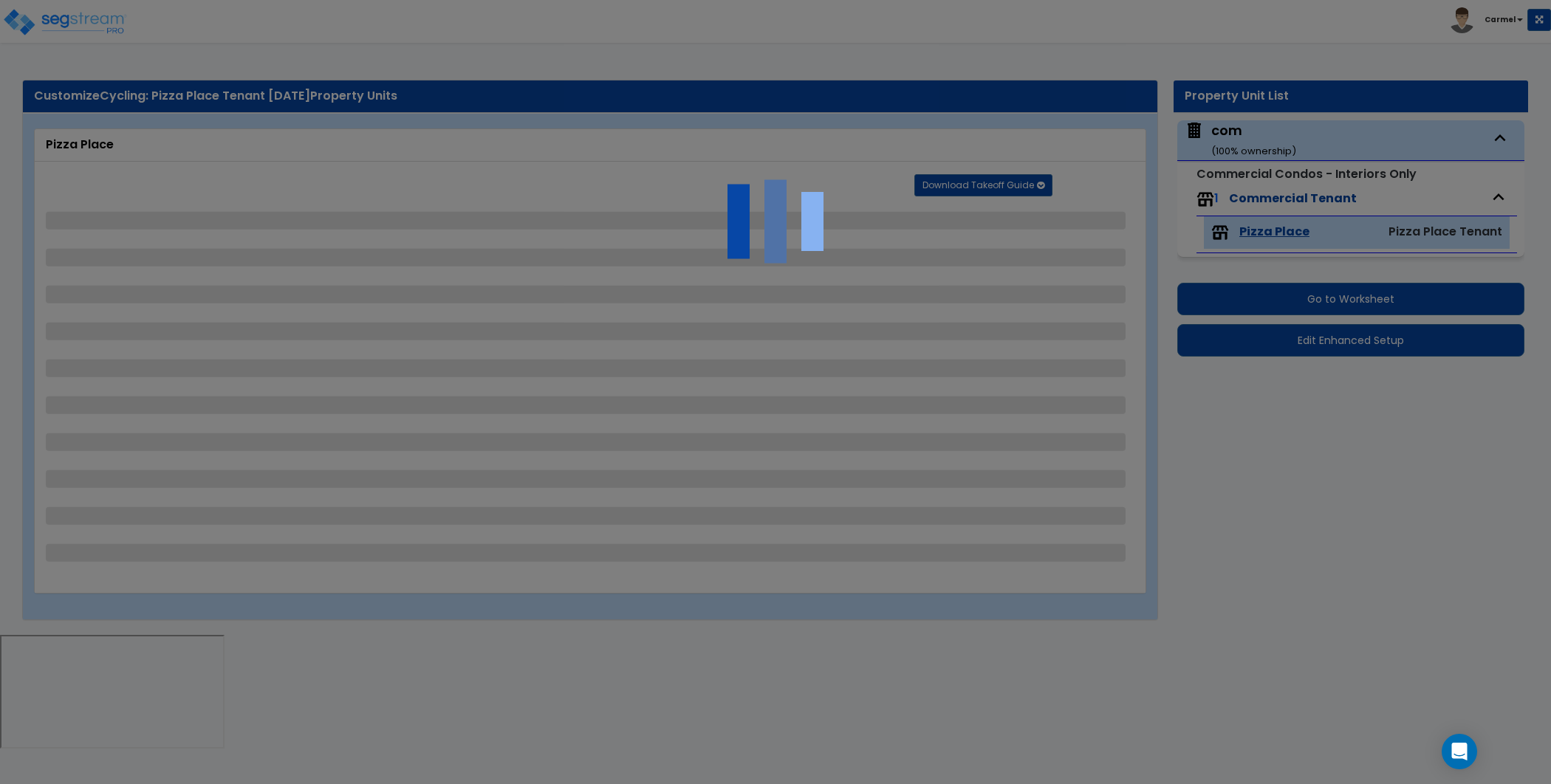
select select "1"
select select "8"
select select "2"
select select "3"
select select "1"
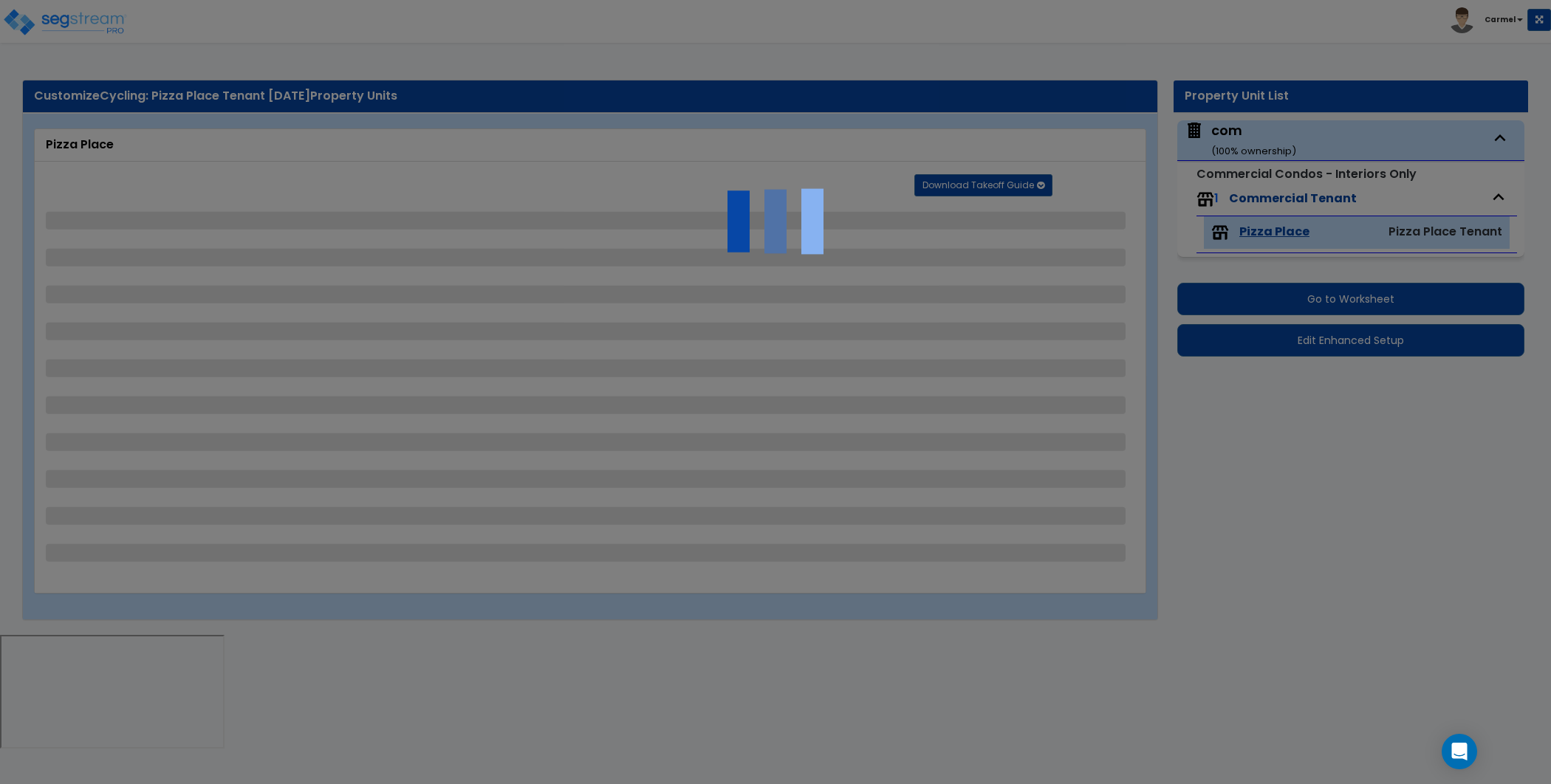
select select "1"
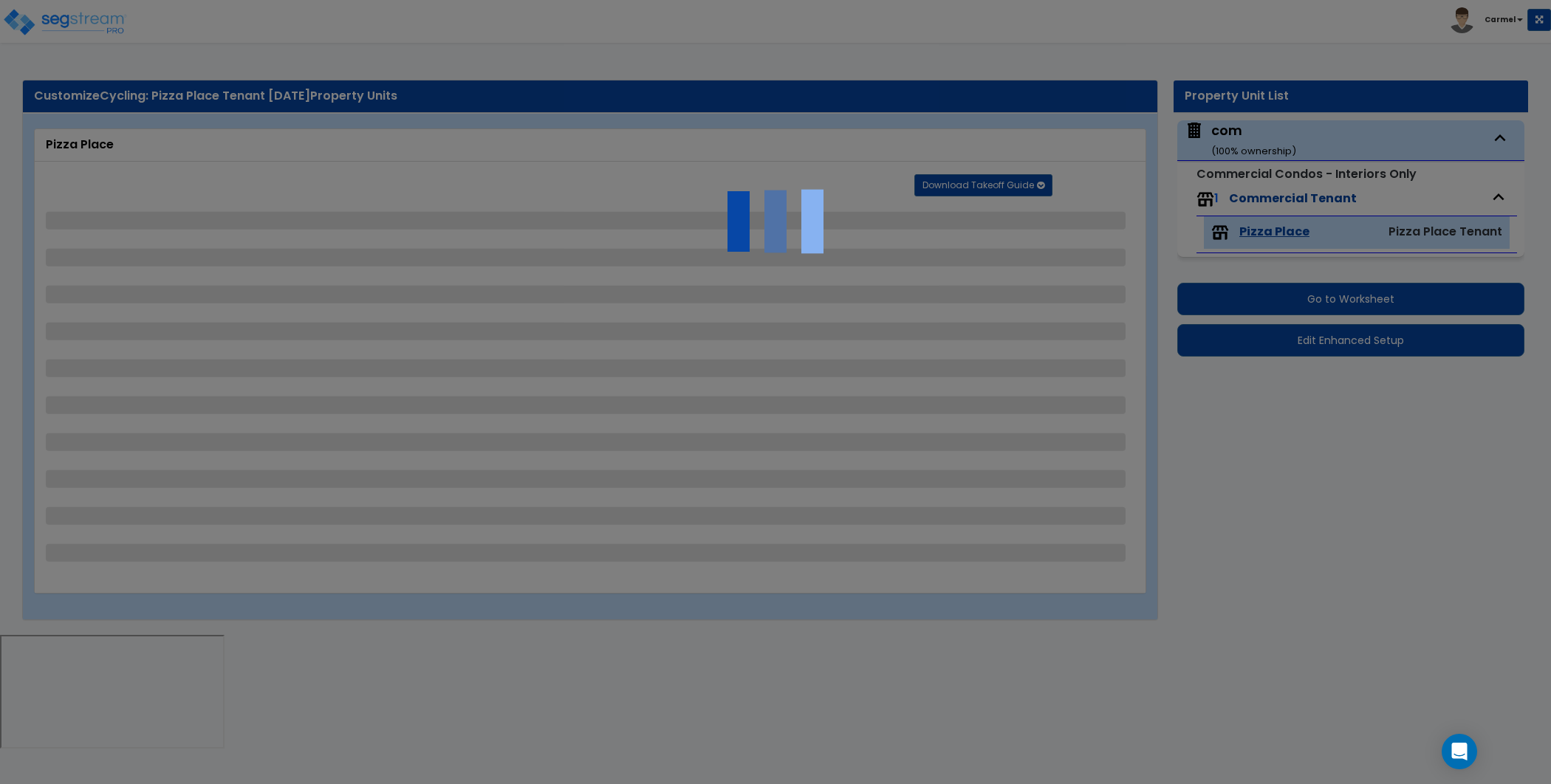
select select "7"
select select "1"
select select "2"
select select "1"
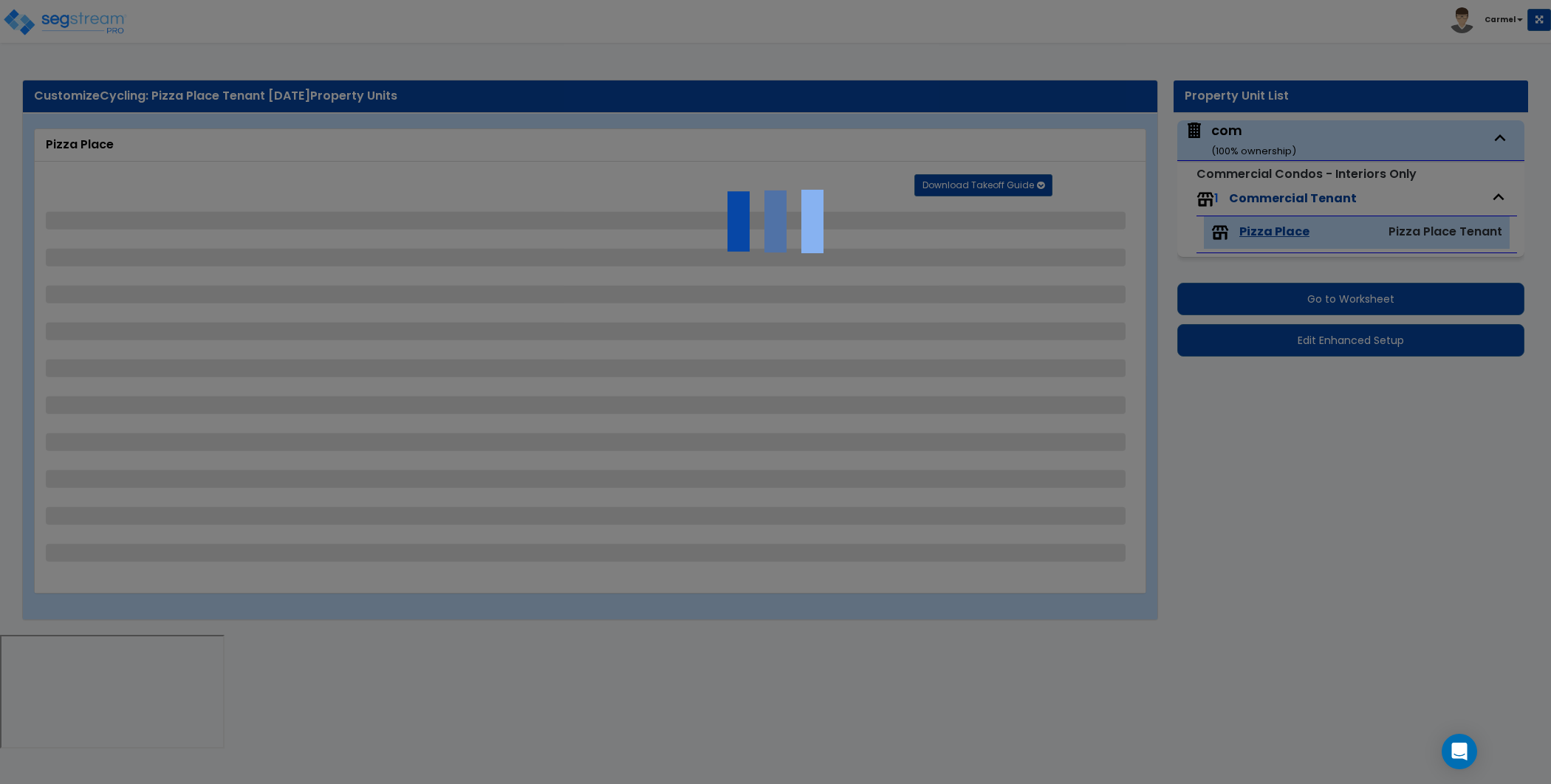
select select "1"
select select "2"
select select "3"
select select "1"
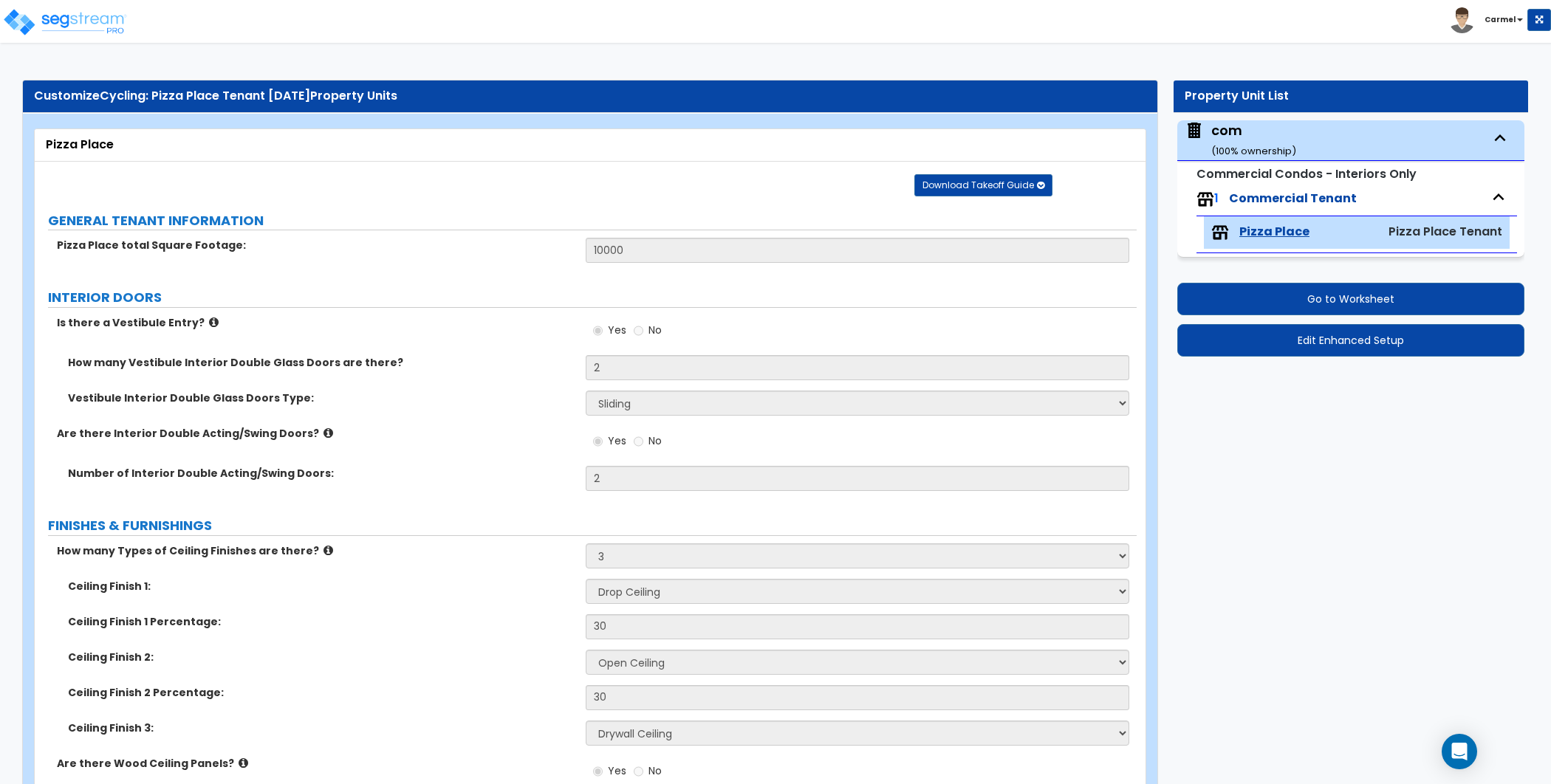
click at [1505, 23] on b "Carmel" at bounding box center [1499, 19] width 31 height 11
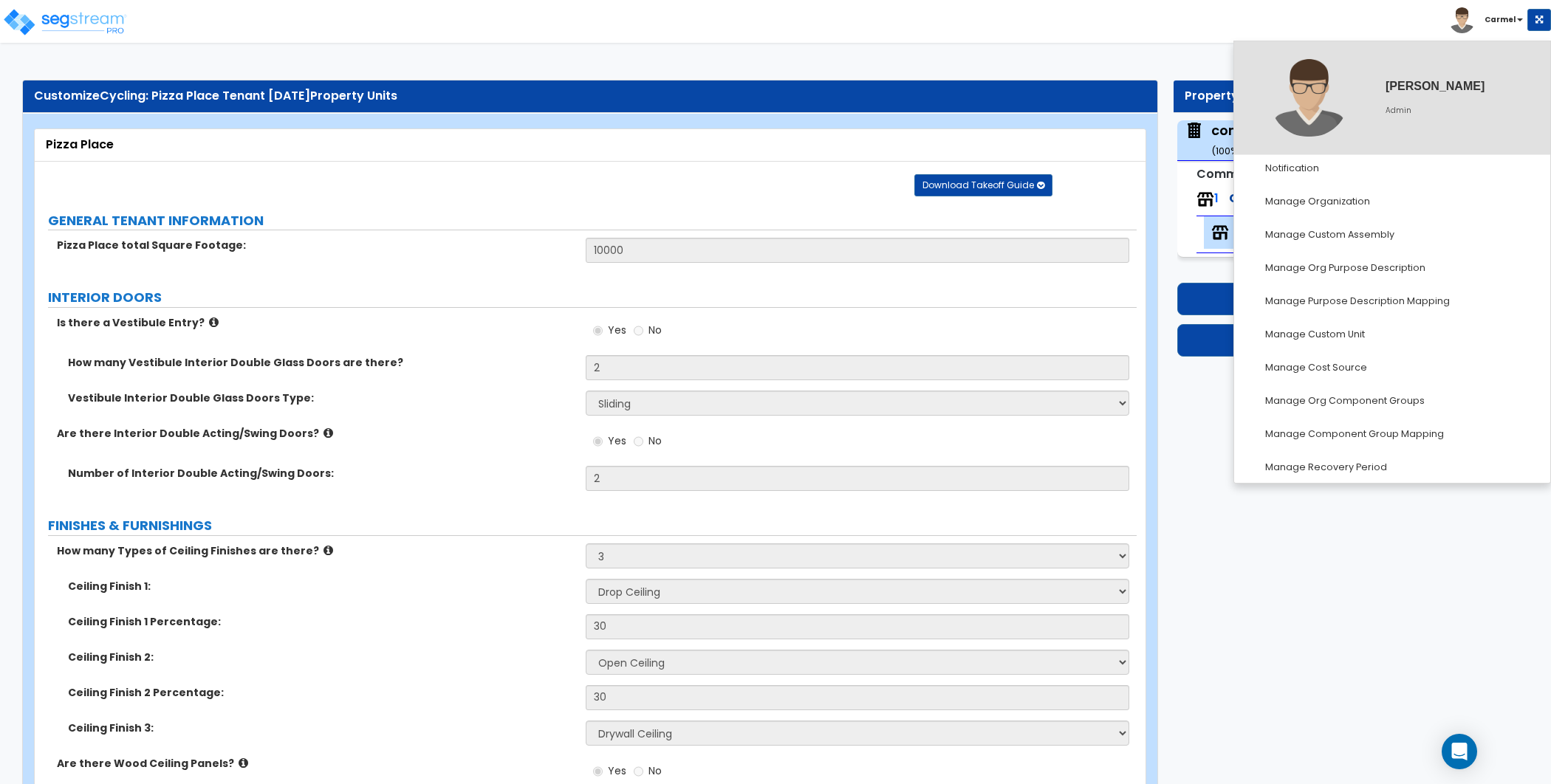
click at [1317, 15] on div "Toggle navigation [GEOGRAPHIC_DATA]" at bounding box center [775, 21] width 1551 height 43
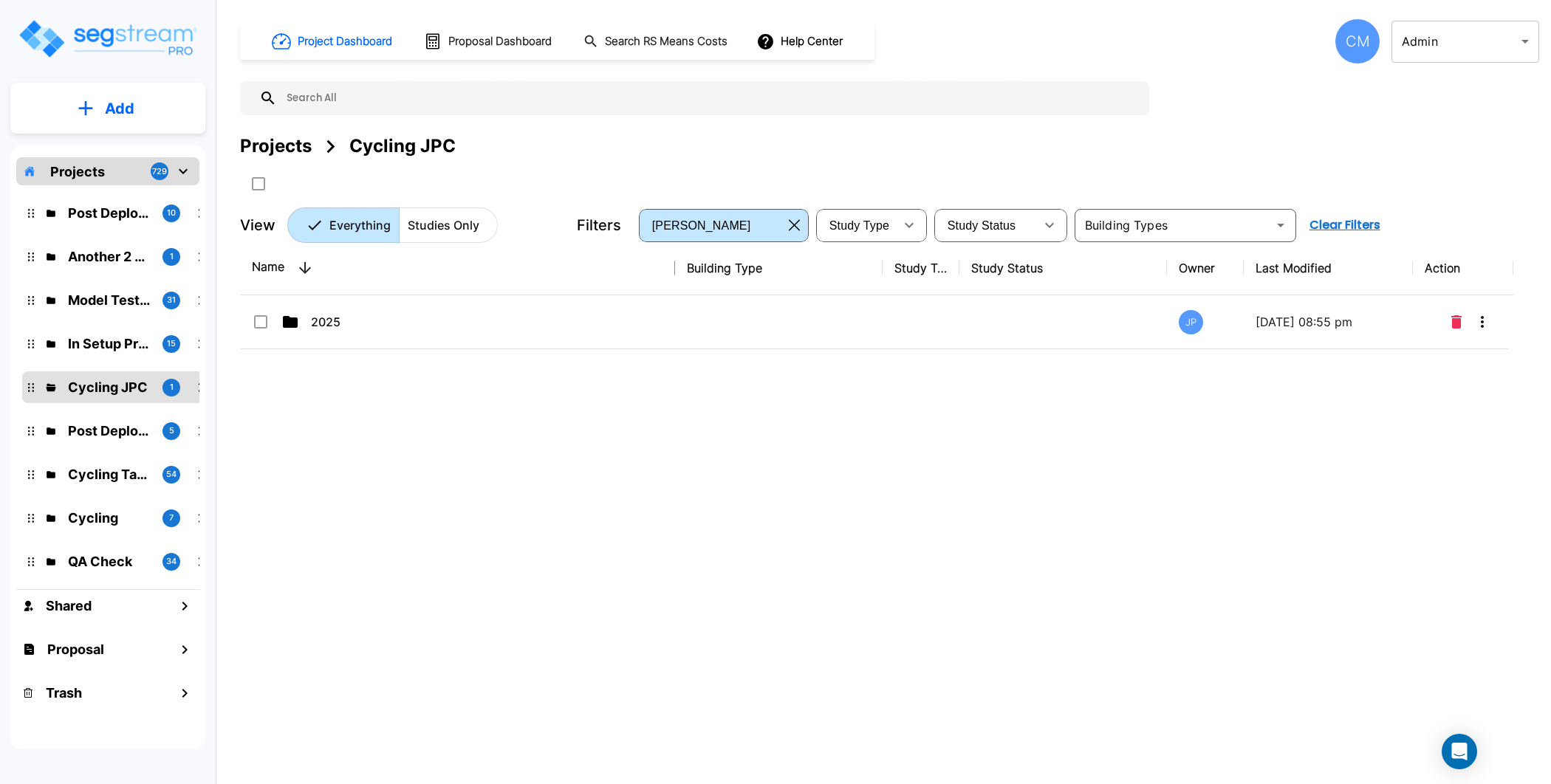
click at [1352, 39] on div "CM" at bounding box center [1357, 41] width 44 height 44
drag, startPoint x: 1352, startPoint y: 39, endPoint x: 1311, endPoint y: 86, distance: 62.4
click at [1311, 86] on img at bounding box center [1312, 102] width 55 height 41
click at [1357, 42] on div "CM" at bounding box center [1357, 41] width 44 height 44
